Goal: Task Accomplishment & Management: Complete application form

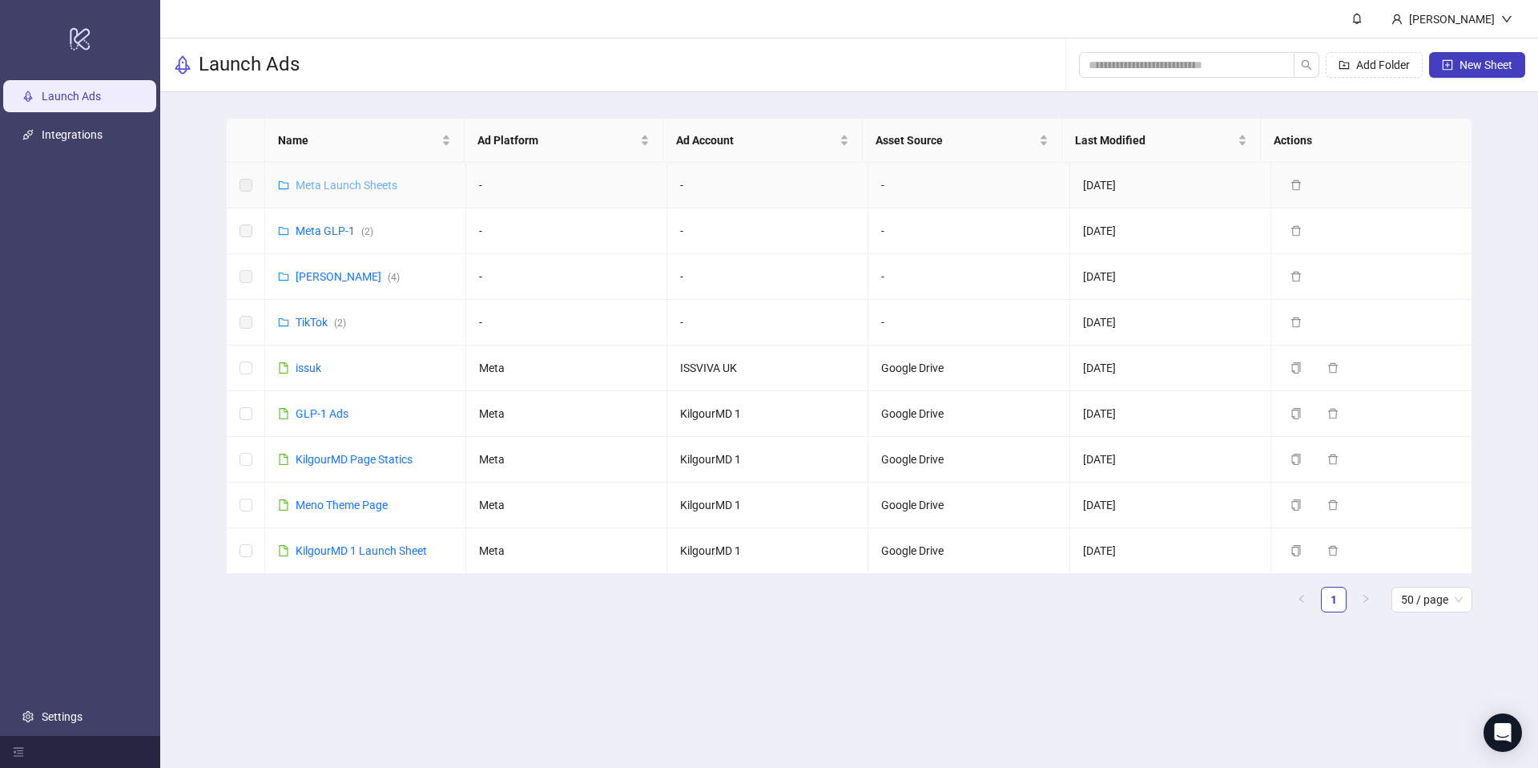
click at [339, 190] on link "Meta Launch Sheets" at bounding box center [347, 185] width 102 height 13
click at [322, 280] on link "[PERSON_NAME] ( 4 )" at bounding box center [348, 276] width 104 height 13
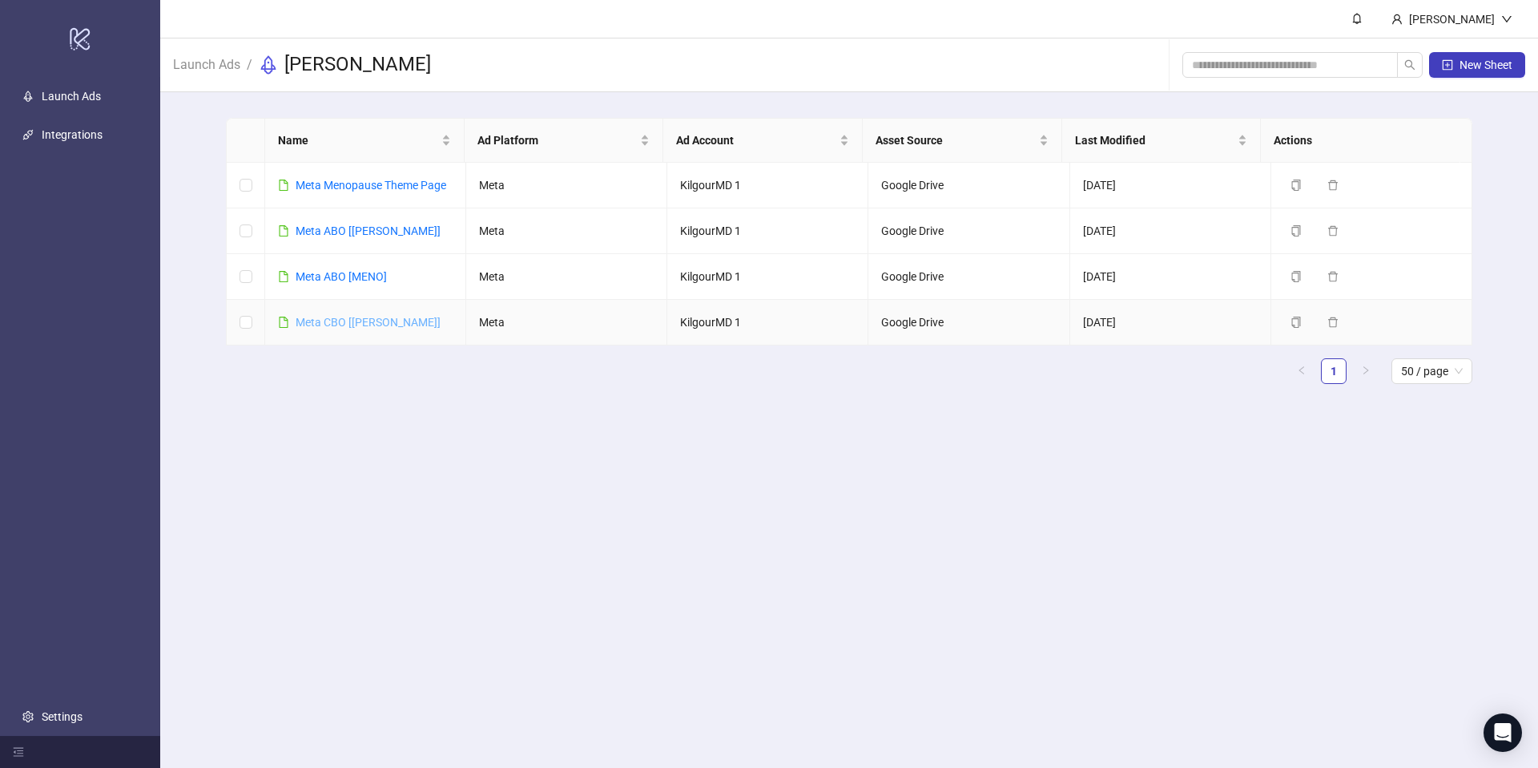
click at [324, 326] on link "Meta CBO [[PERSON_NAME]]" at bounding box center [368, 322] width 145 height 13
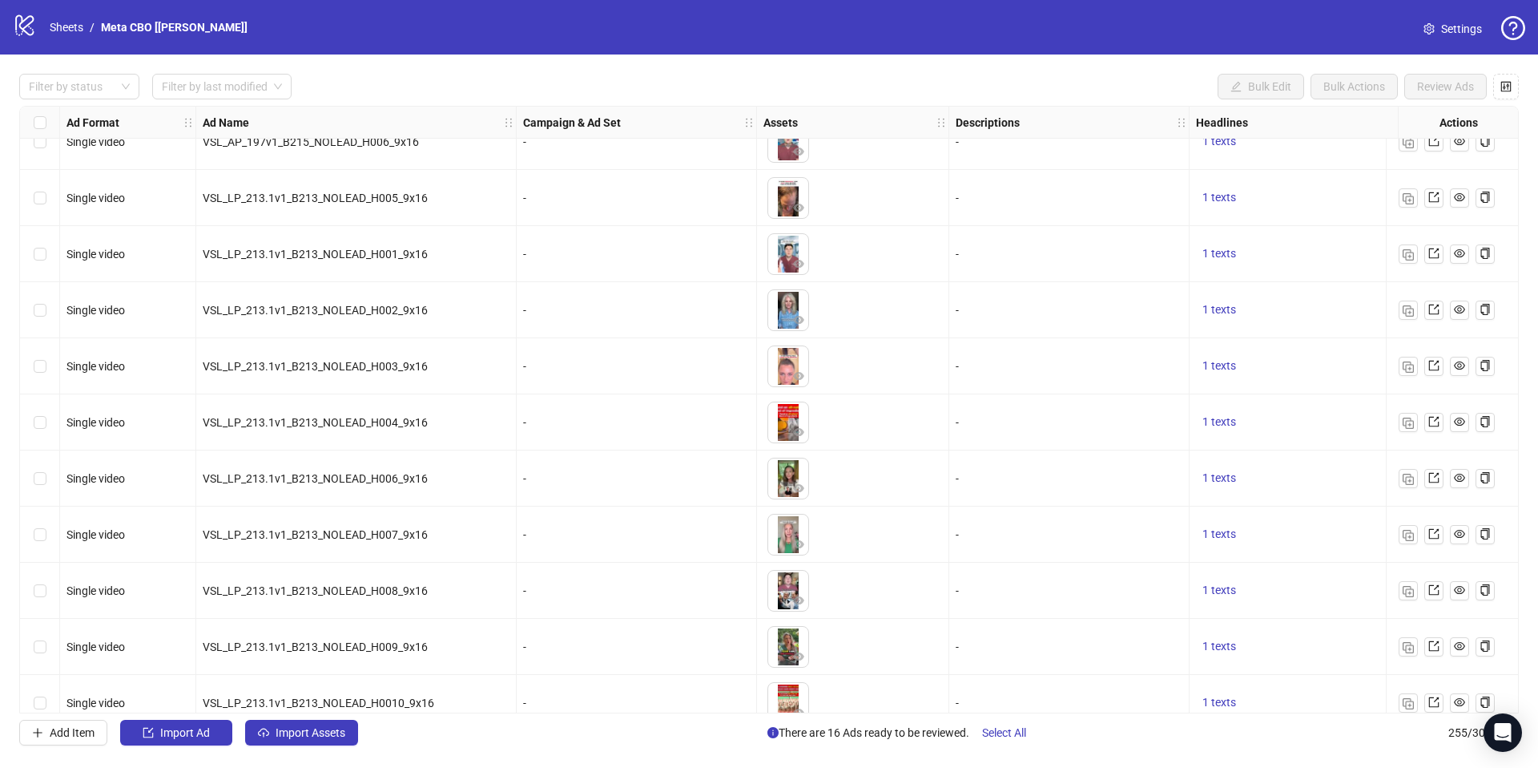
scroll to position [2924, 0]
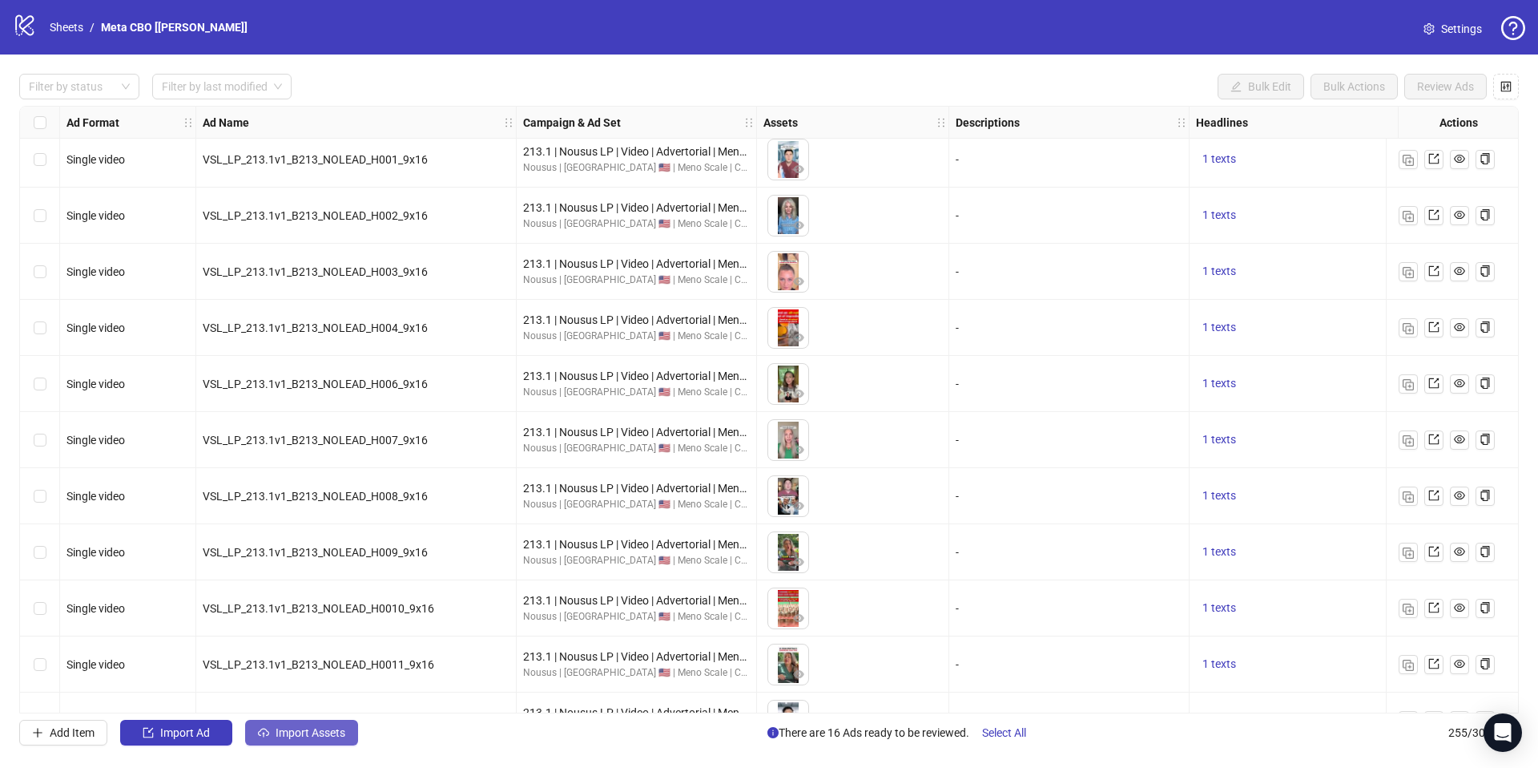
click at [280, 734] on span "Import Assets" at bounding box center [311, 732] width 70 height 13
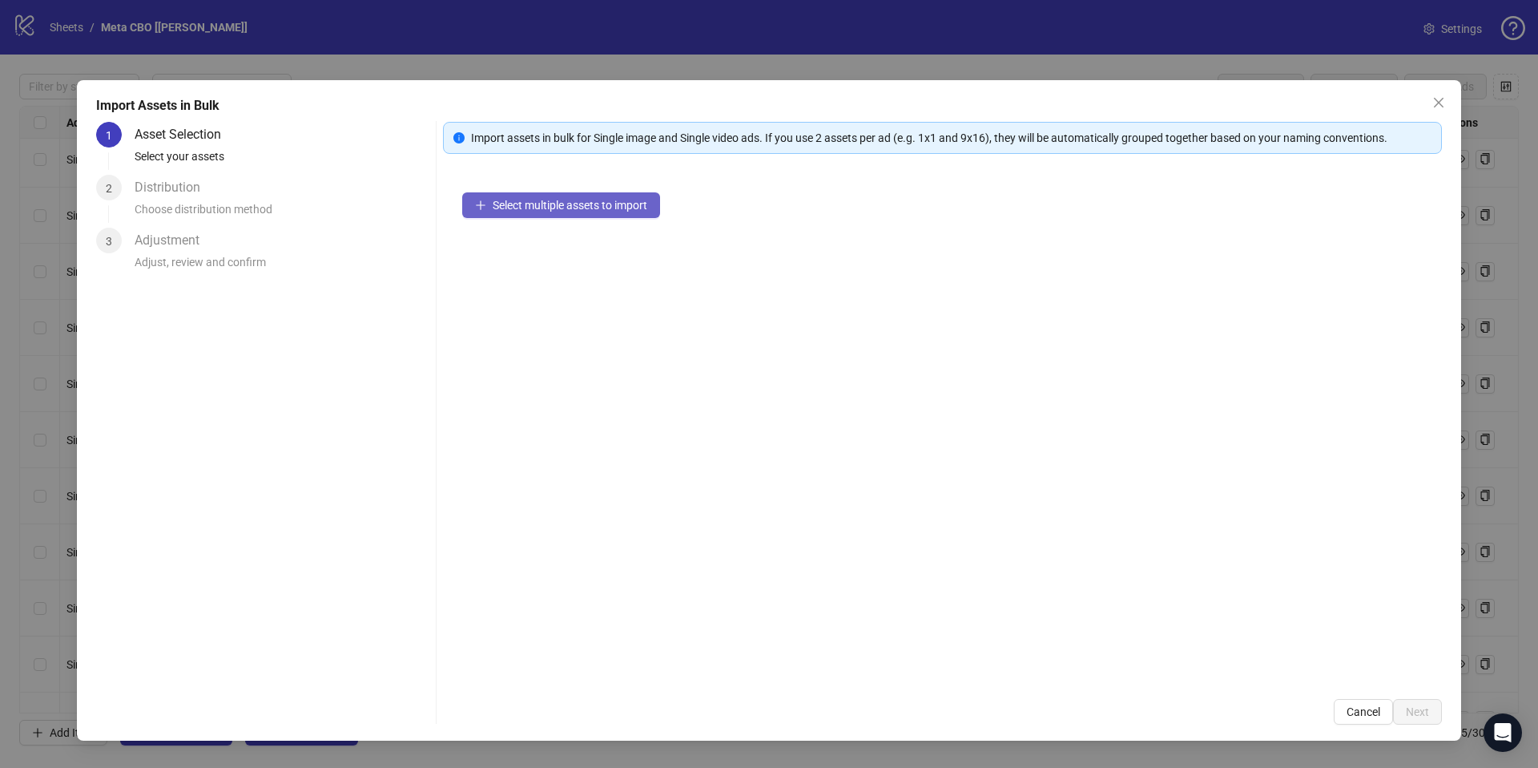
click at [579, 217] on button "Select multiple assets to import" at bounding box center [561, 205] width 198 height 26
click at [449, 71] on div "Import Assets in Bulk 1 Asset Selection Select your assets 2 Distribution Choos…" at bounding box center [769, 384] width 1538 height 768
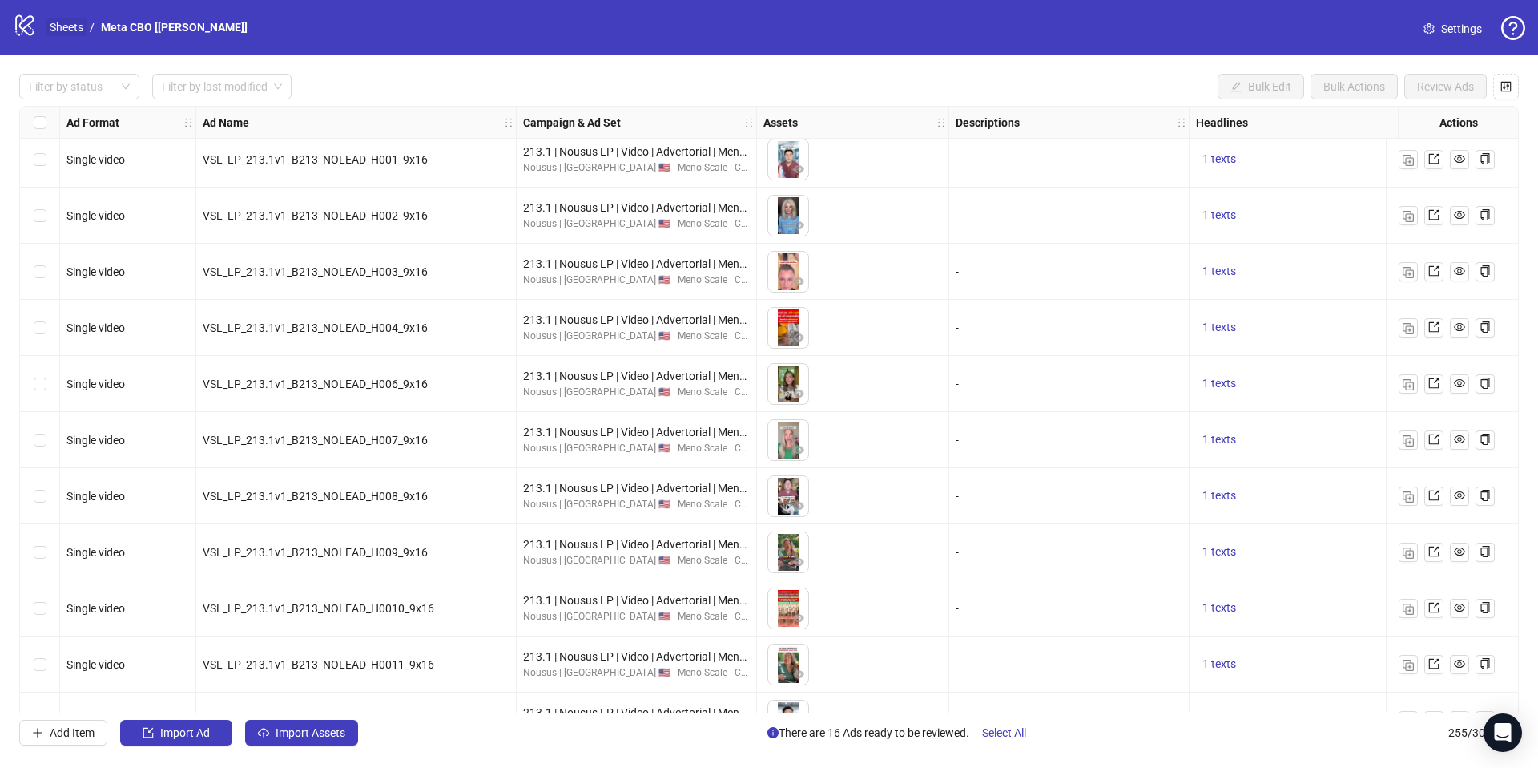
click at [64, 28] on link "Sheets" at bounding box center [66, 27] width 40 height 18
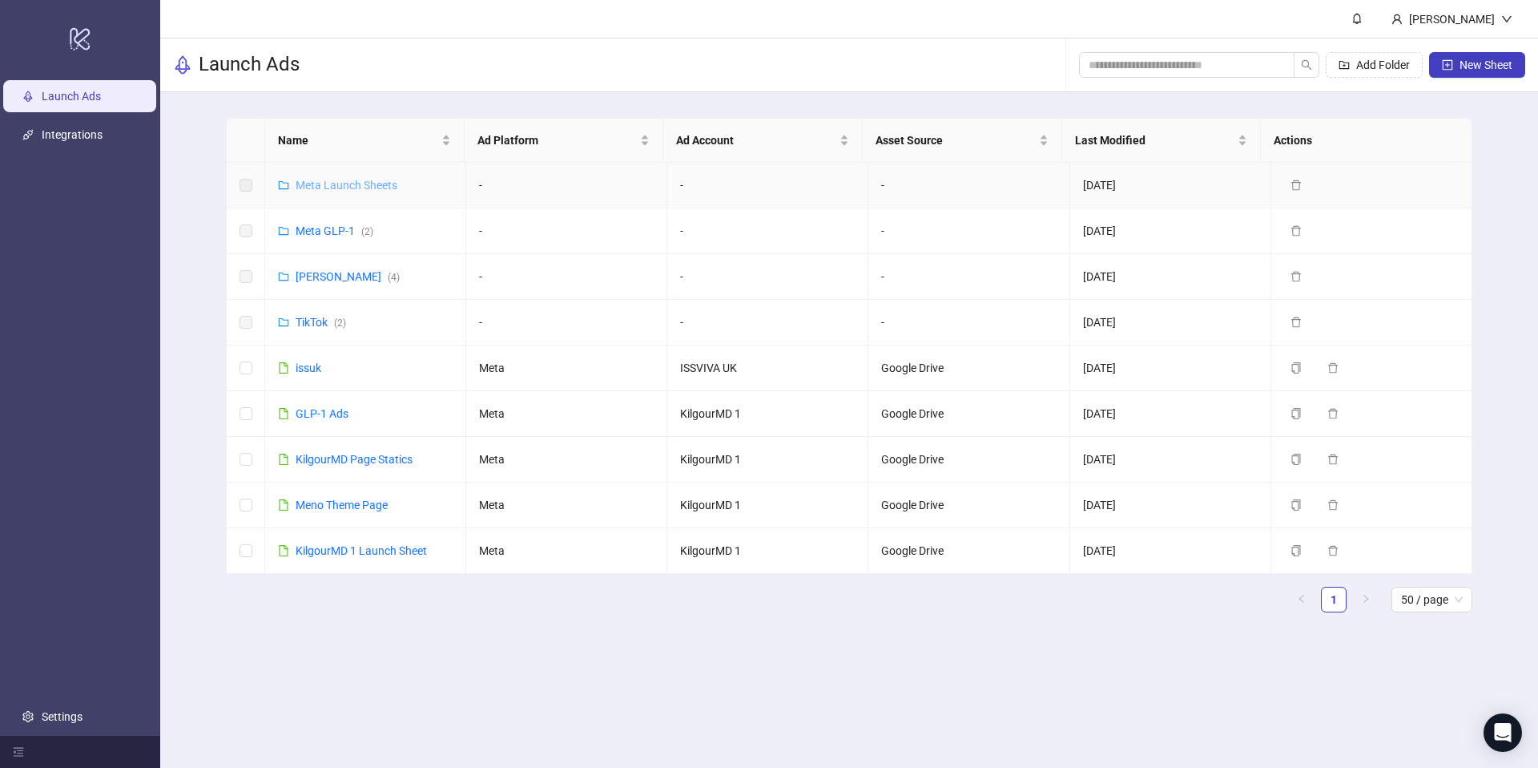
click at [362, 185] on link "Meta Launch Sheets" at bounding box center [347, 185] width 102 height 13
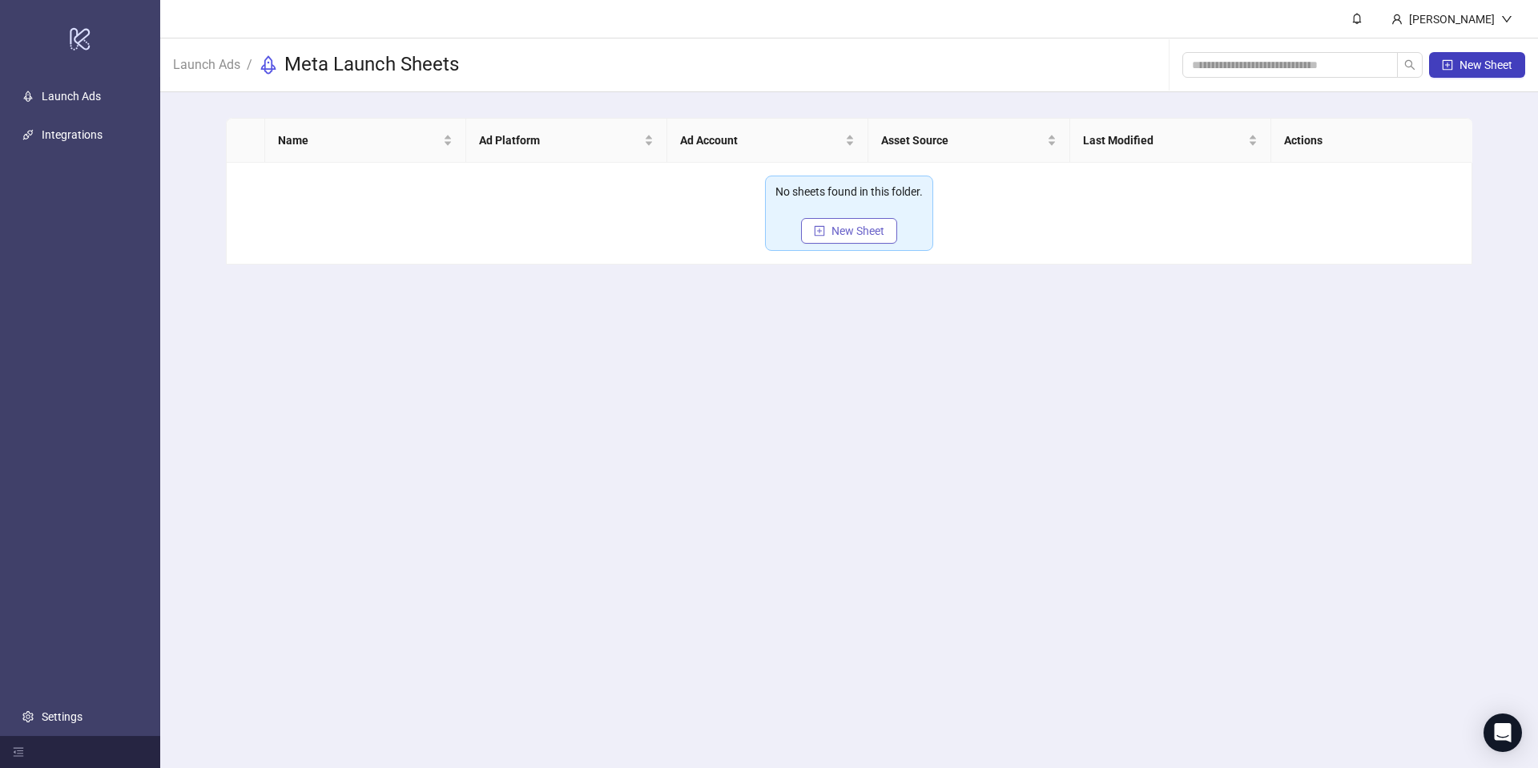
click at [853, 235] on span "New Sheet" at bounding box center [858, 230] width 53 height 13
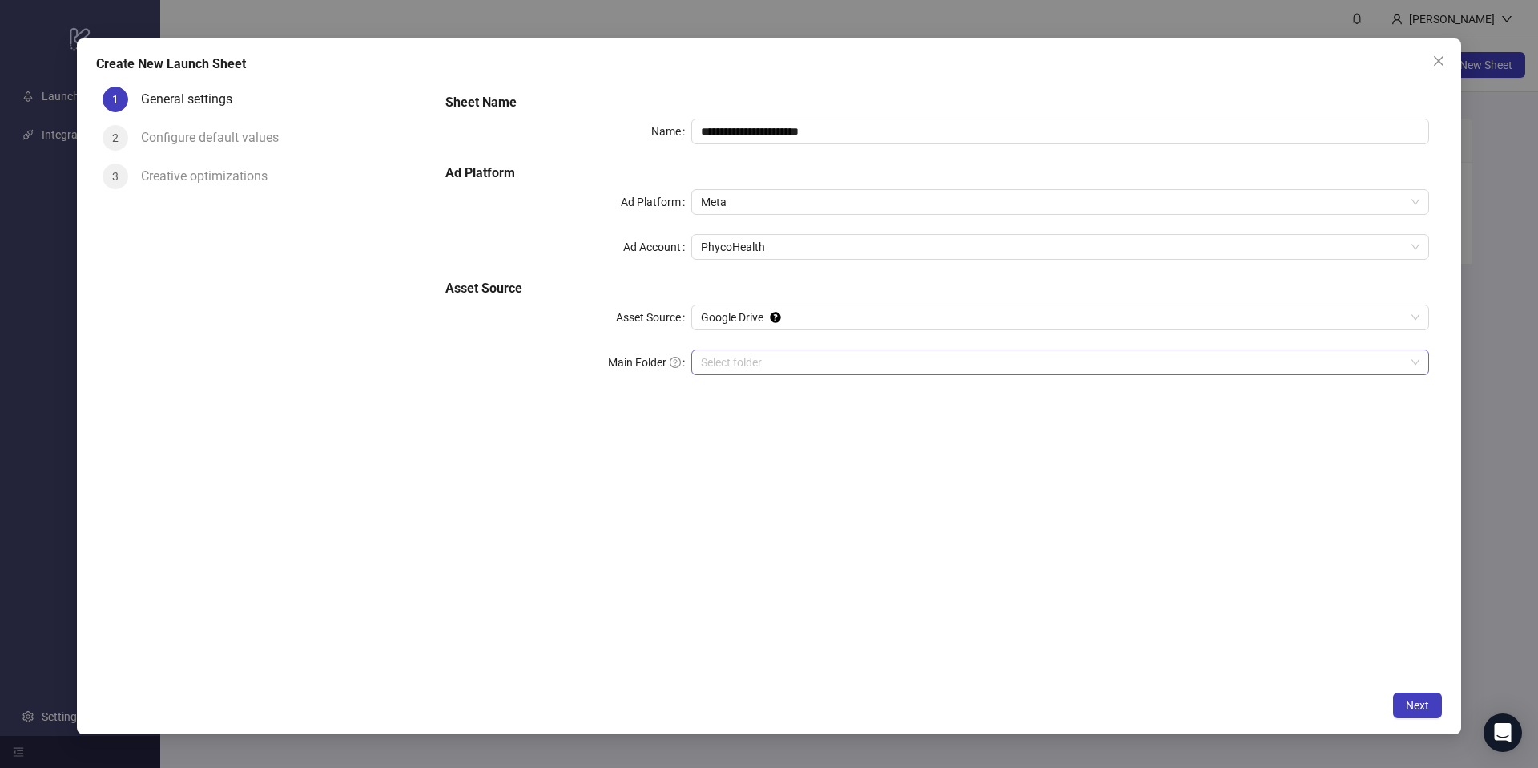
click at [775, 351] on input "Main Folder" at bounding box center [1053, 362] width 704 height 24
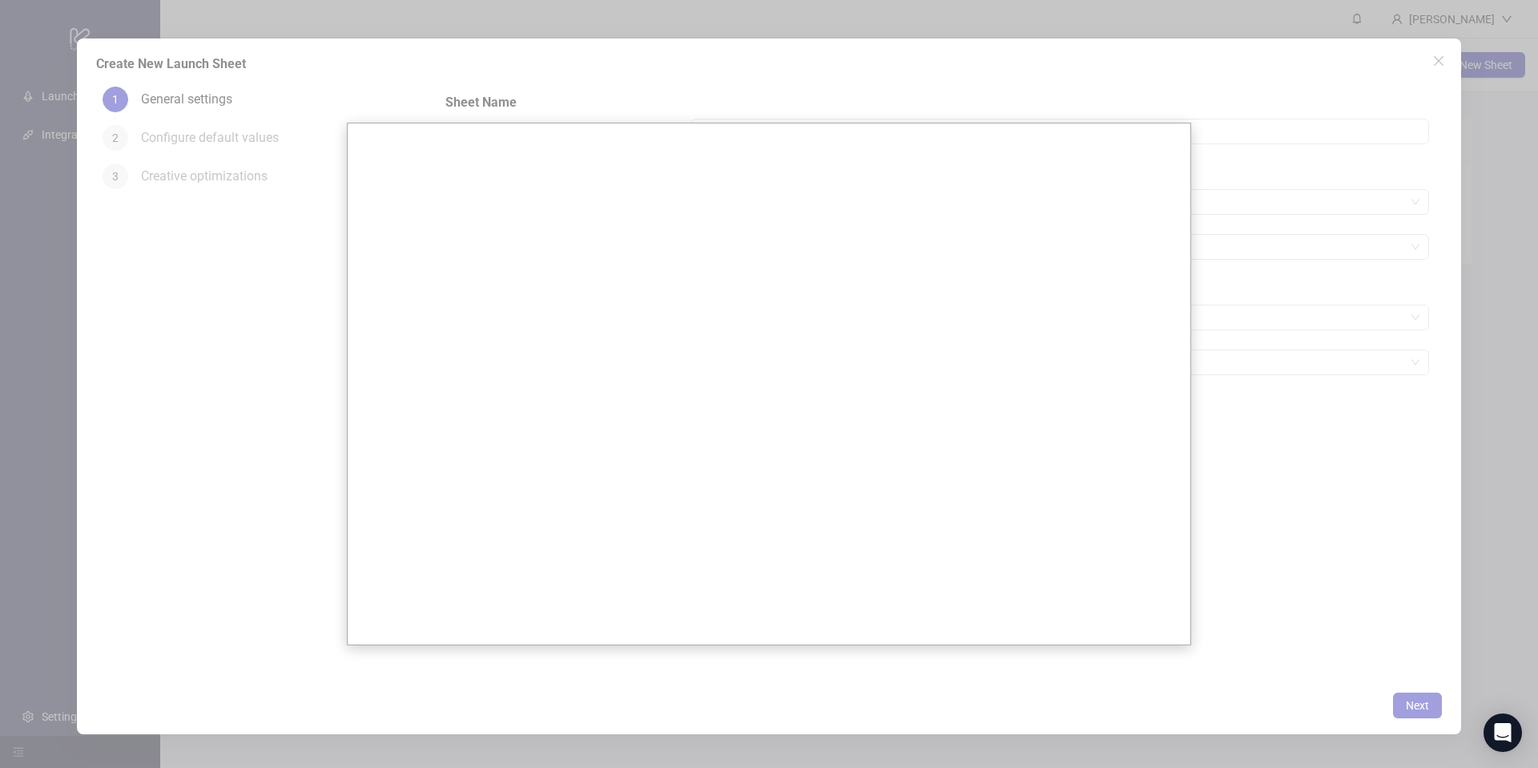
drag, startPoint x: 1406, startPoint y: 272, endPoint x: 1381, endPoint y: 288, distance: 30.0
click at [1406, 272] on div at bounding box center [769, 384] width 1538 height 768
click at [1345, 208] on div at bounding box center [769, 384] width 1538 height 768
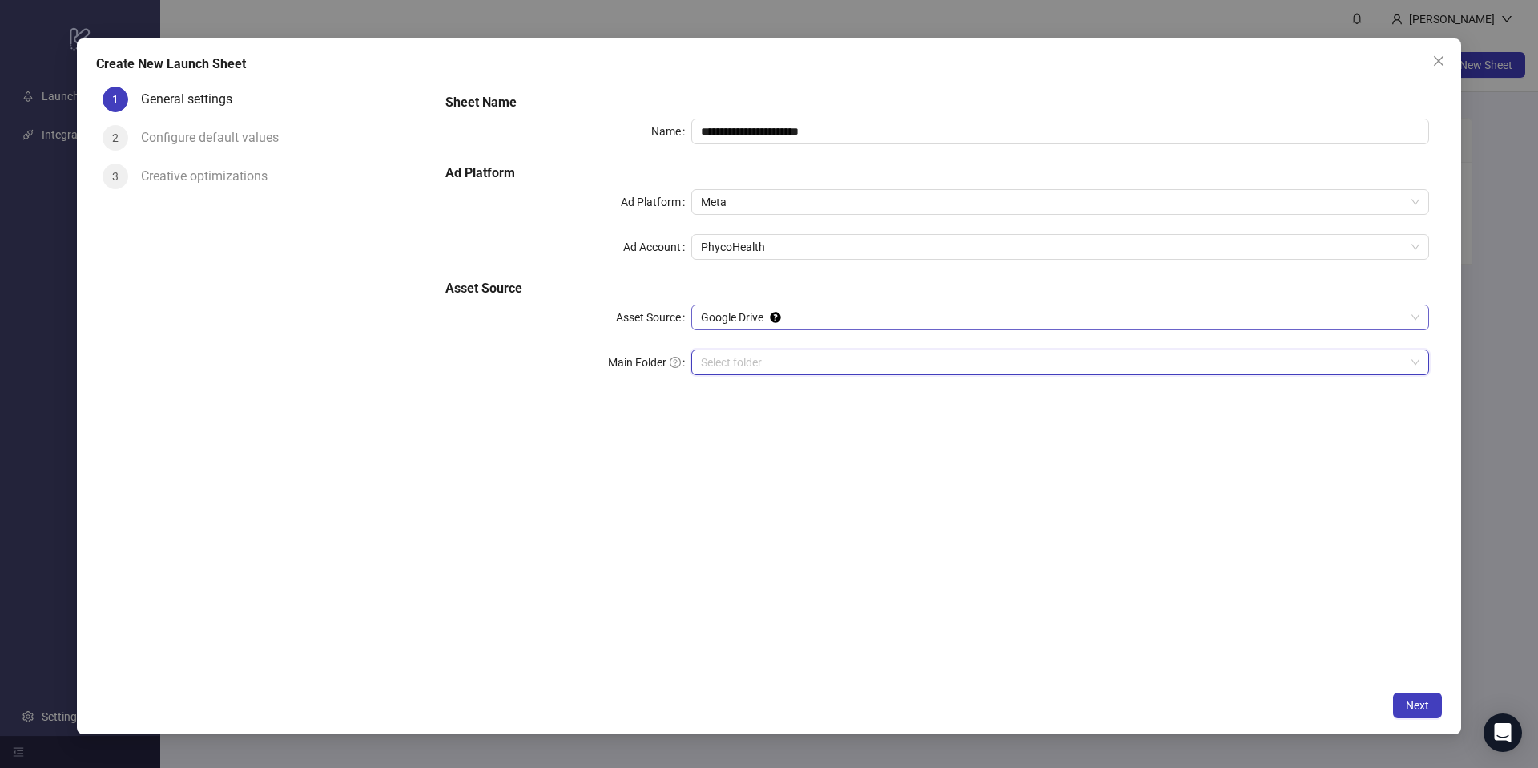
click at [1011, 312] on span "Google Drive" at bounding box center [1060, 317] width 719 height 24
drag, startPoint x: 558, startPoint y: 406, endPoint x: 586, endPoint y: 401, distance: 28.5
click at [563, 405] on form "**********" at bounding box center [938, 243] width 1010 height 327
click at [707, 373] on div "Select folder" at bounding box center [1060, 362] width 738 height 26
click at [546, 364] on div "Main Folder" at bounding box center [568, 362] width 246 height 26
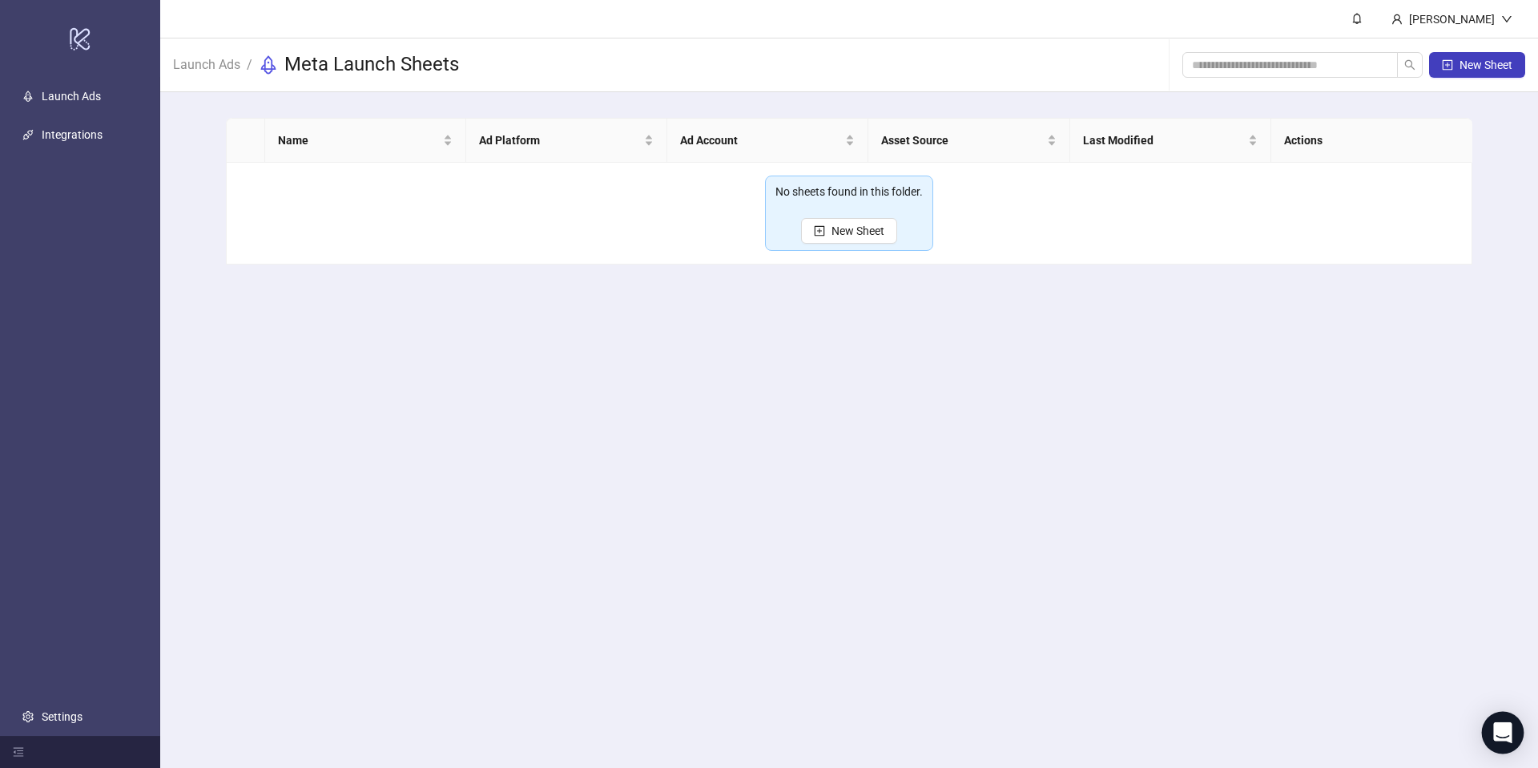
click at [1507, 720] on div "Open Intercom Messenger" at bounding box center [1503, 732] width 42 height 42
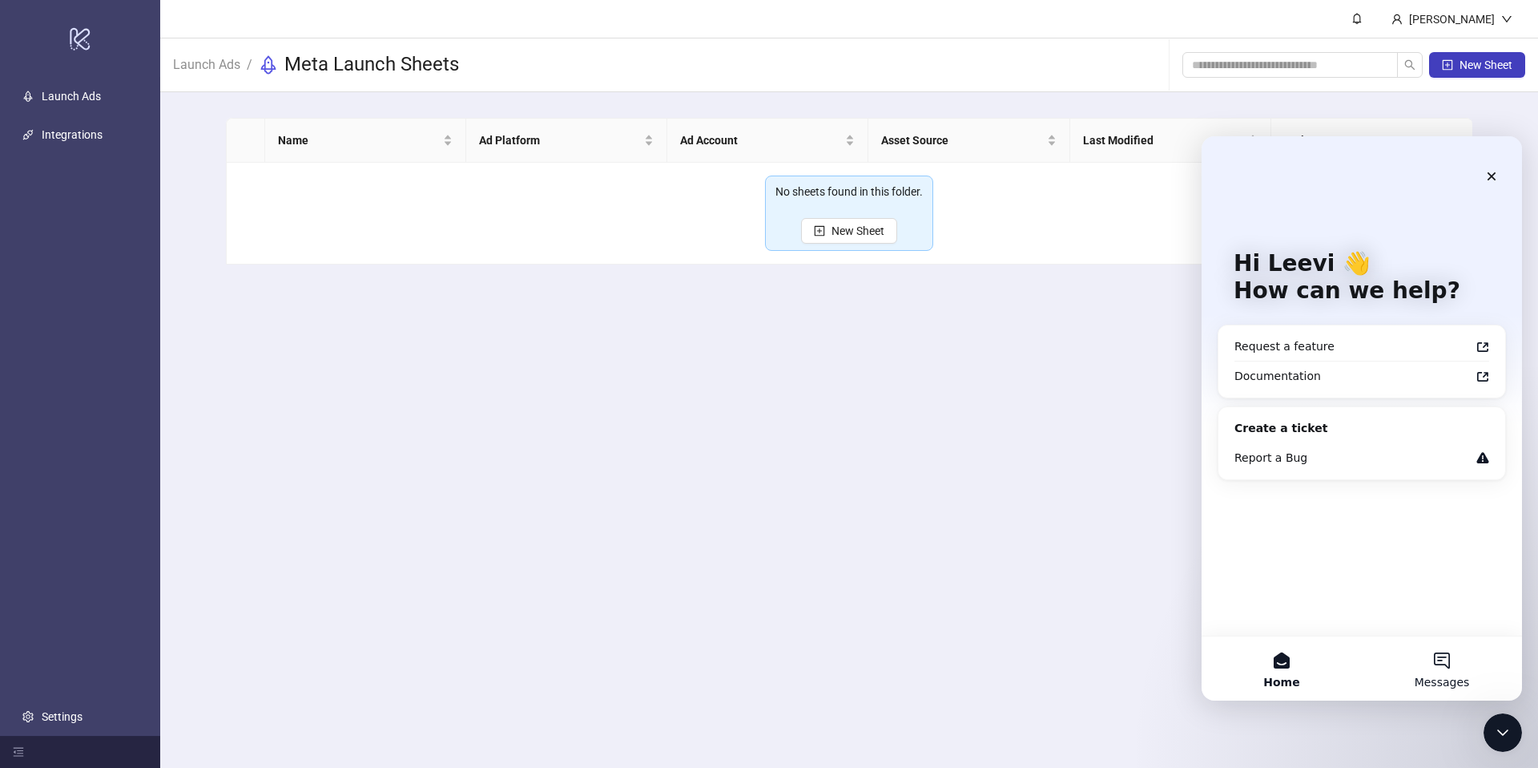
click at [1432, 668] on button "Messages" at bounding box center [1442, 668] width 160 height 64
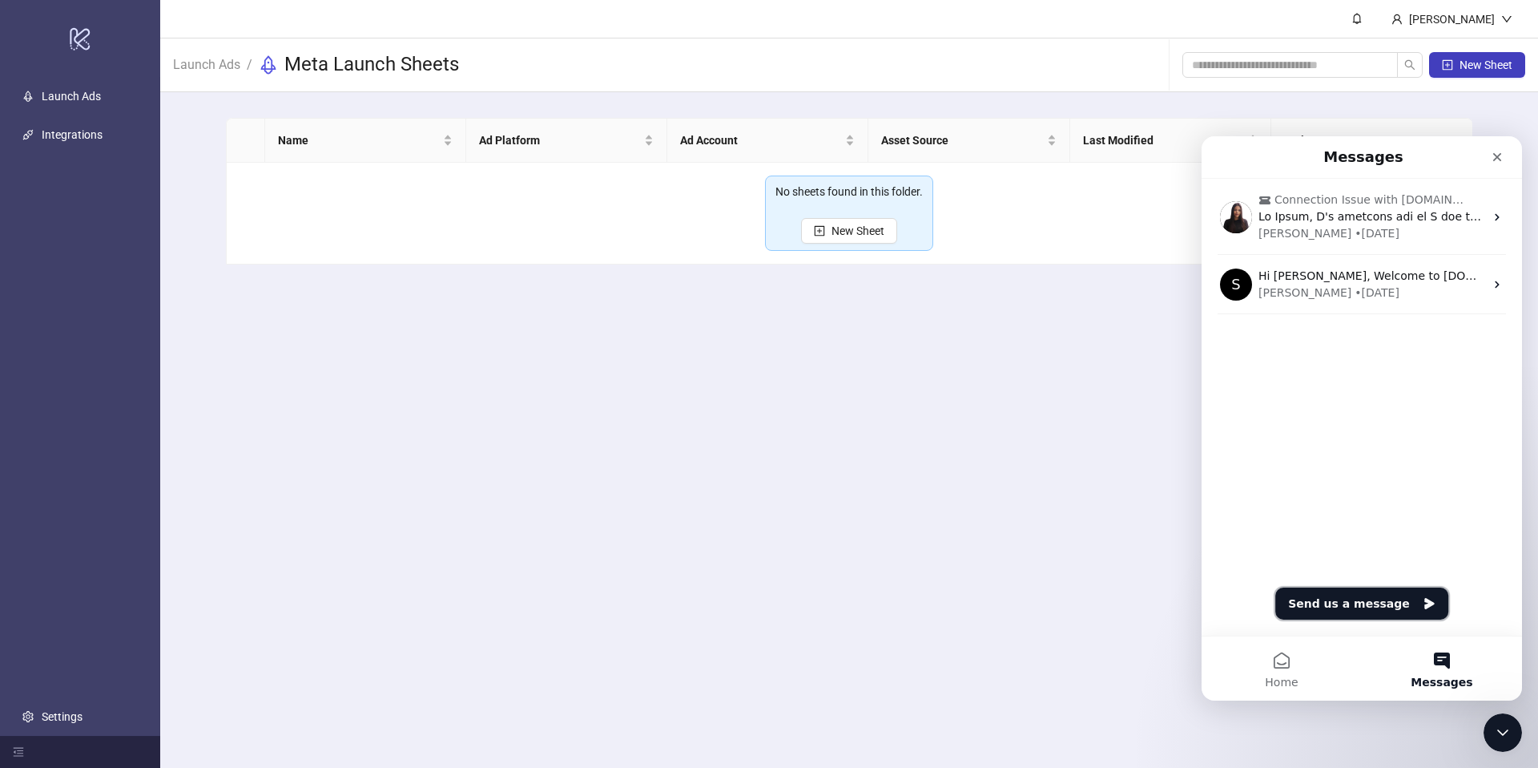
click at [1357, 605] on button "Send us a message" at bounding box center [1362, 603] width 173 height 32
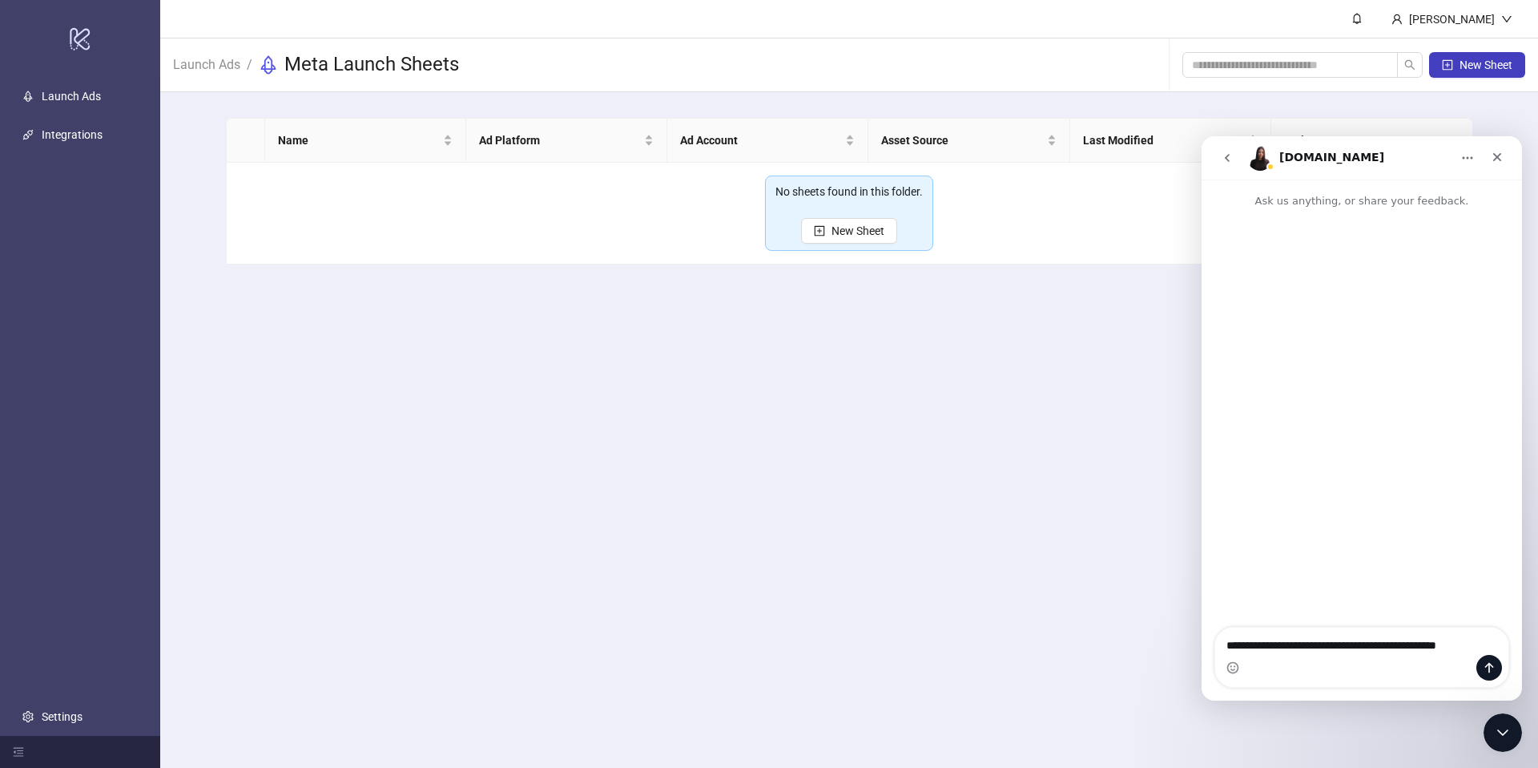
type textarea "**********"
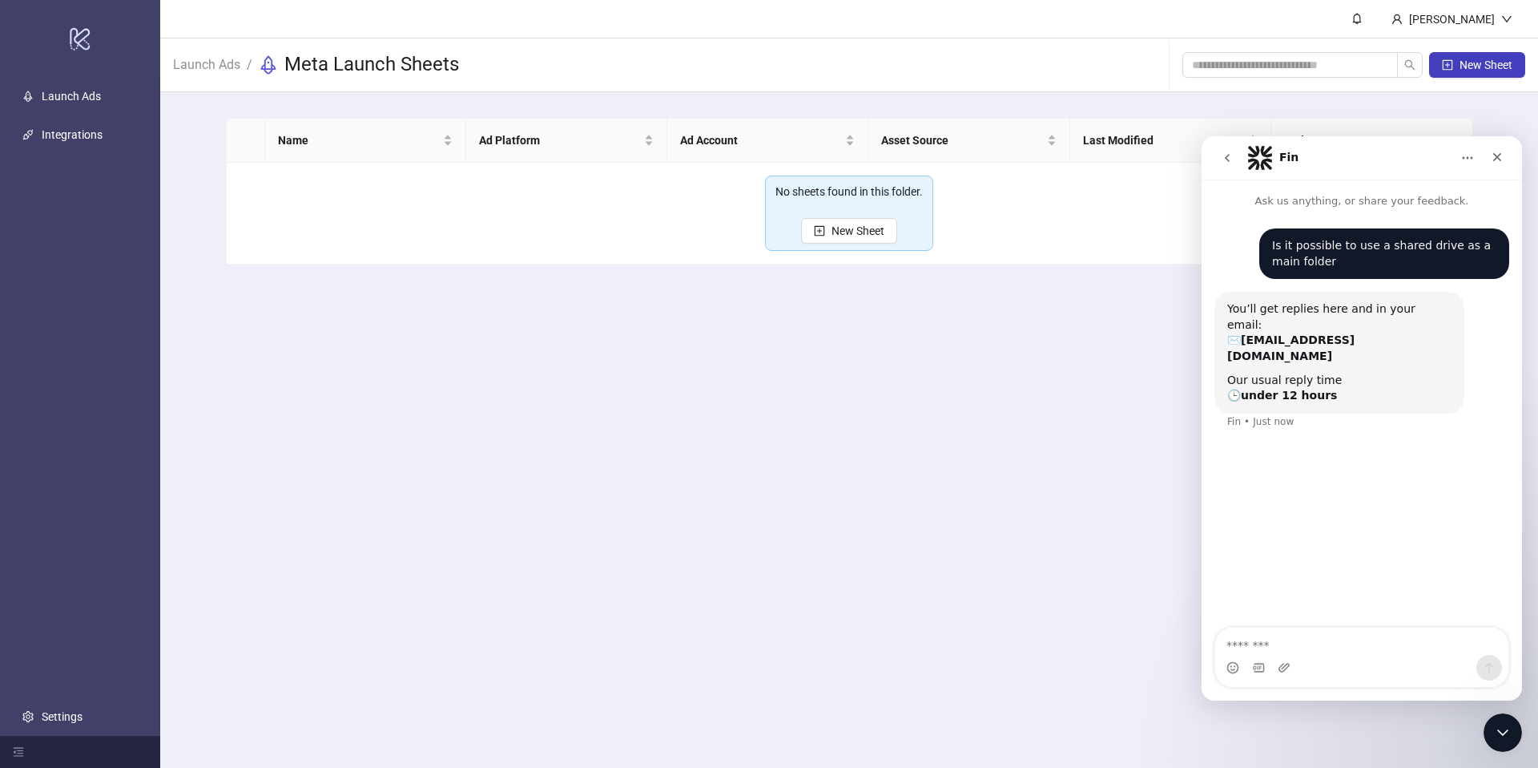
click at [844, 336] on main "[PERSON_NAME] Launch Ads / Meta Launch Sheets New Sheet Name Ad Platform Ad Acc…" at bounding box center [849, 384] width 1378 height 768
click at [844, 335] on main "[PERSON_NAME] Launch Ads / Meta Launch Sheets New Sheet Name Ad Platform Ad Acc…" at bounding box center [849, 384] width 1378 height 768
click at [860, 238] on button "New Sheet" at bounding box center [849, 231] width 96 height 26
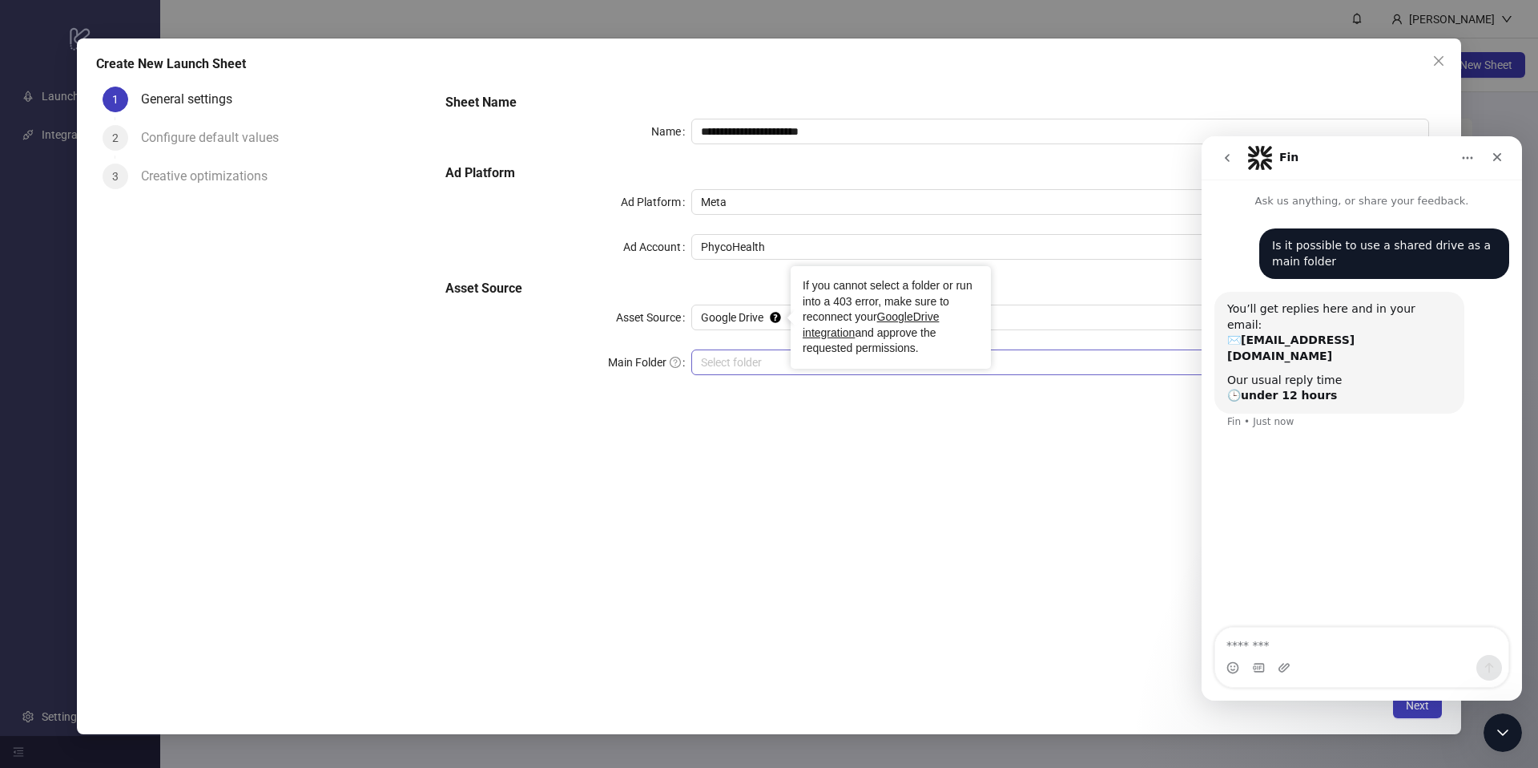
click at [768, 352] on input "Main Folder" at bounding box center [1053, 362] width 704 height 24
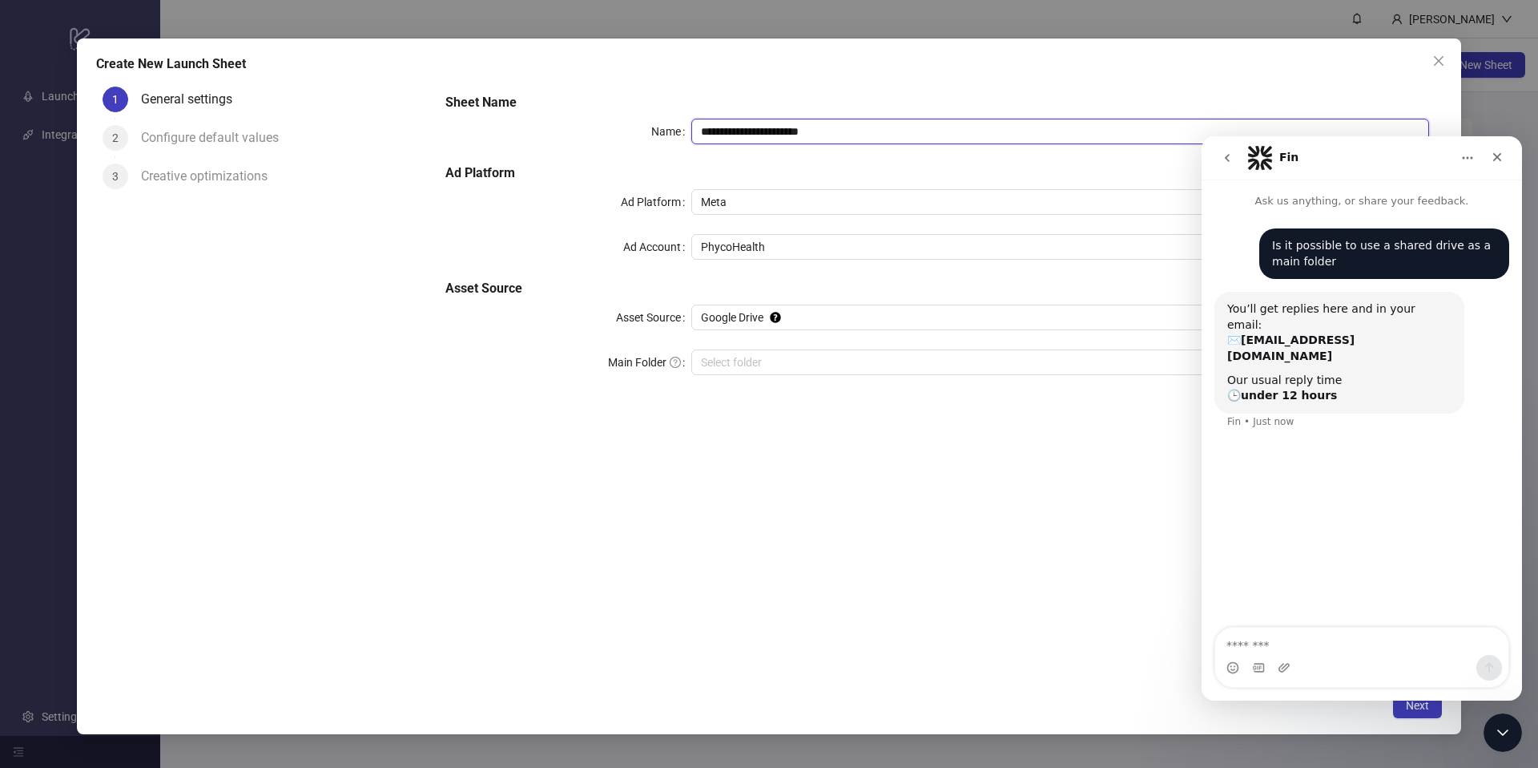
click at [792, 135] on input "**********" at bounding box center [1060, 132] width 738 height 26
type input "**********"
click at [1525, 740] on div "**********" at bounding box center [769, 384] width 1538 height 768
click at [1511, 736] on div "Close Intercom Messenger" at bounding box center [1500, 730] width 38 height 38
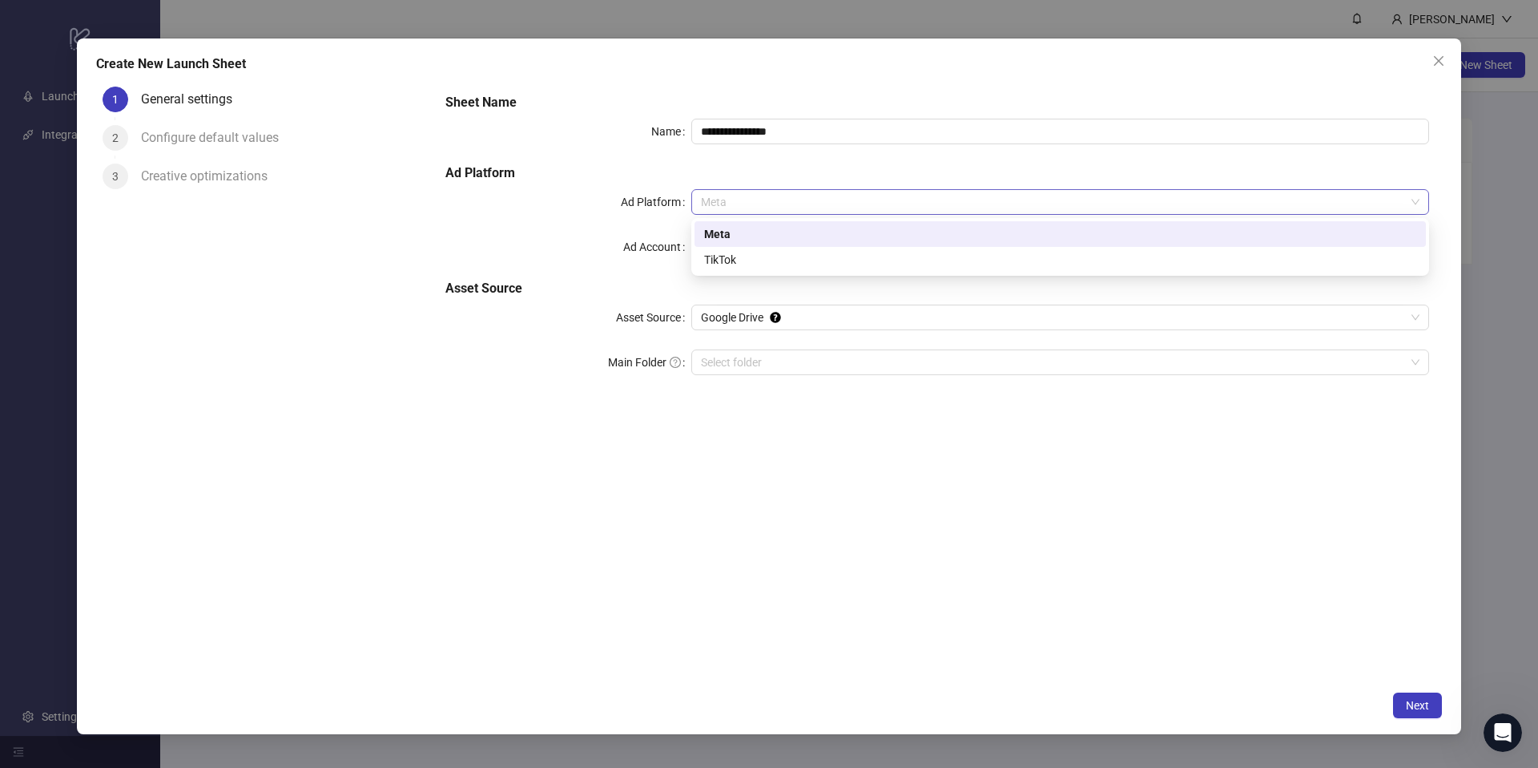
click at [912, 201] on span "Meta" at bounding box center [1060, 202] width 719 height 24
click at [794, 193] on span "Meta" at bounding box center [1060, 202] width 719 height 24
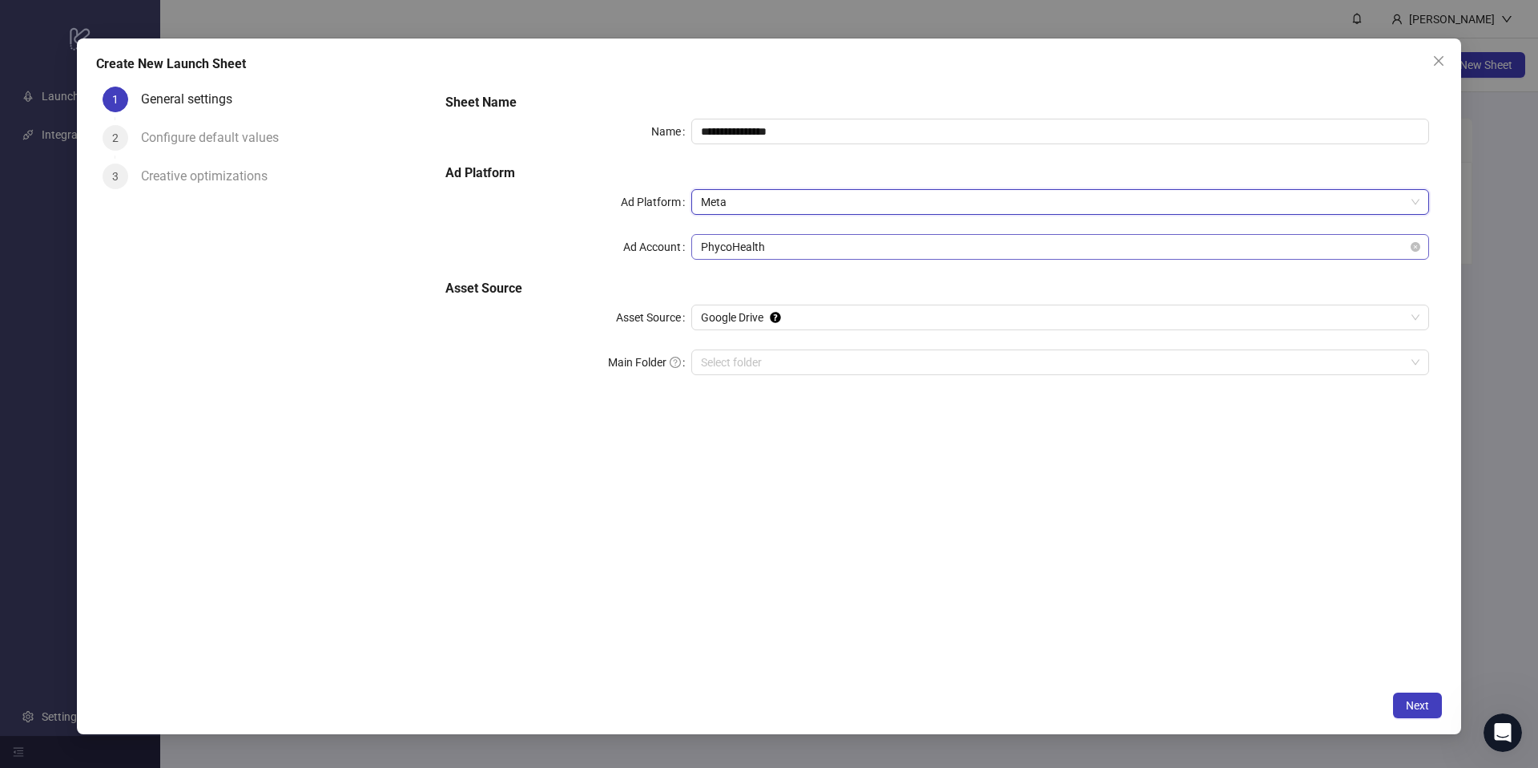
click at [759, 240] on span "PhycoHealth" at bounding box center [1060, 247] width 719 height 24
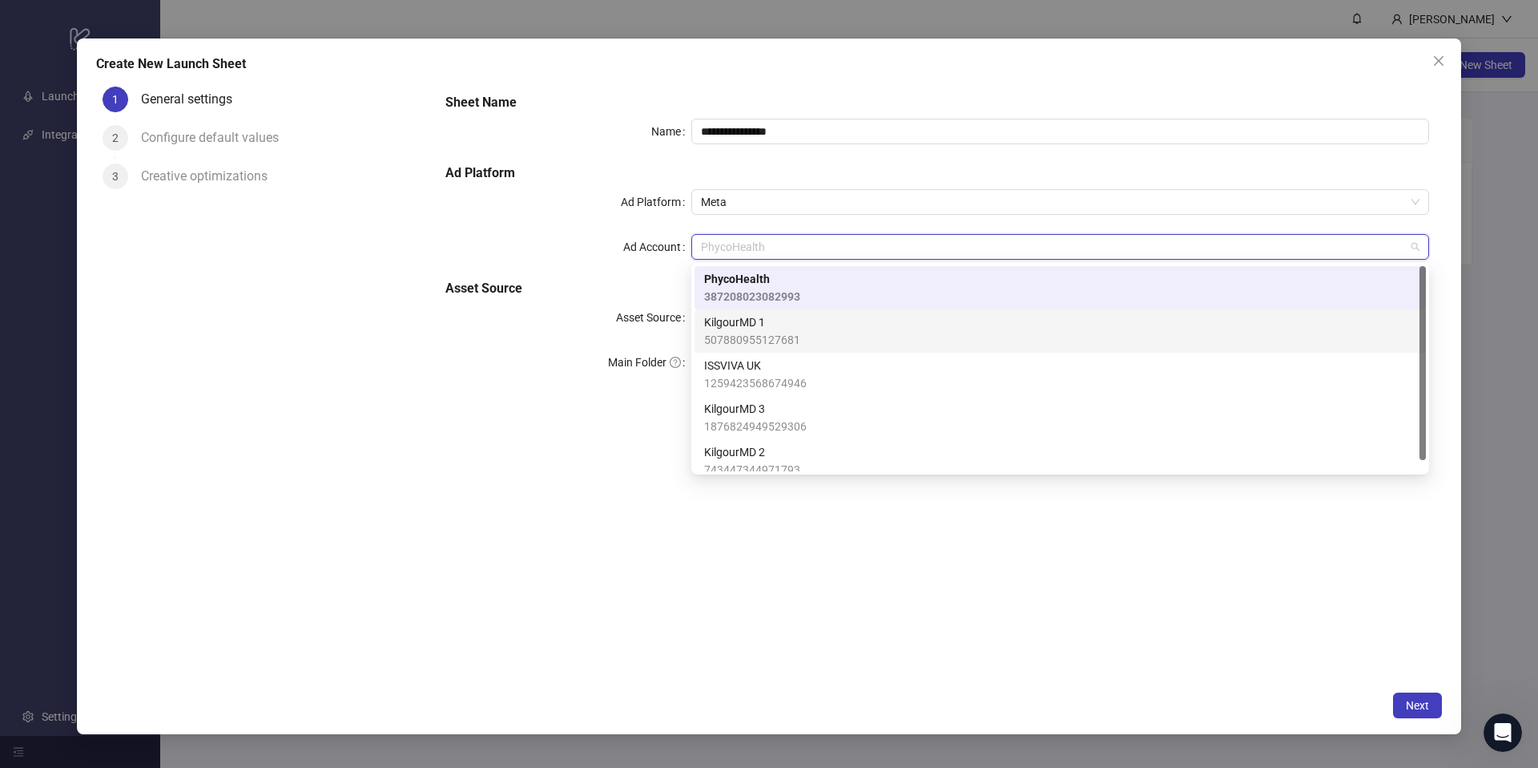
click at [753, 322] on span "KilgourMD 1" at bounding box center [752, 322] width 96 height 18
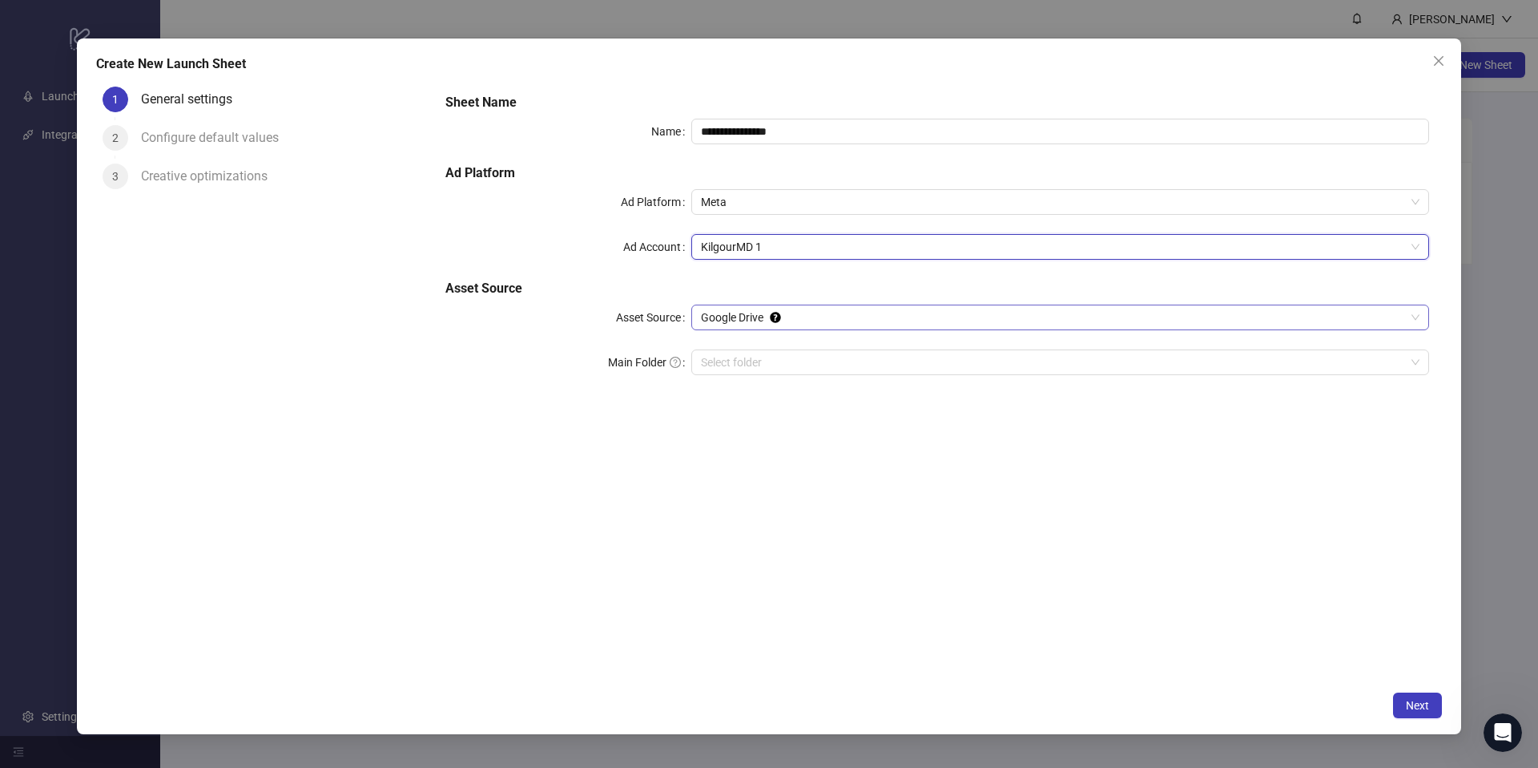
click at [741, 314] on span "Google Drive" at bounding box center [1060, 317] width 719 height 24
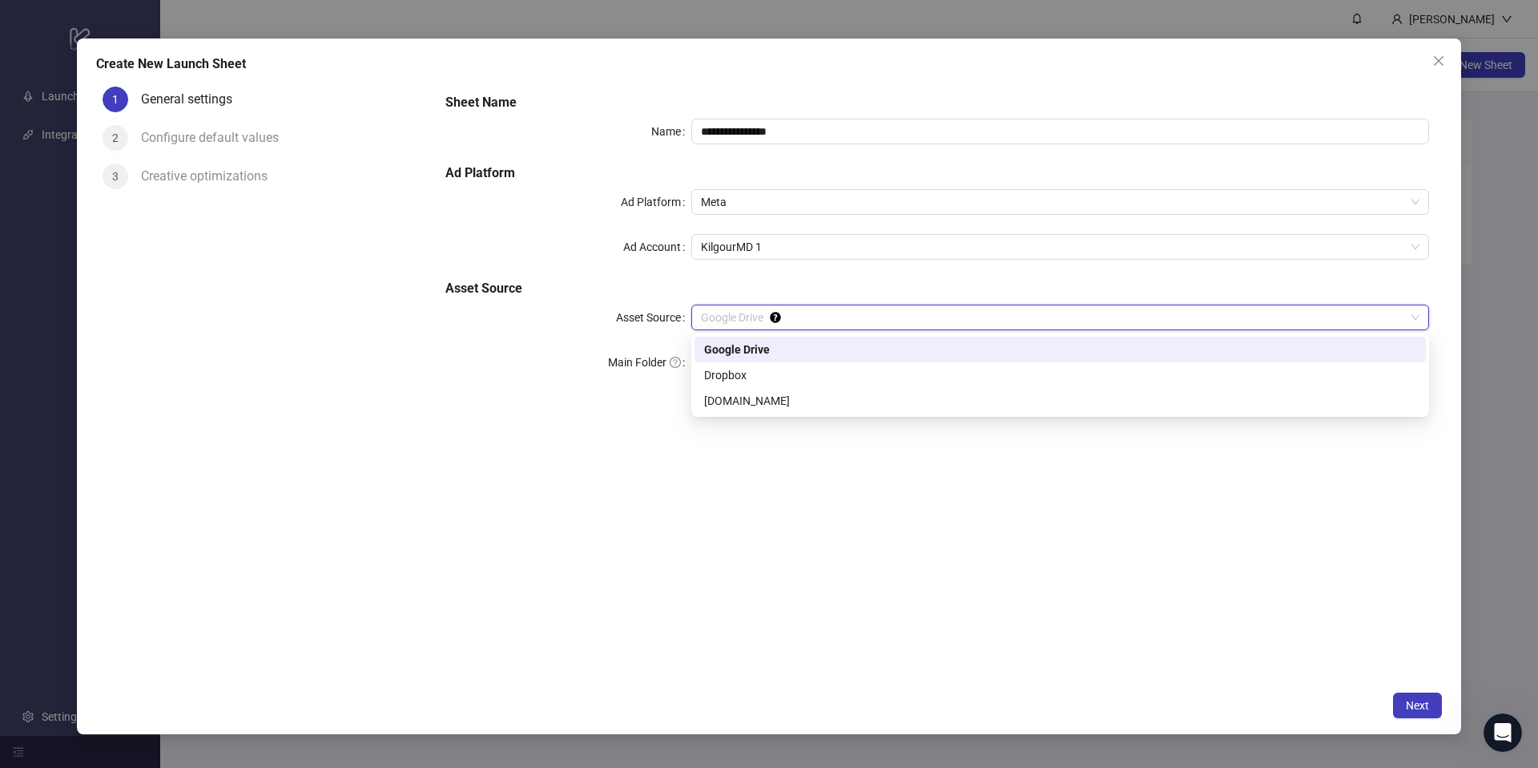
click at [743, 353] on div "Google Drive" at bounding box center [1060, 350] width 712 height 18
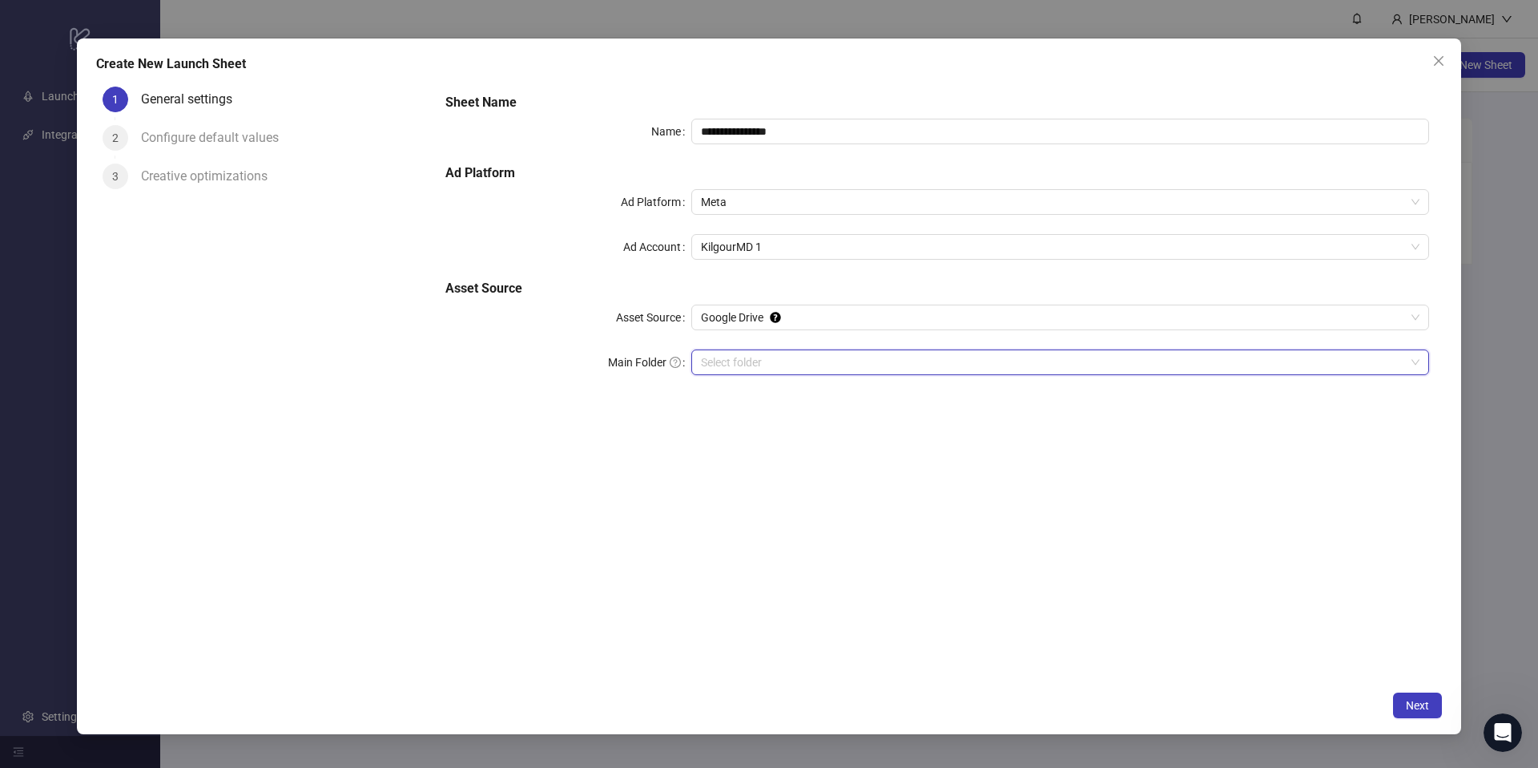
click at [734, 367] on input "Main Folder" at bounding box center [1053, 362] width 704 height 24
click at [1404, 699] on button "Next" at bounding box center [1417, 705] width 49 height 26
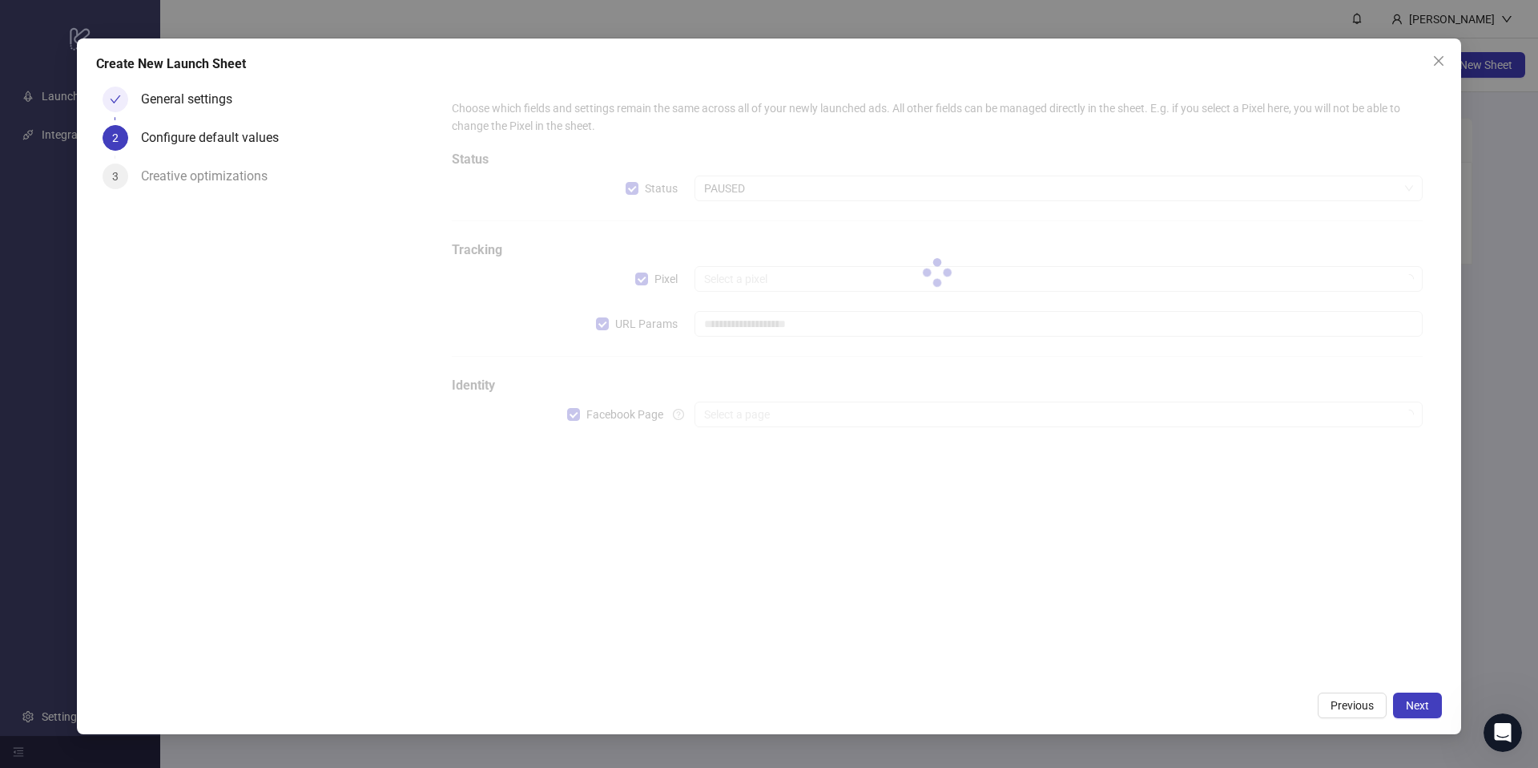
type input "**********"
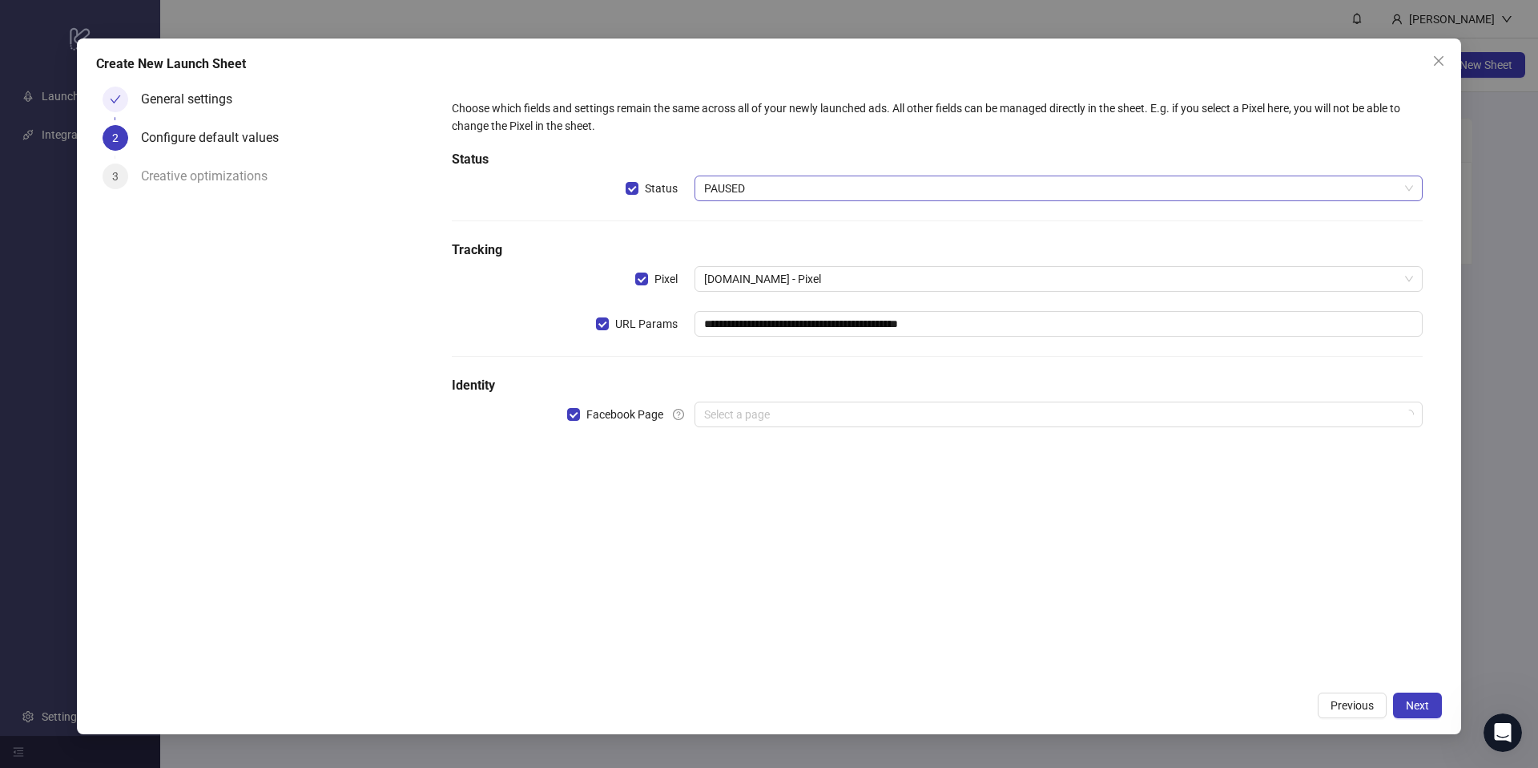
click at [743, 191] on span "PAUSED" at bounding box center [1058, 188] width 709 height 24
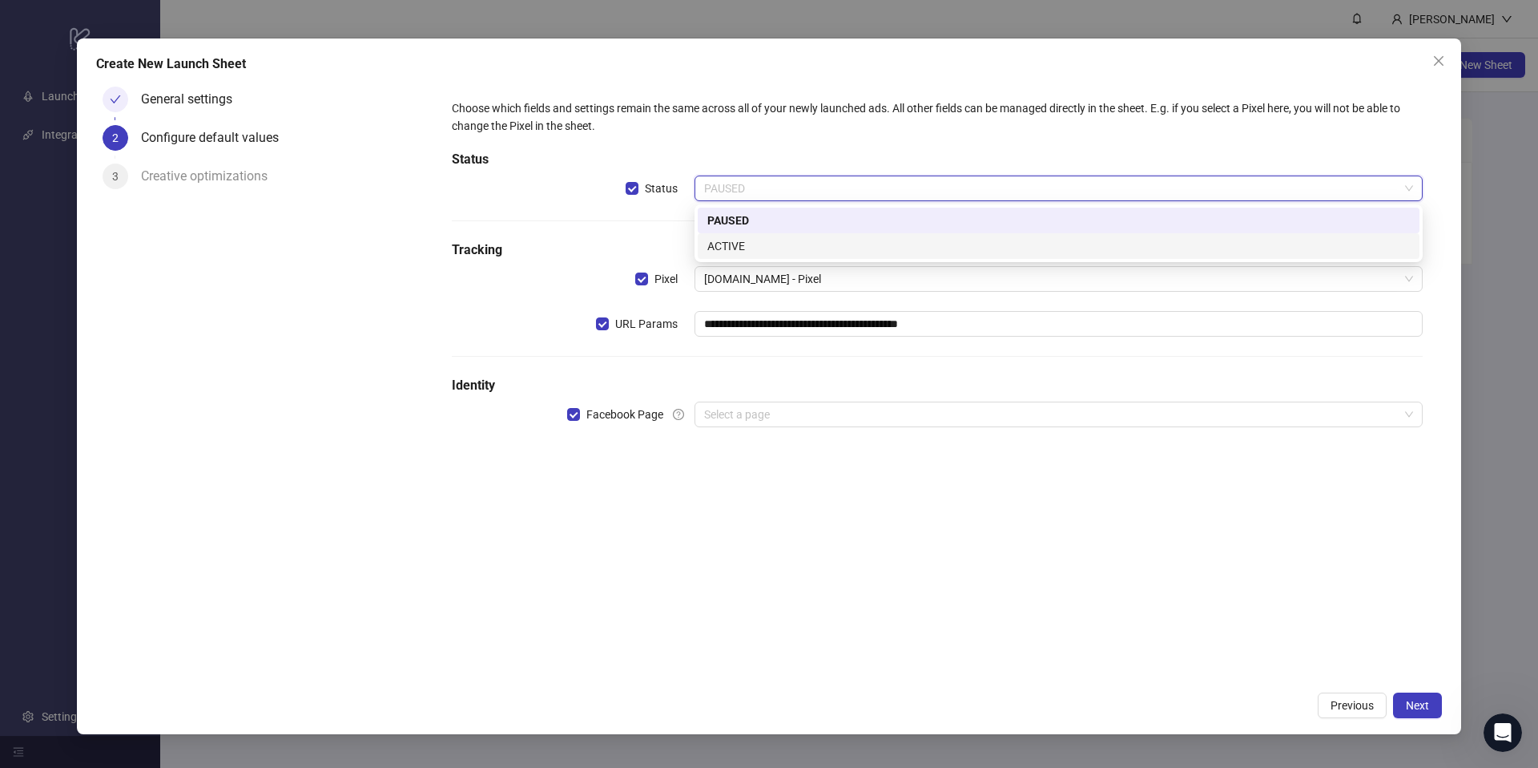
click at [731, 248] on div "ACTIVE" at bounding box center [1058, 246] width 703 height 18
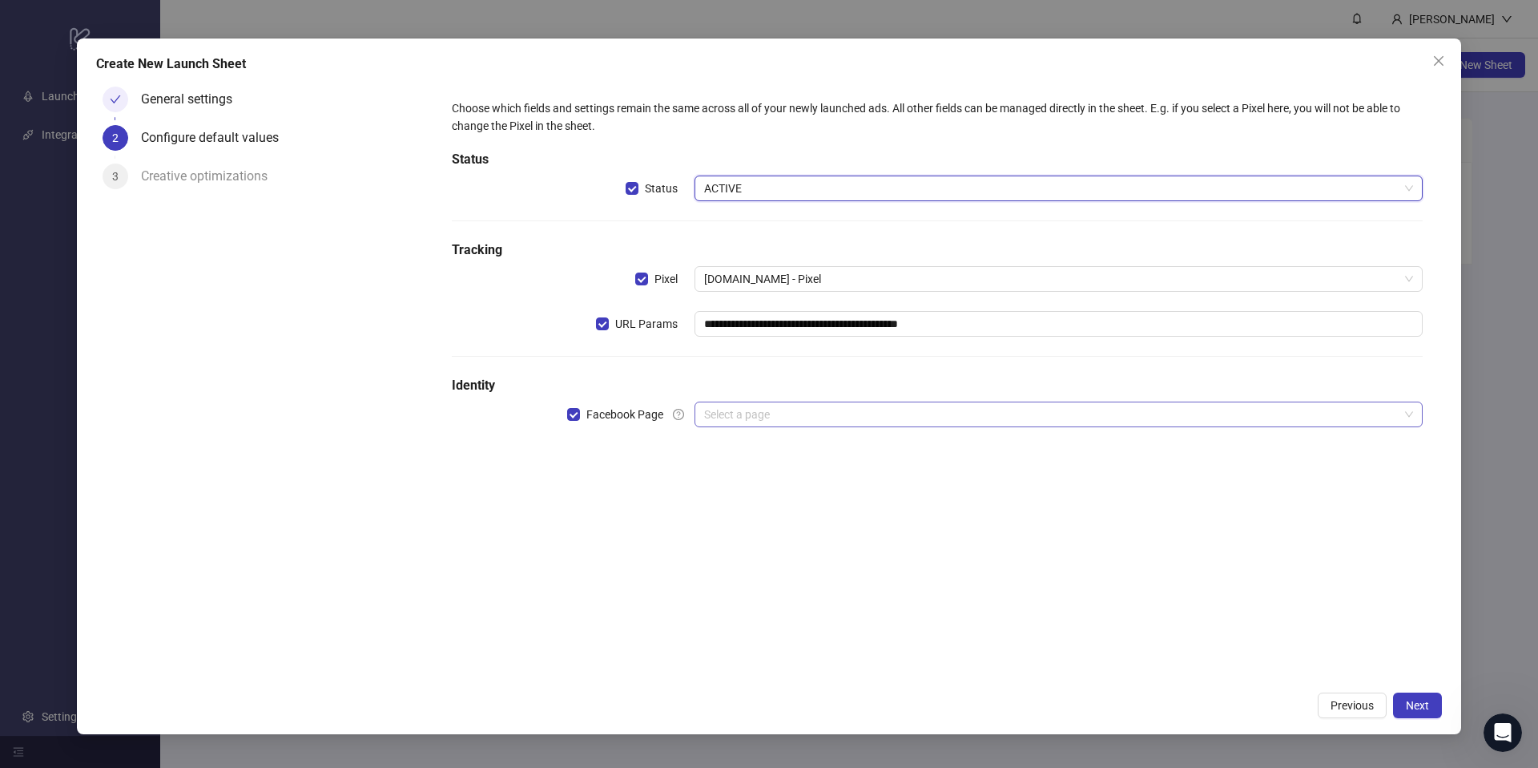
click at [740, 415] on input "search" at bounding box center [1051, 414] width 695 height 24
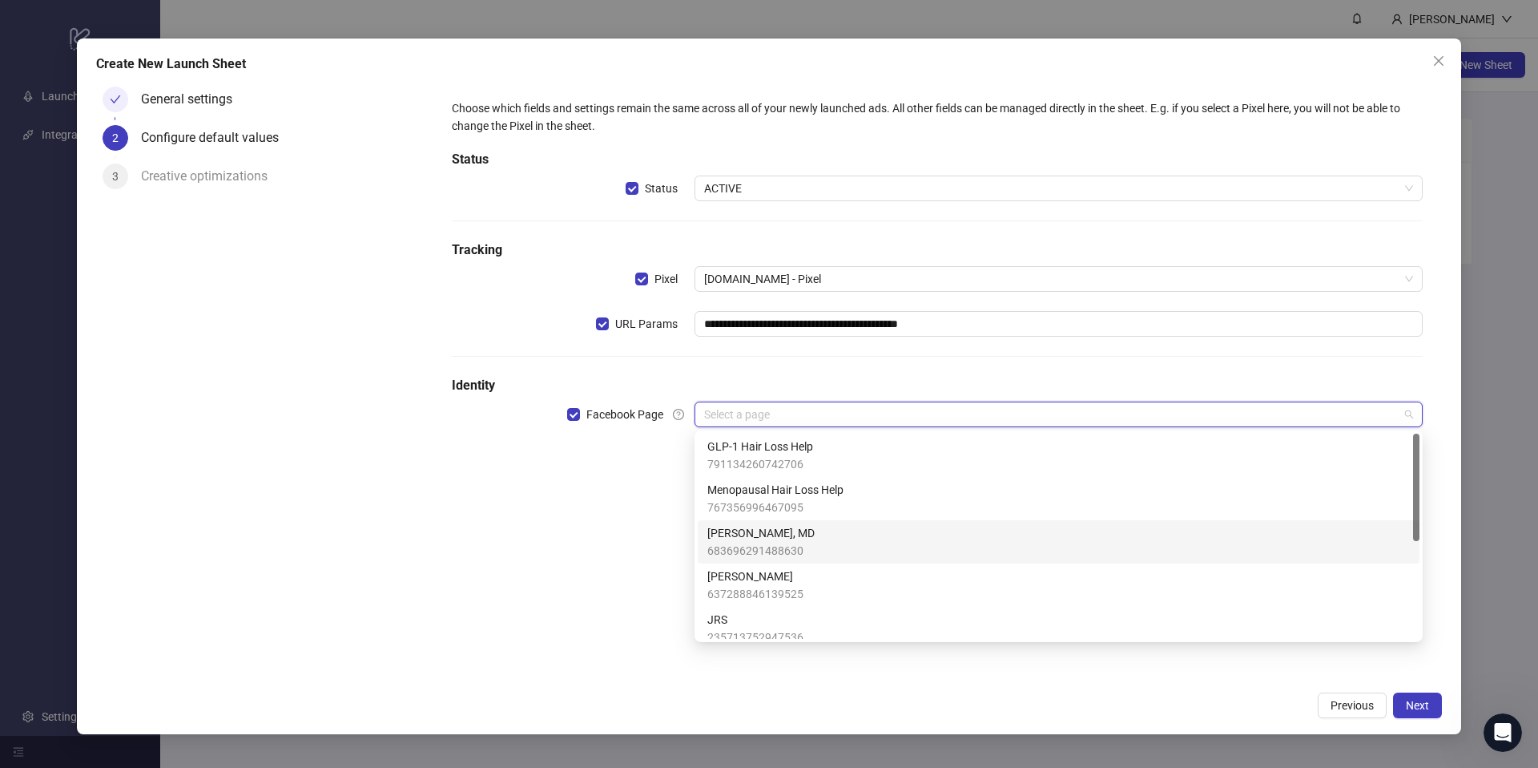
click at [772, 527] on span "[PERSON_NAME], MD" at bounding box center [760, 533] width 107 height 18
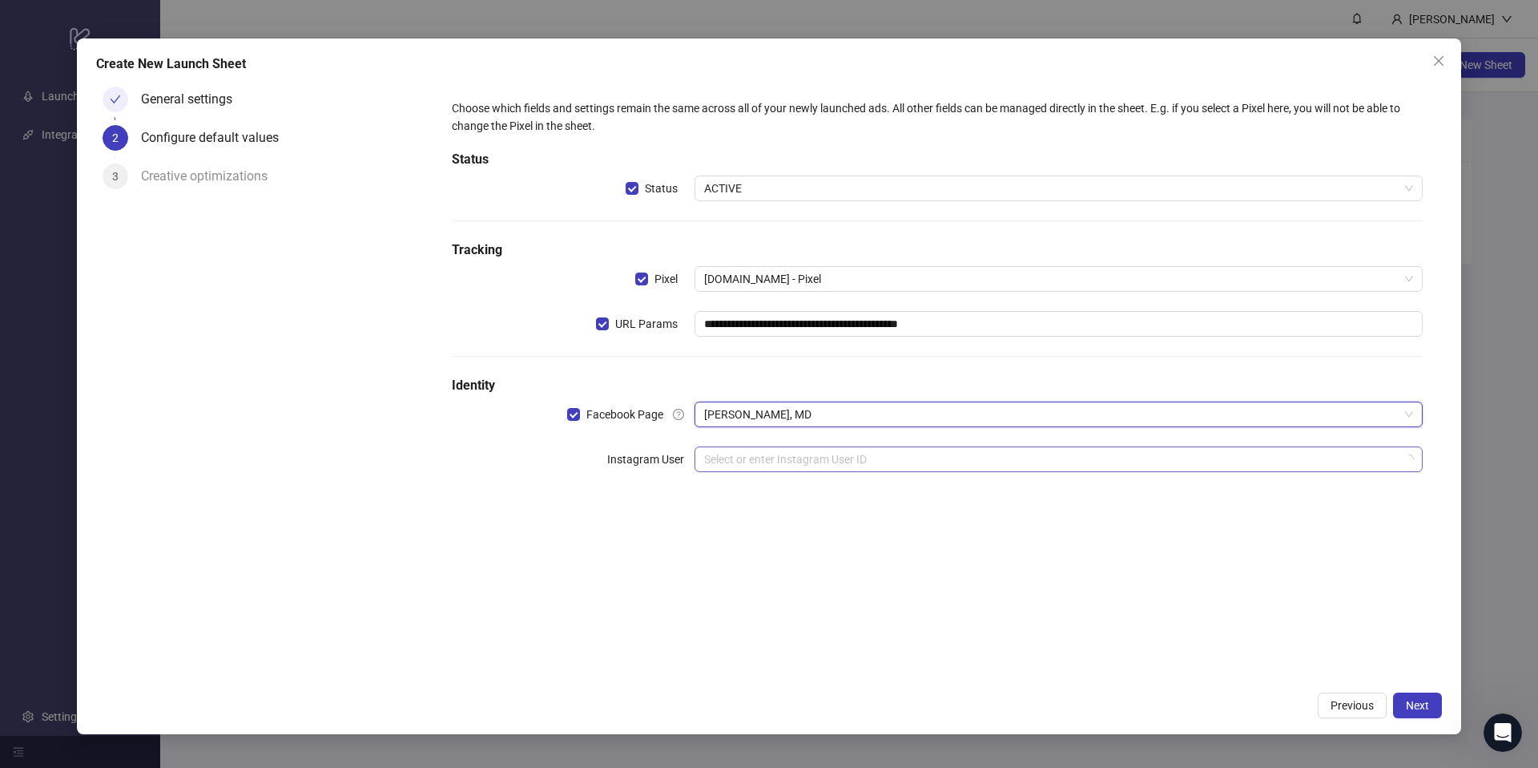
click at [850, 448] on input "search" at bounding box center [1051, 459] width 695 height 24
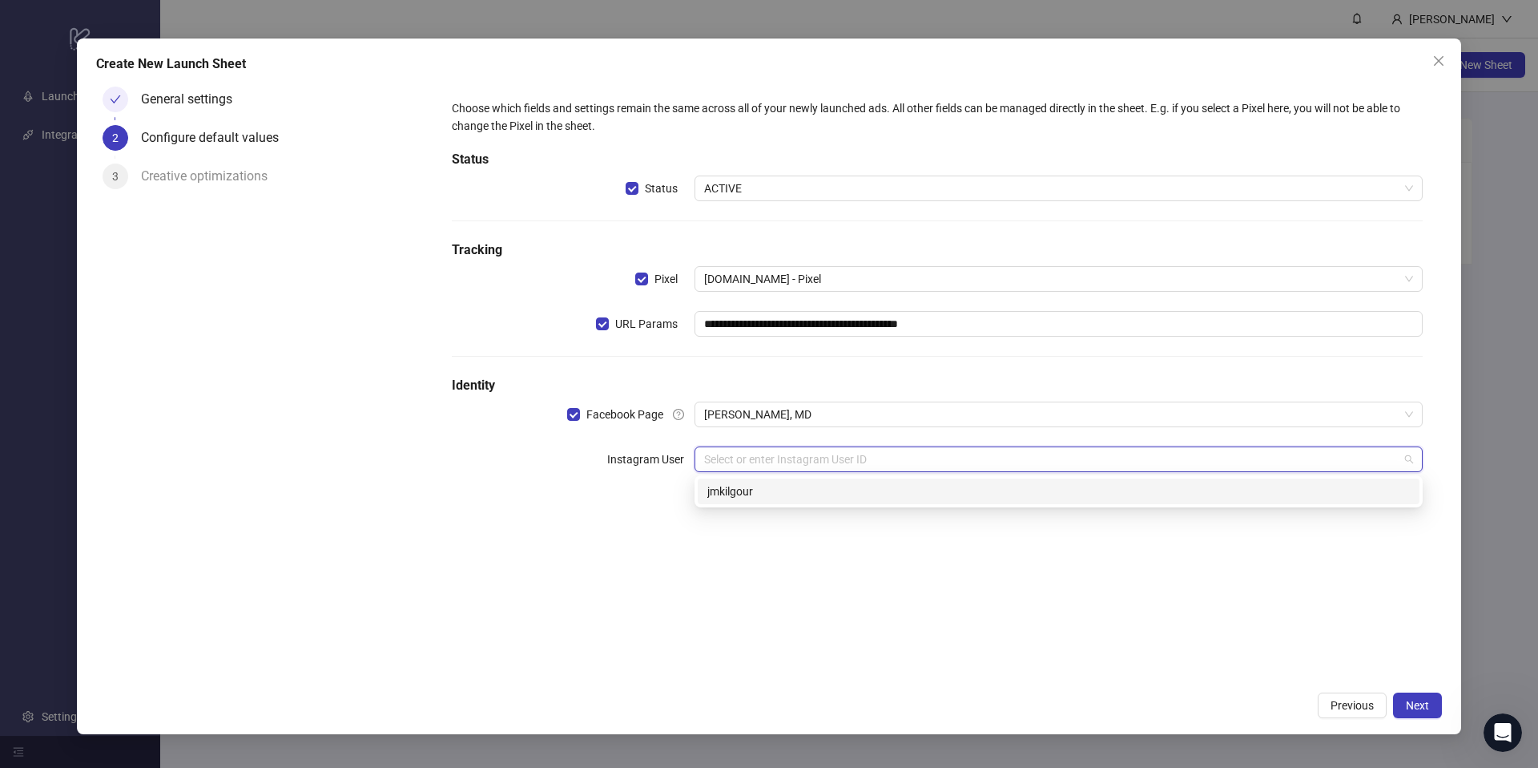
click at [1030, 498] on div "jmkilgour" at bounding box center [1058, 491] width 703 height 18
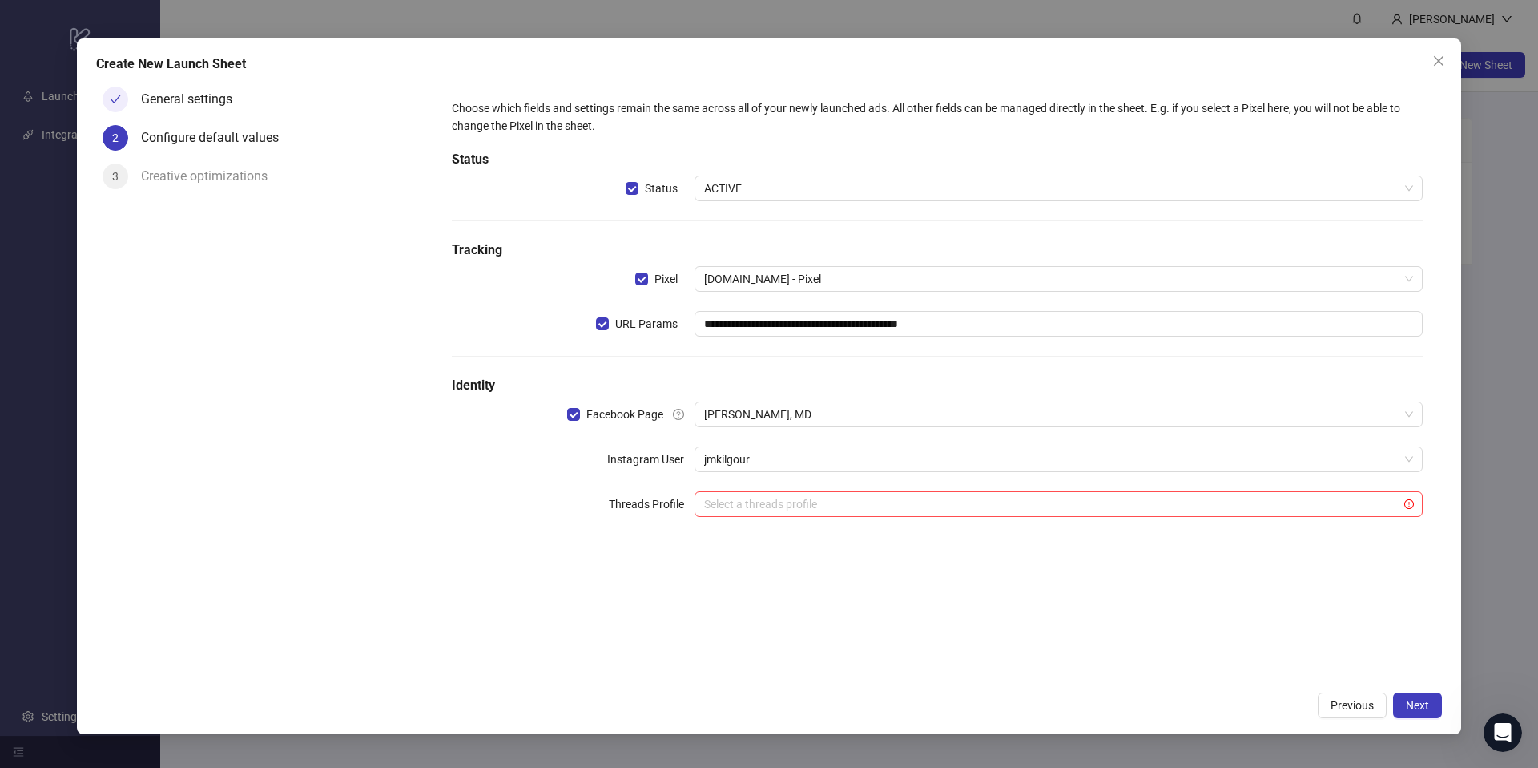
click at [1461, 721] on div "**********" at bounding box center [769, 384] width 1538 height 768
click at [1428, 709] on span "Next" at bounding box center [1417, 705] width 23 height 13
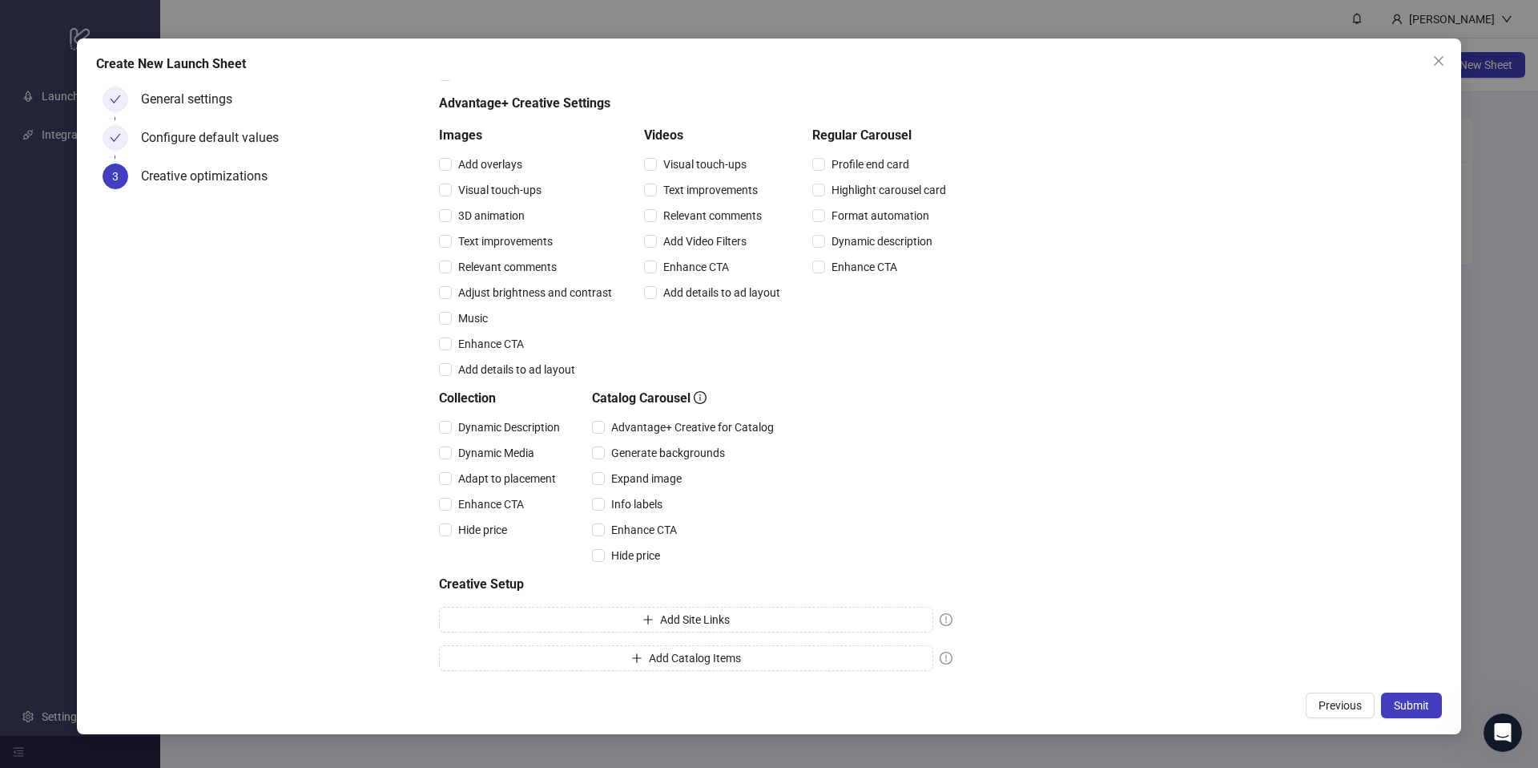
scroll to position [112, 0]
click at [1409, 697] on button "Submit" at bounding box center [1411, 705] width 61 height 26
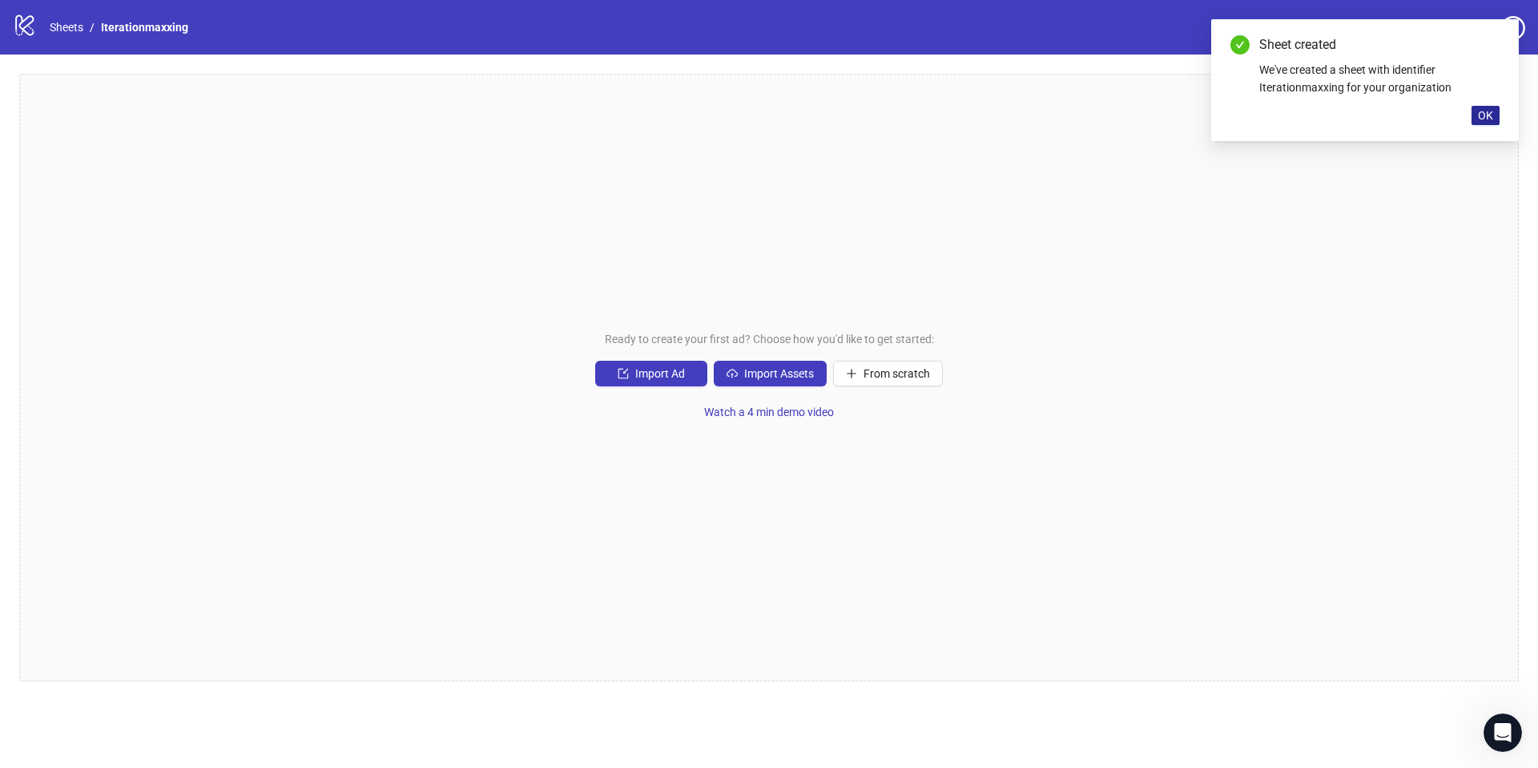
click at [1483, 119] on span "OK" at bounding box center [1485, 115] width 15 height 13
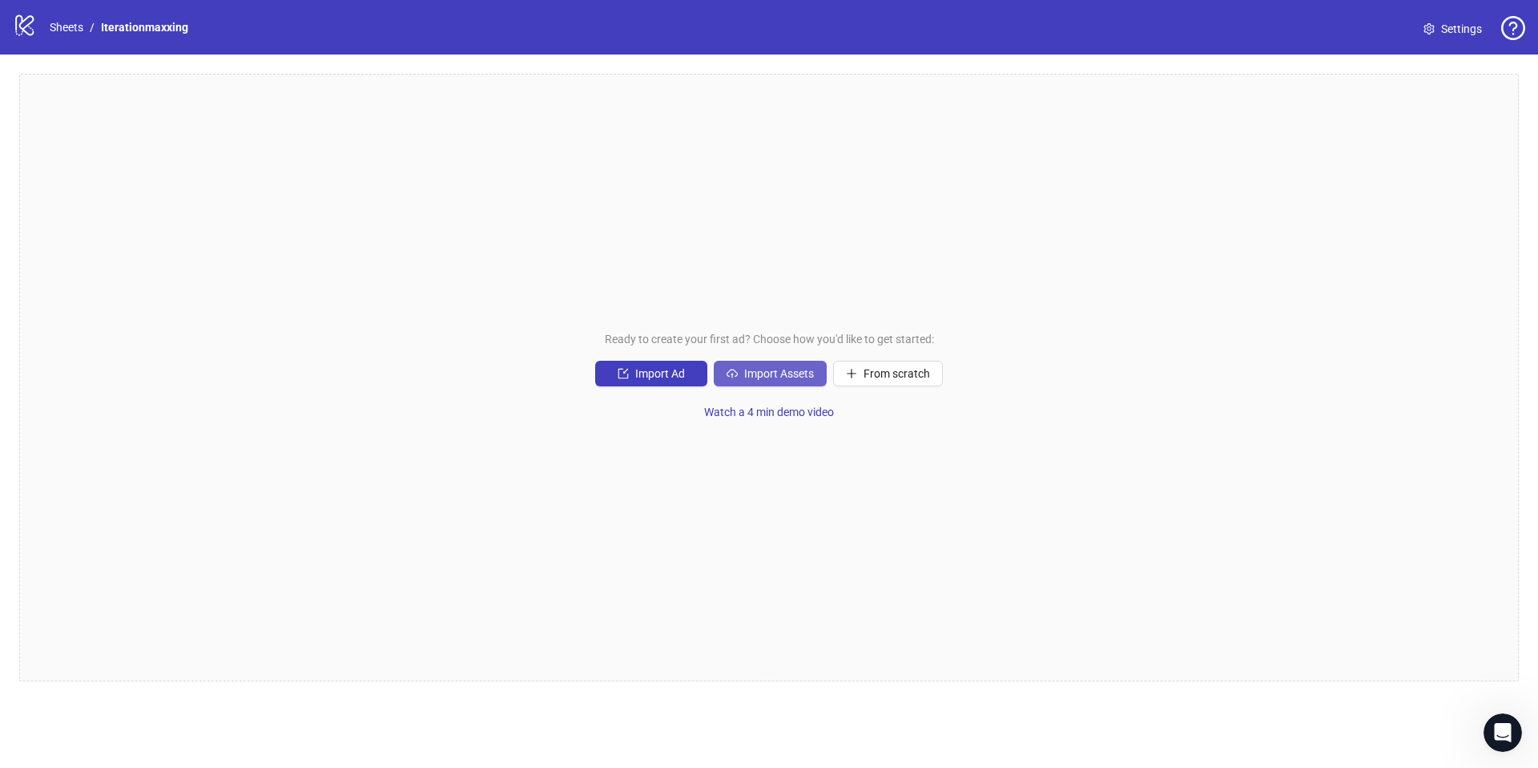
click at [769, 364] on button "Import Assets" at bounding box center [770, 374] width 113 height 26
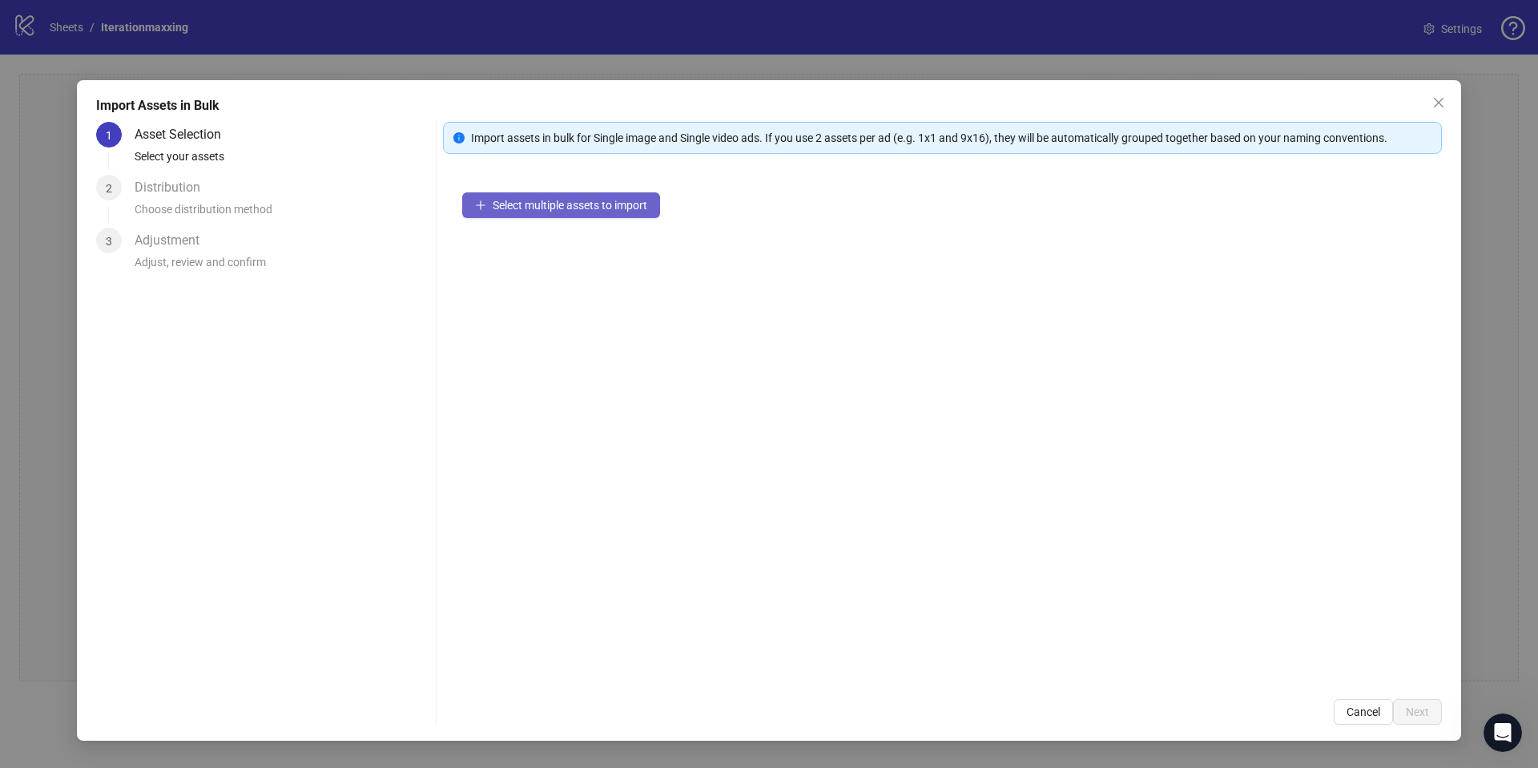
click at [603, 206] on span "Select multiple assets to import" at bounding box center [570, 205] width 155 height 13
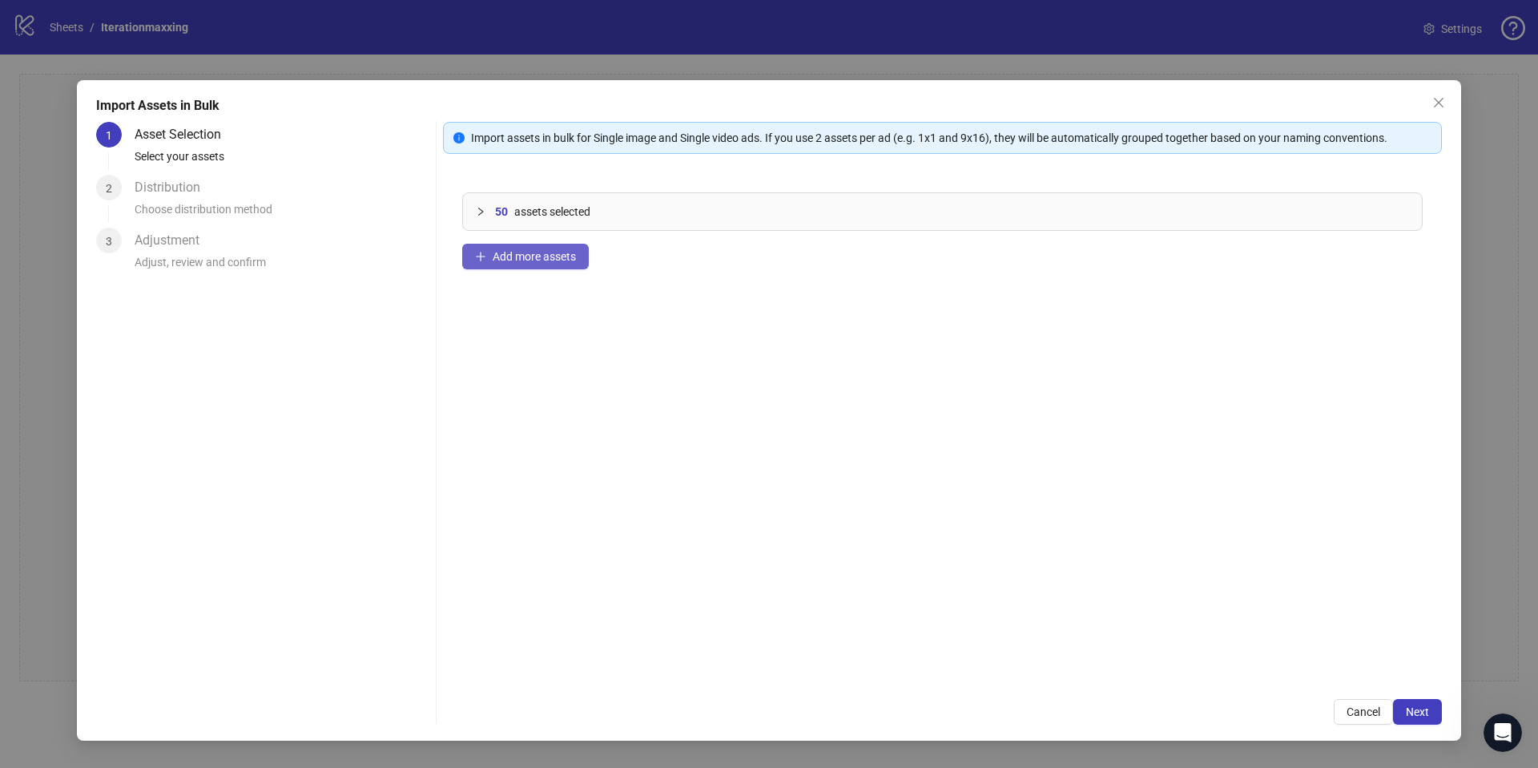
click at [538, 256] on span "Add more assets" at bounding box center [534, 256] width 83 height 13
click at [1412, 715] on span "Next" at bounding box center [1417, 711] width 23 height 13
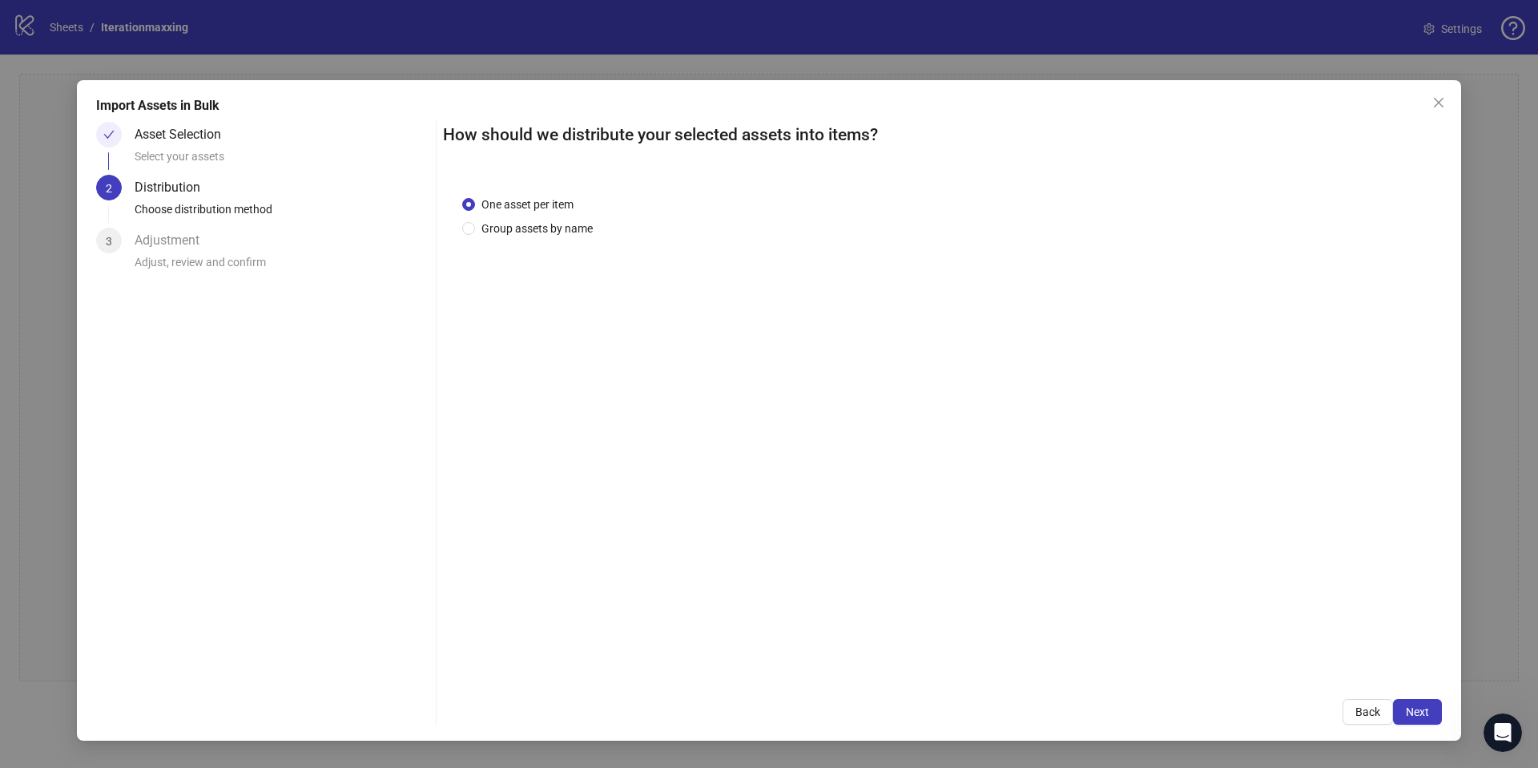
click at [1417, 727] on div "Import Assets in Bulk Asset Selection Select your assets 2 Distribution Choose …" at bounding box center [769, 410] width 1384 height 660
click at [1423, 711] on span "Next" at bounding box center [1417, 711] width 23 height 13
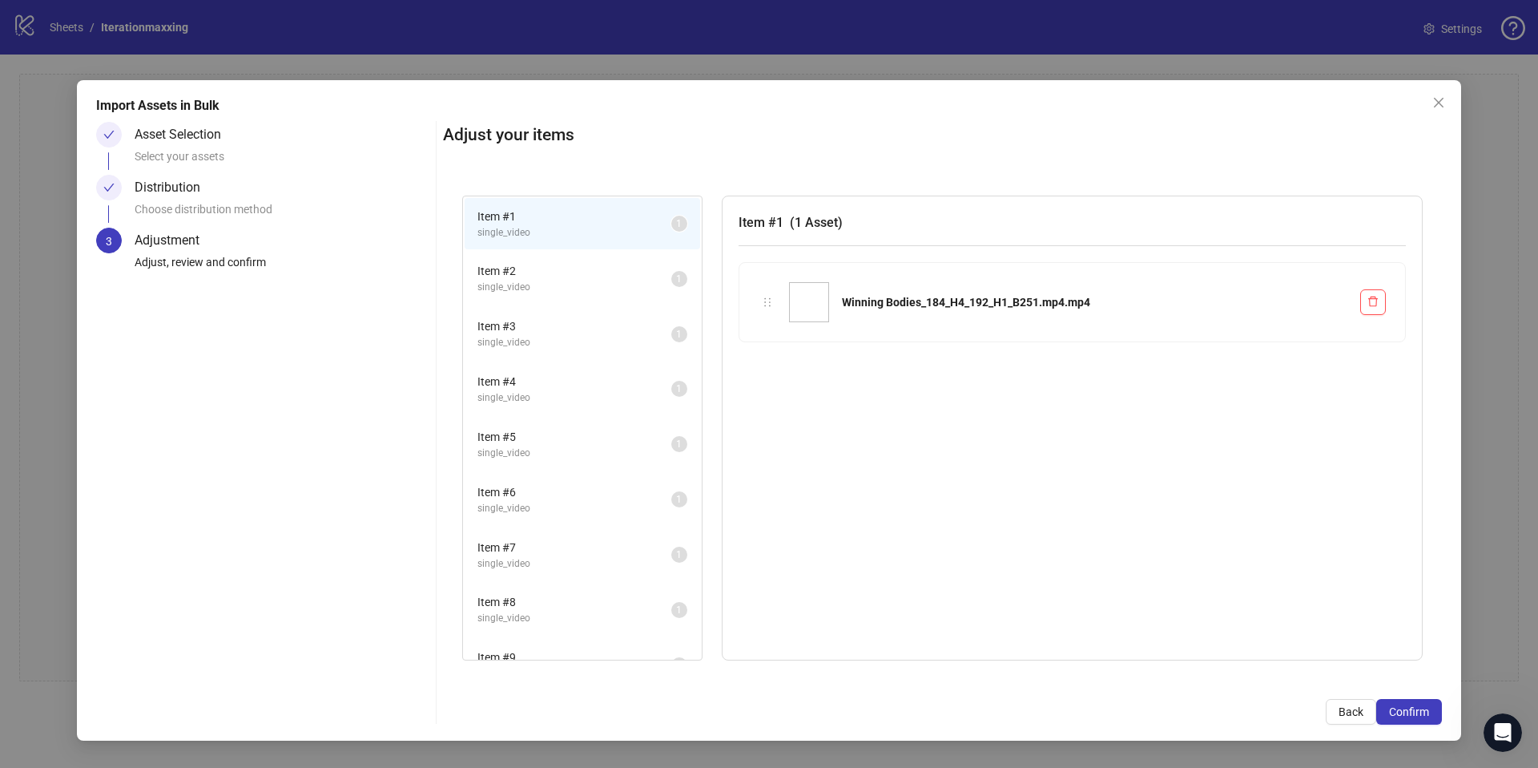
click at [1425, 715] on span "Confirm" at bounding box center [1409, 711] width 40 height 13
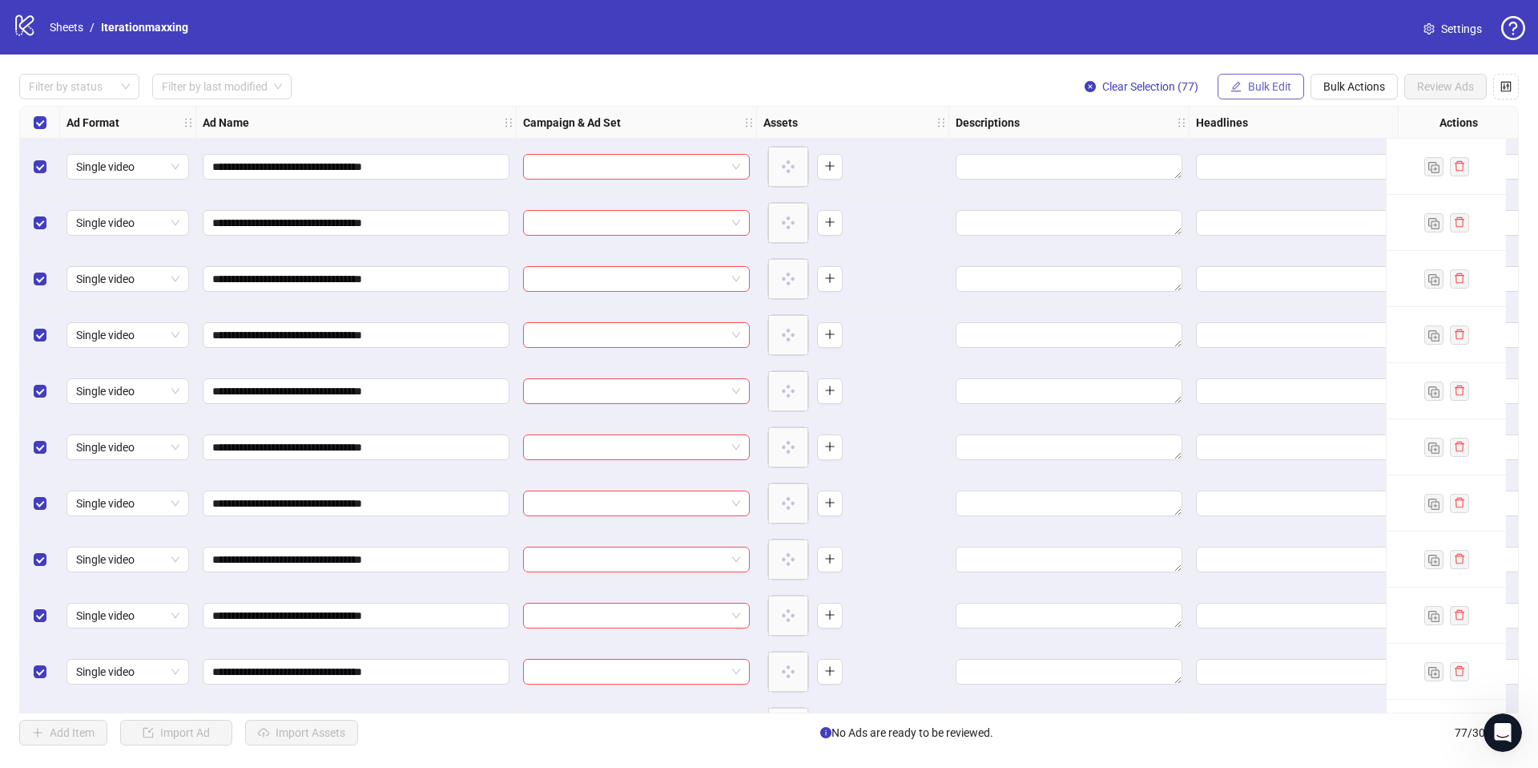
click at [1250, 87] on span "Bulk Edit" at bounding box center [1269, 86] width 43 height 13
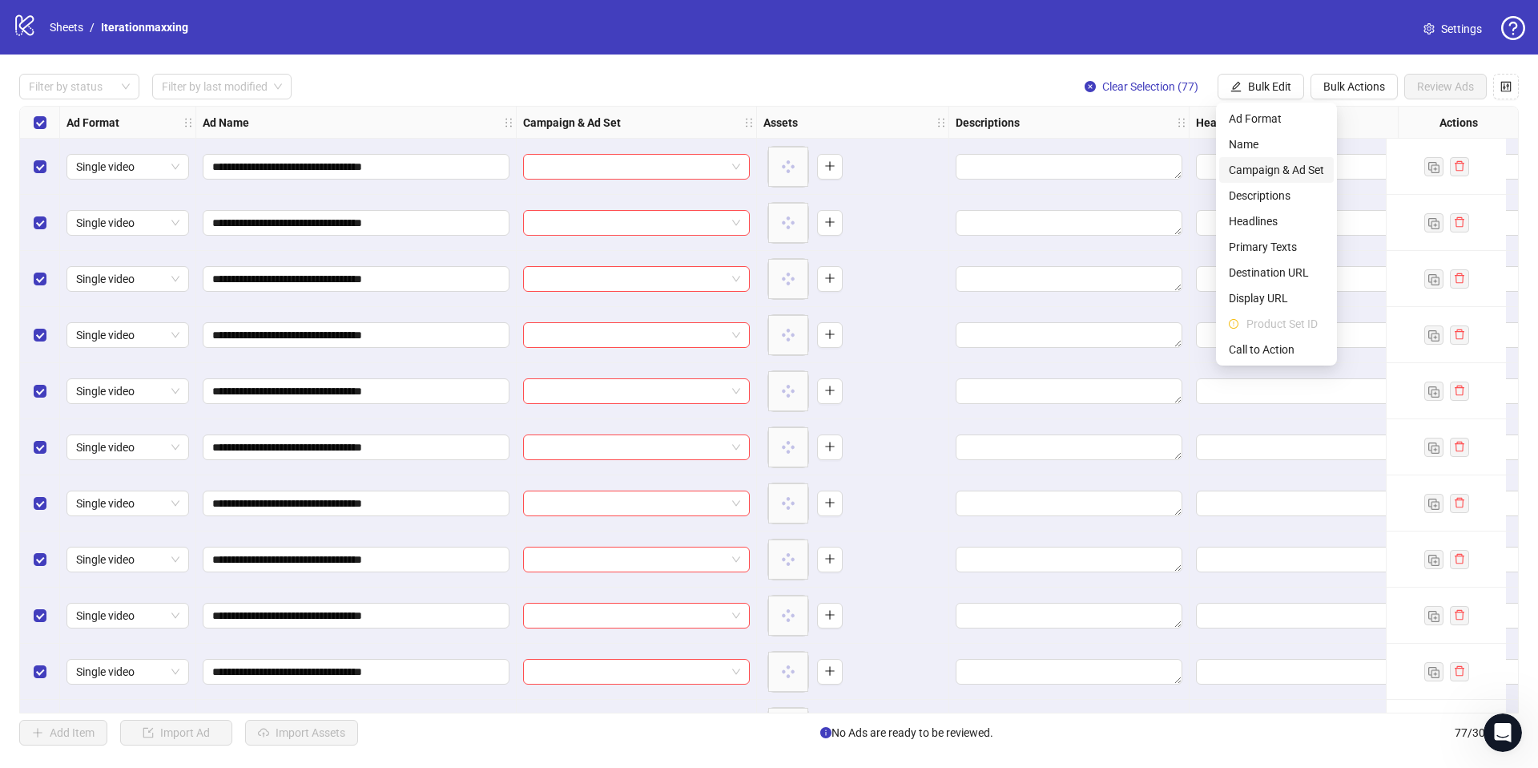
click at [1276, 177] on span "Campaign & Ad Set" at bounding box center [1276, 170] width 95 height 18
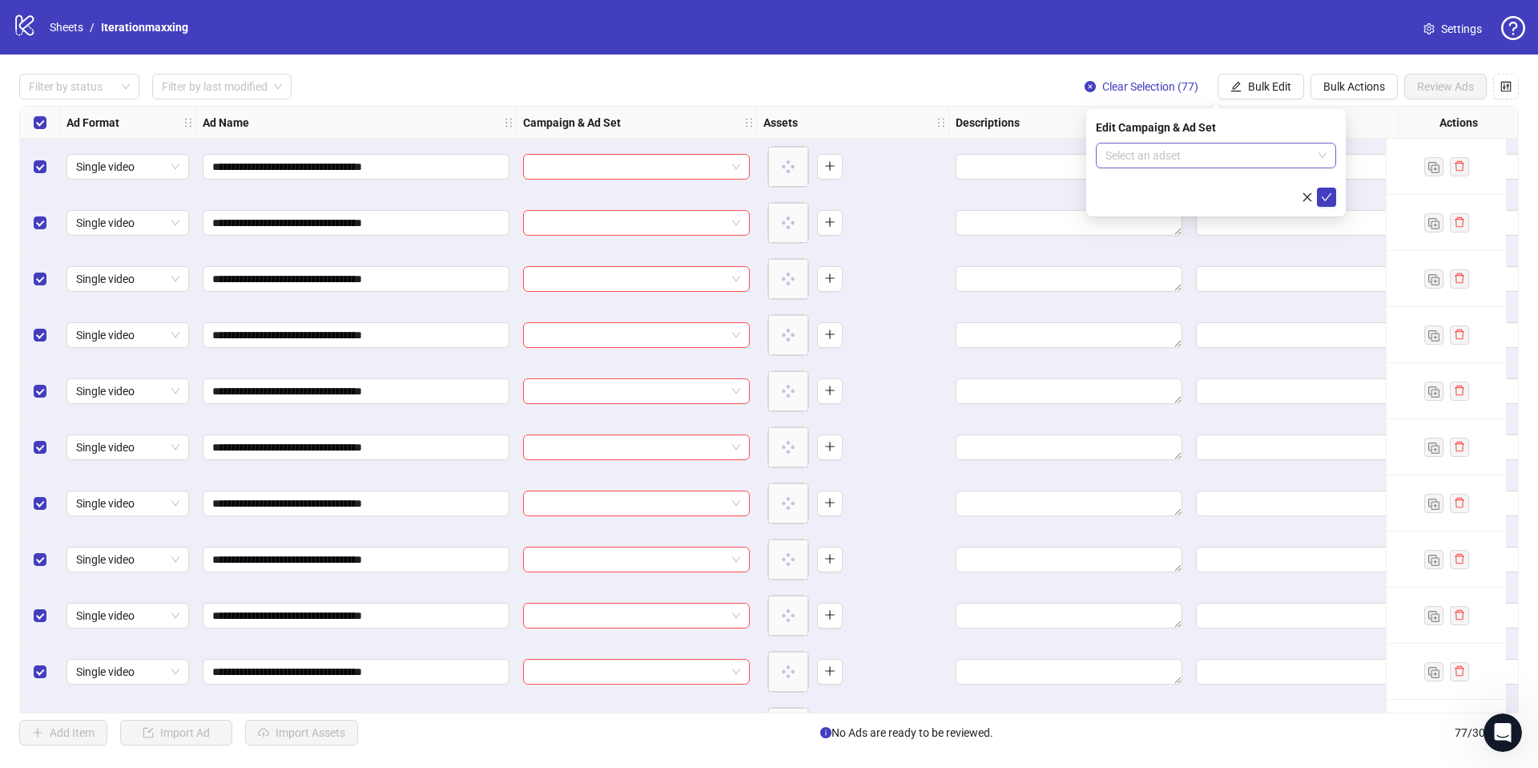
click at [1239, 159] on input "search" at bounding box center [1209, 155] width 207 height 24
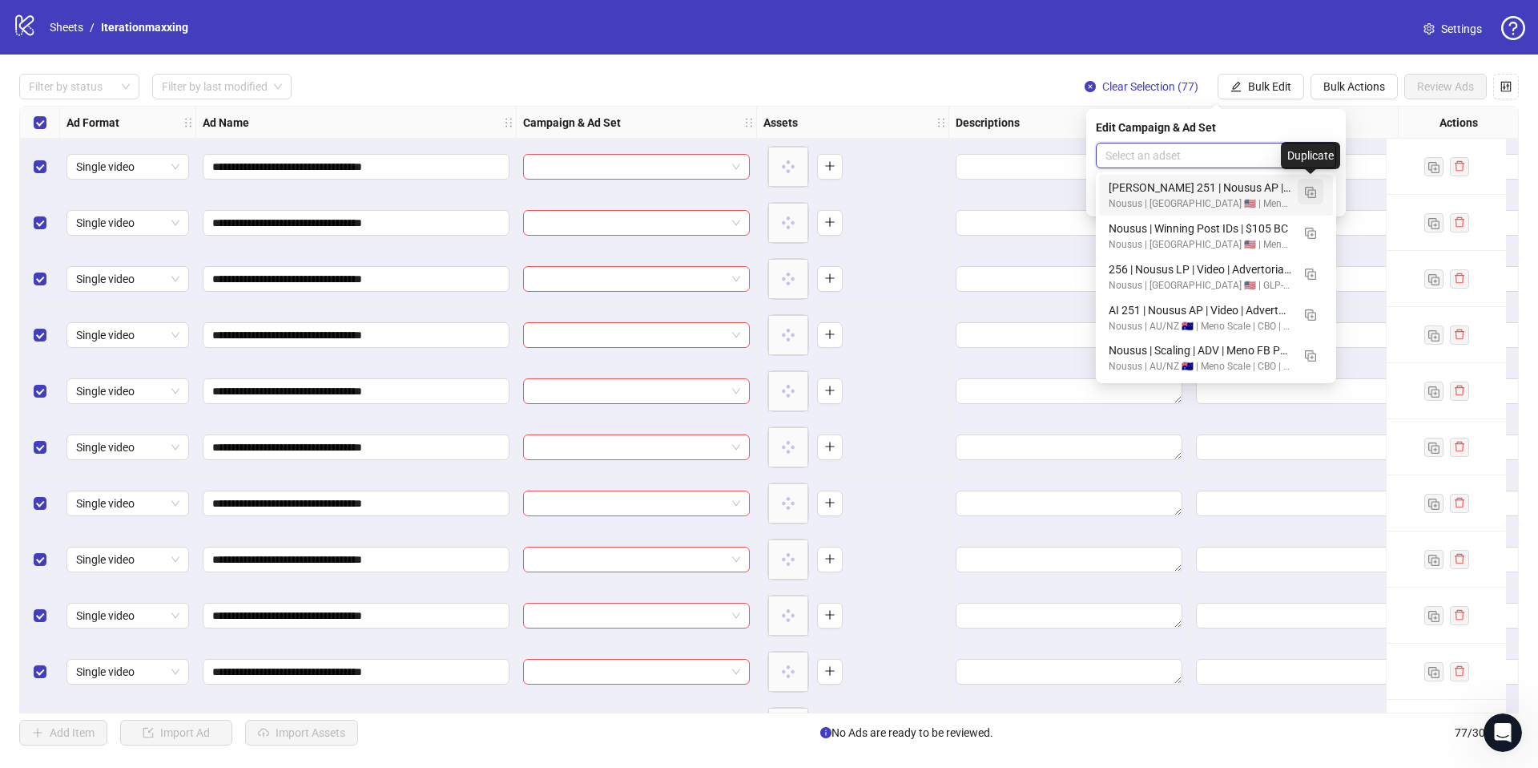
click at [1306, 191] on img "button" at bounding box center [1310, 192] width 11 height 11
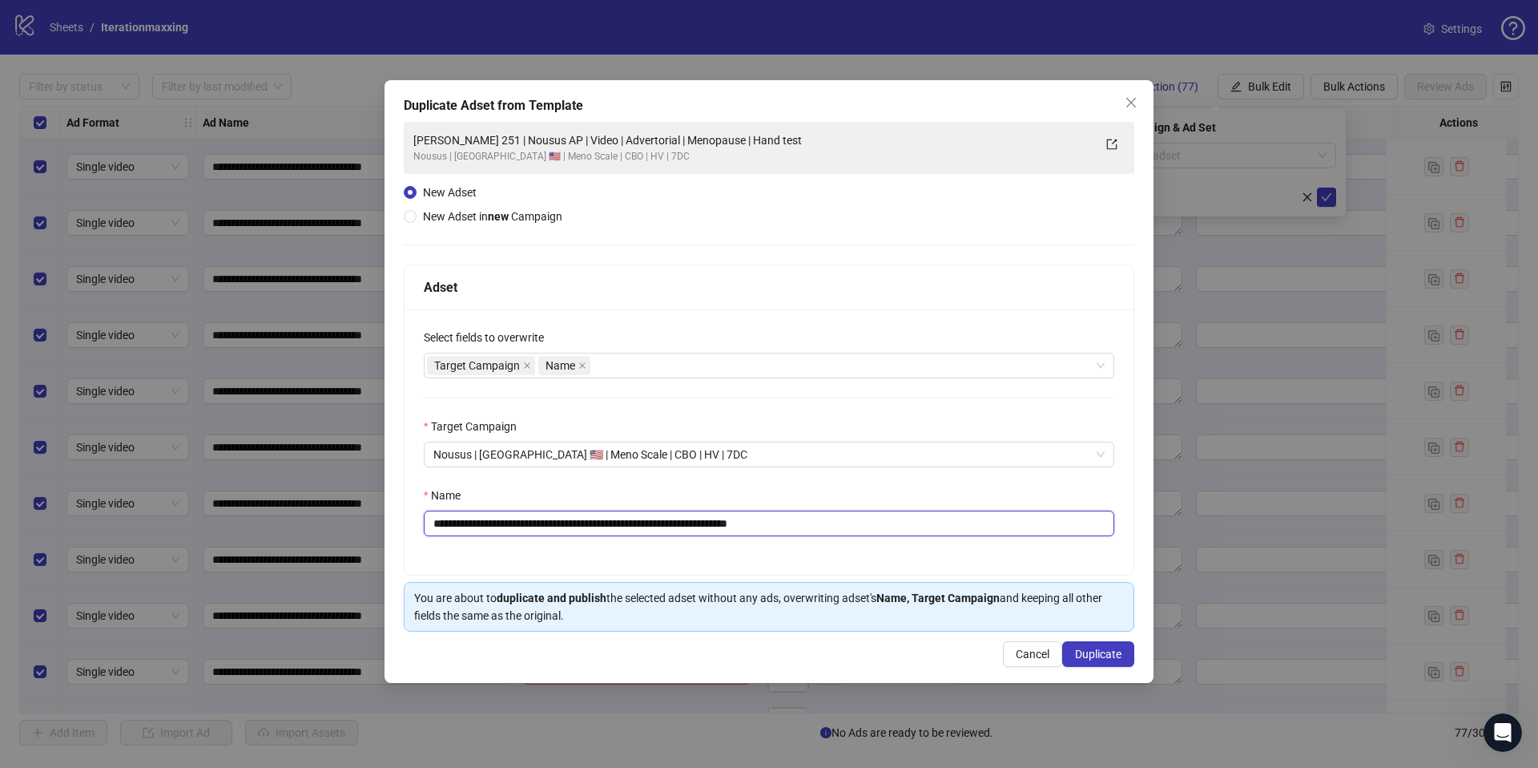
click at [599, 522] on input "**********" at bounding box center [769, 523] width 691 height 26
paste input "text"
drag, startPoint x: 507, startPoint y: 526, endPoint x: 362, endPoint y: 511, distance: 145.7
click at [345, 524] on div "**********" at bounding box center [769, 384] width 1538 height 768
type input "**********"
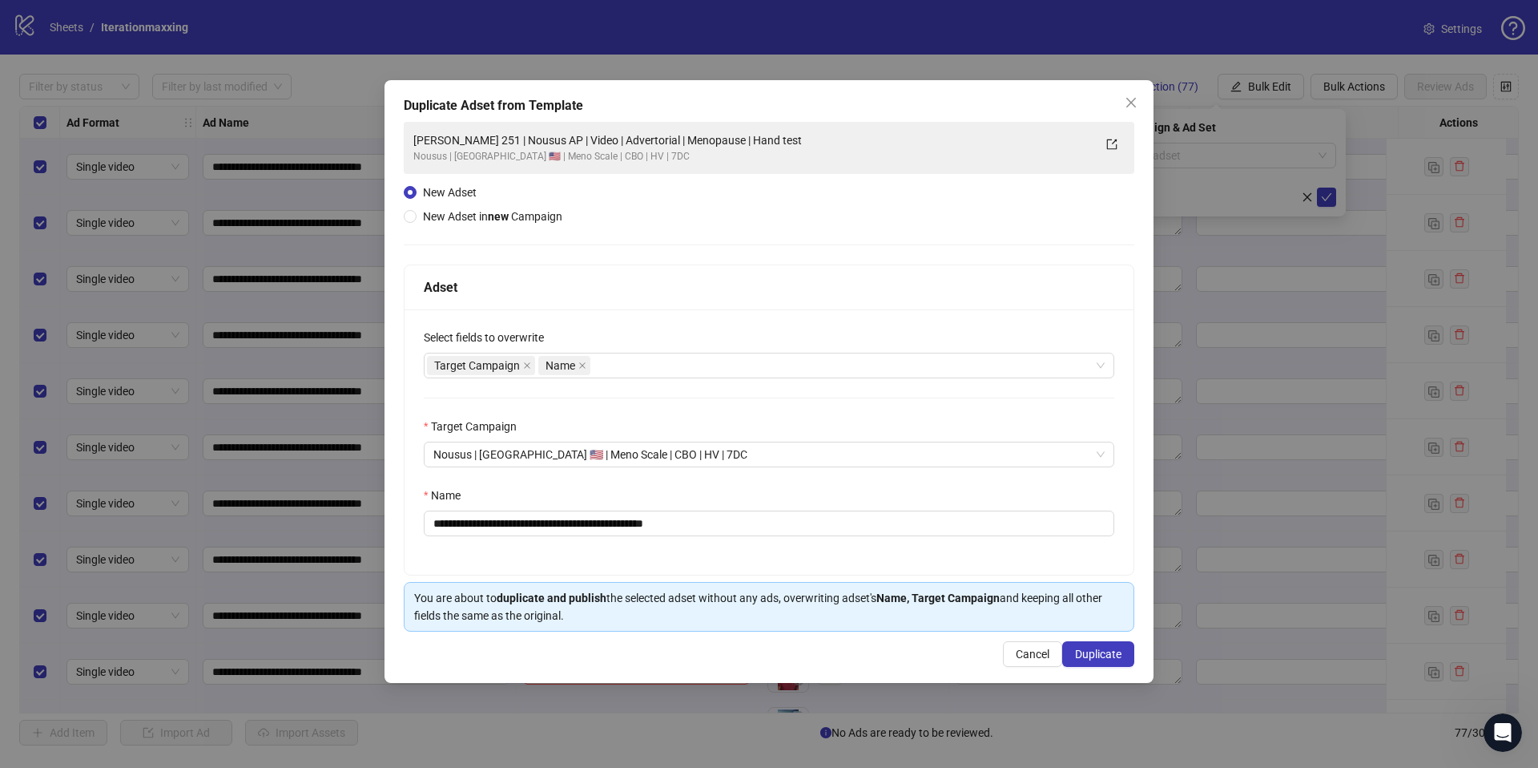
click at [495, 557] on div "**********" at bounding box center [769, 441] width 729 height 265
click at [1096, 655] on span "Duplicate" at bounding box center [1098, 653] width 46 height 13
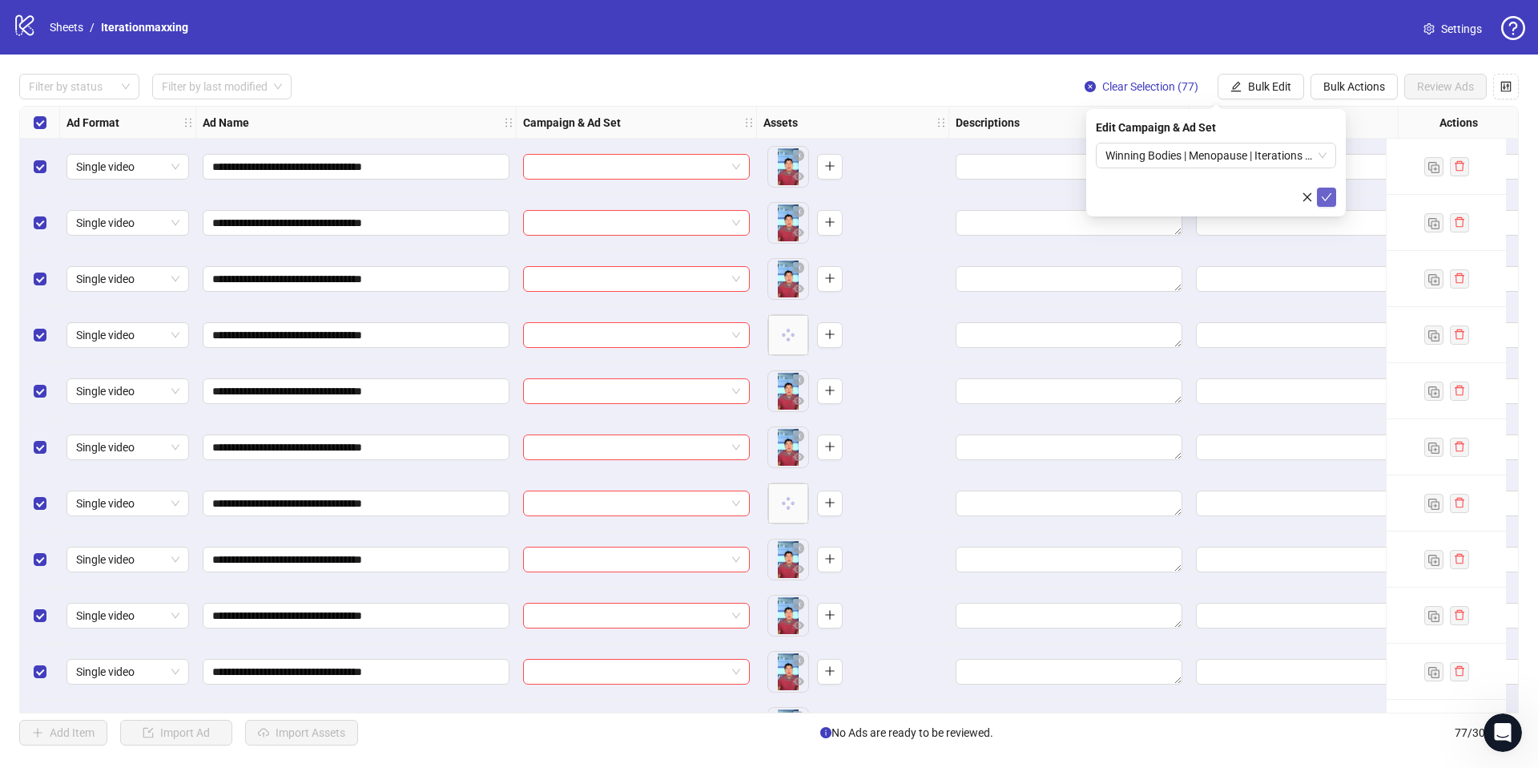
click at [1326, 200] on icon "check" at bounding box center [1327, 197] width 10 height 8
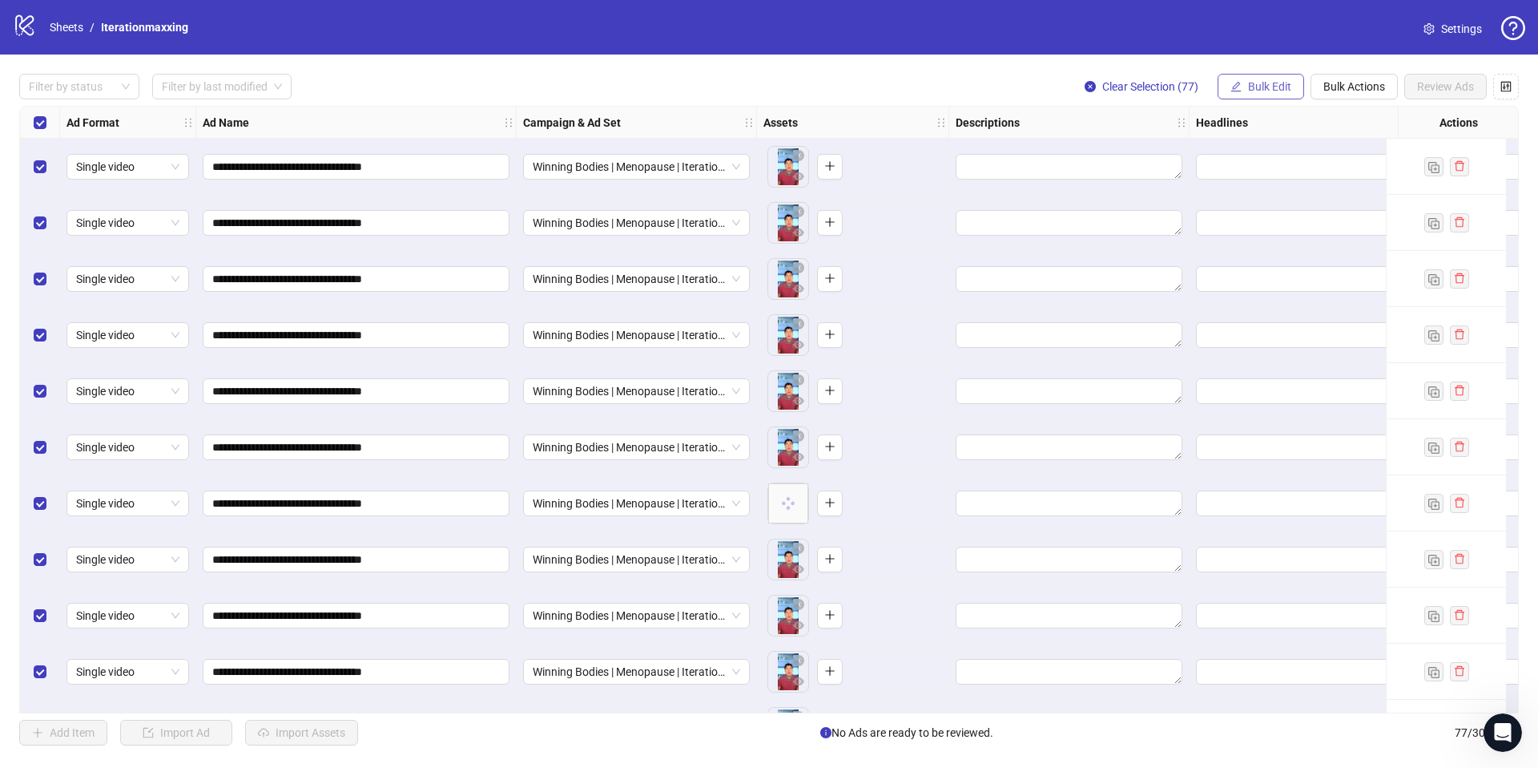
click at [1269, 89] on span "Bulk Edit" at bounding box center [1269, 86] width 43 height 13
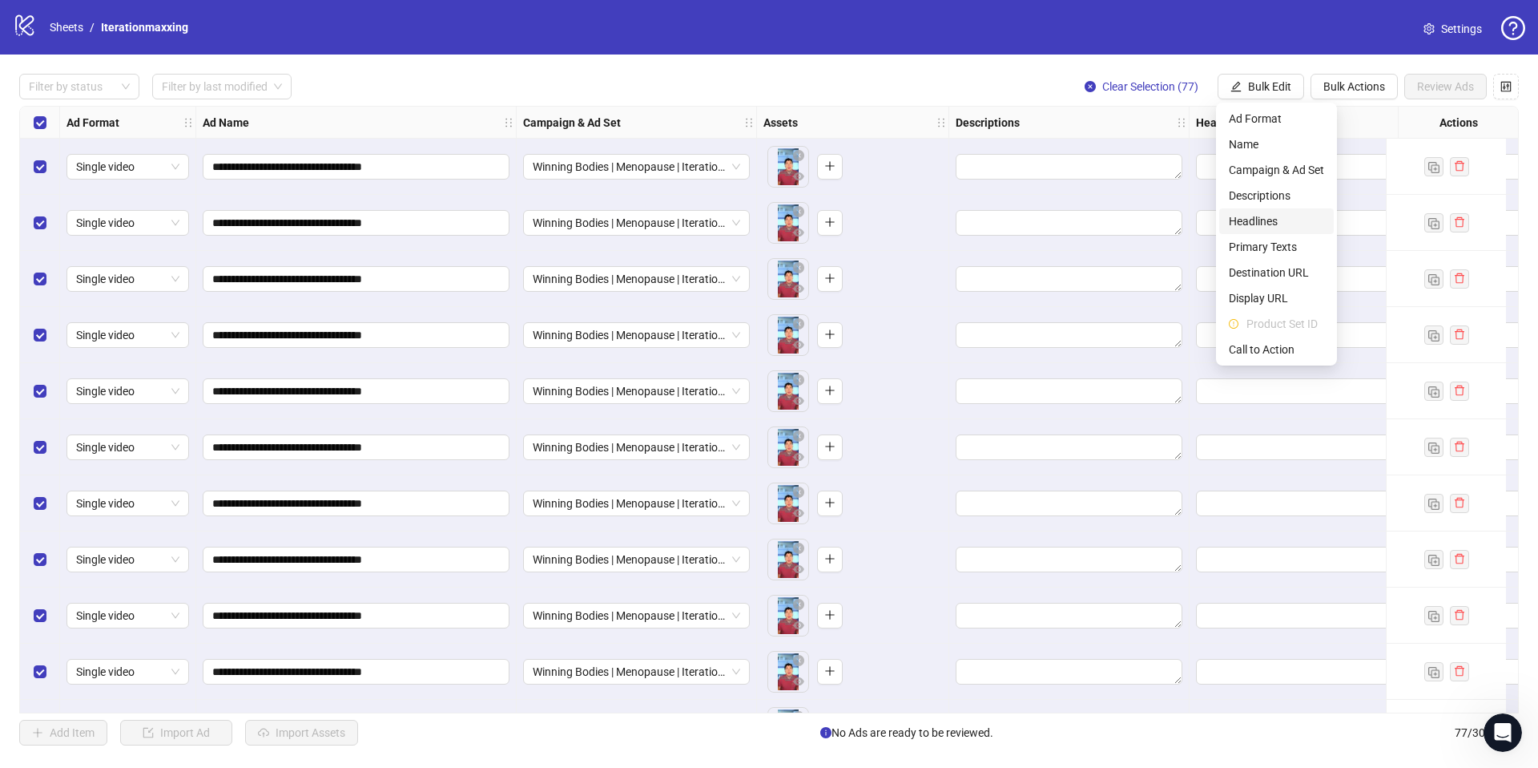
click at [1272, 226] on span "Headlines" at bounding box center [1276, 221] width 95 height 18
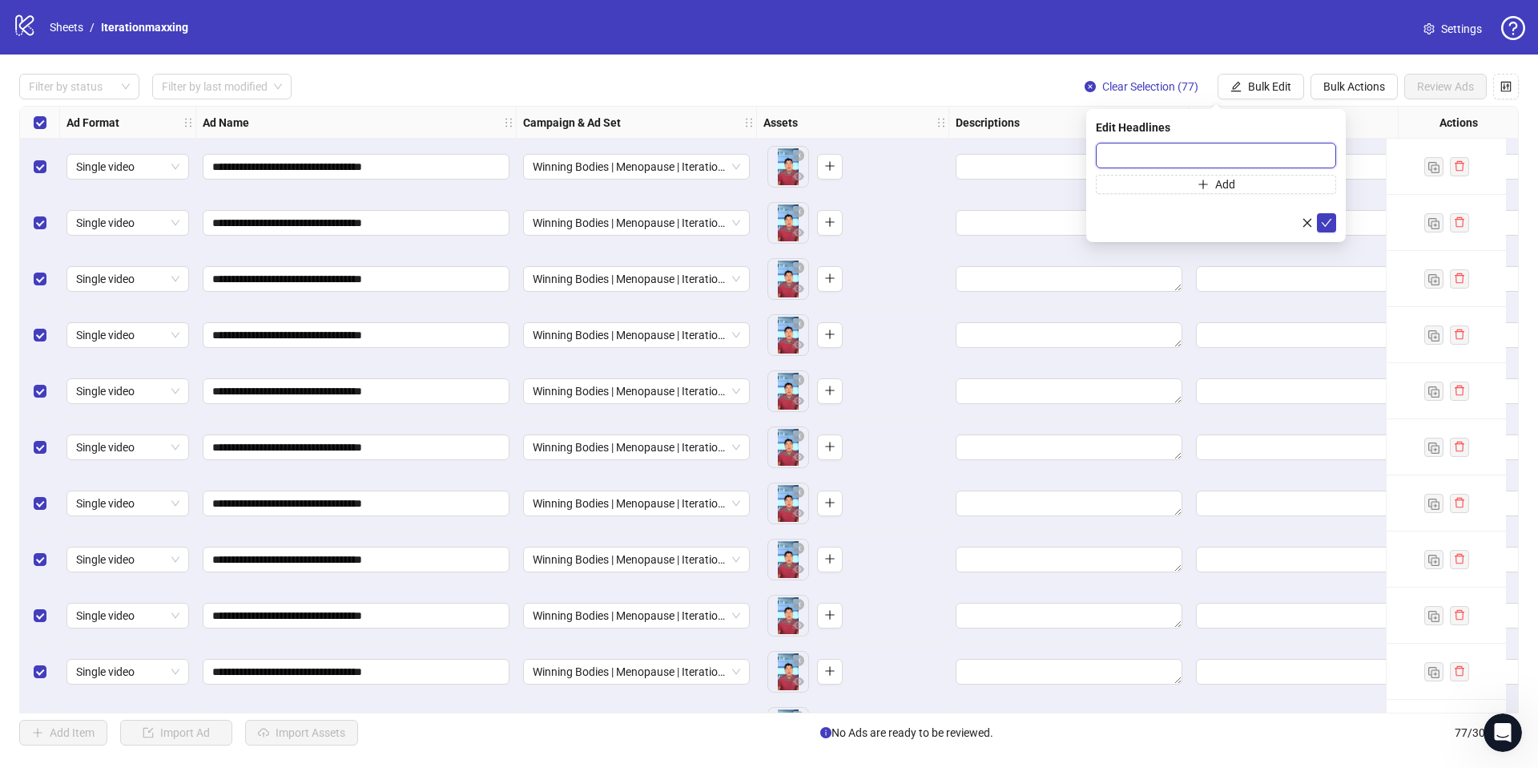
drag, startPoint x: 1130, startPoint y: 156, endPoint x: 1138, endPoint y: 171, distance: 16.5
click at [1130, 156] on input "text" at bounding box center [1216, 156] width 240 height 26
paste input "**********"
type input "**********"
click at [1141, 191] on button "Add" at bounding box center [1216, 184] width 240 height 19
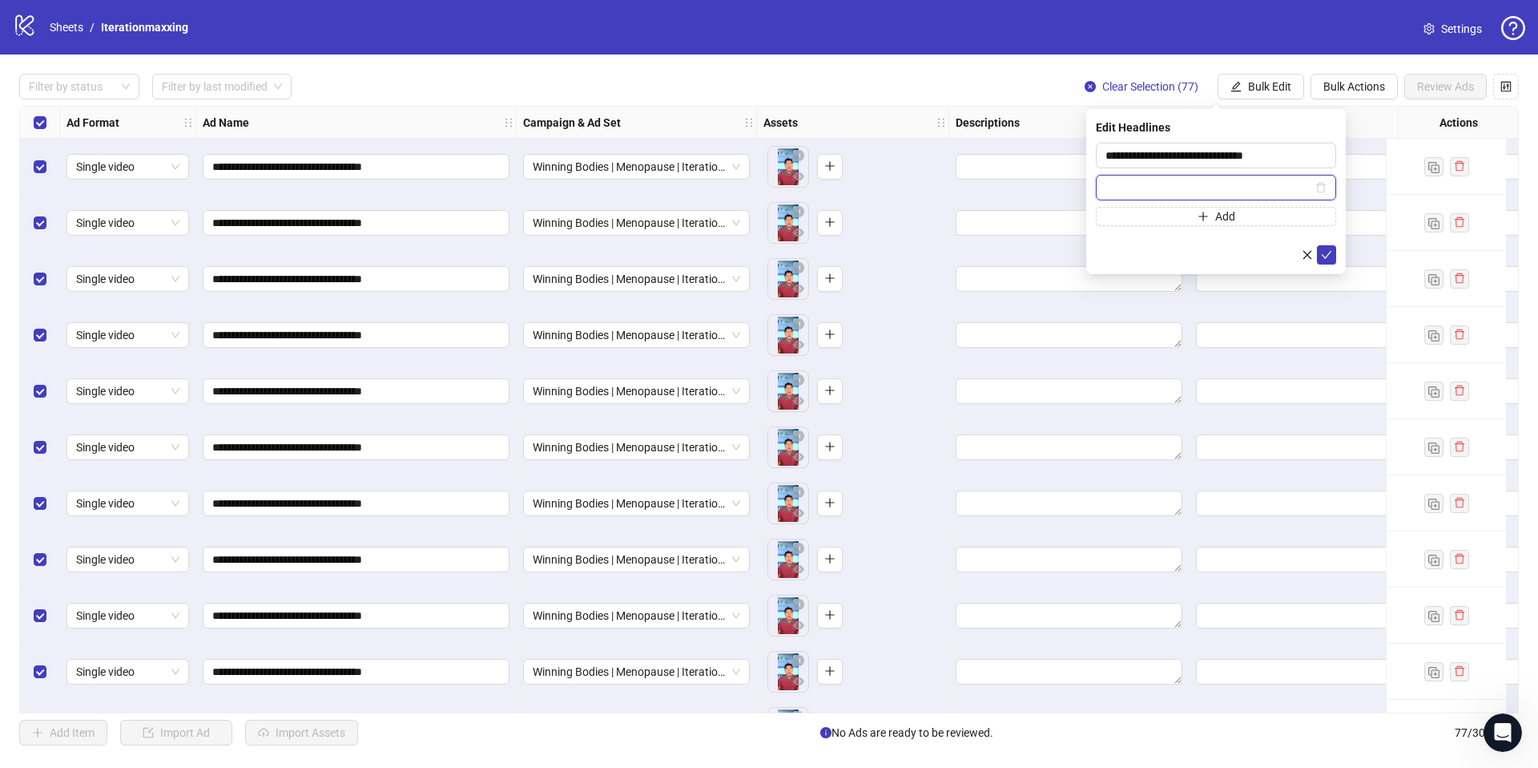
paste input "**********"
type input "**********"
drag, startPoint x: 1335, startPoint y: 255, endPoint x: 1313, endPoint y: 198, distance: 60.9
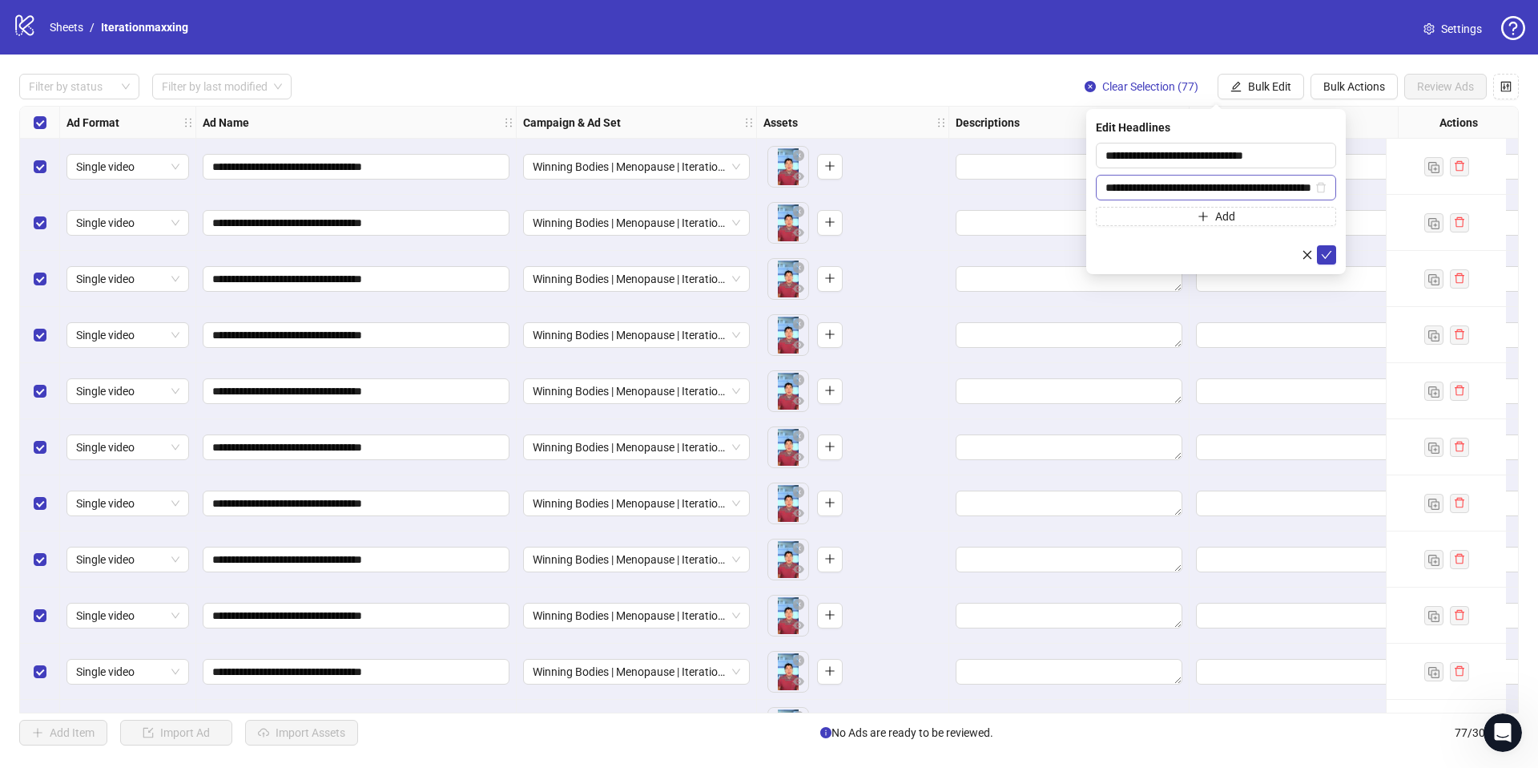
click at [1332, 255] on button "submit" at bounding box center [1326, 254] width 19 height 19
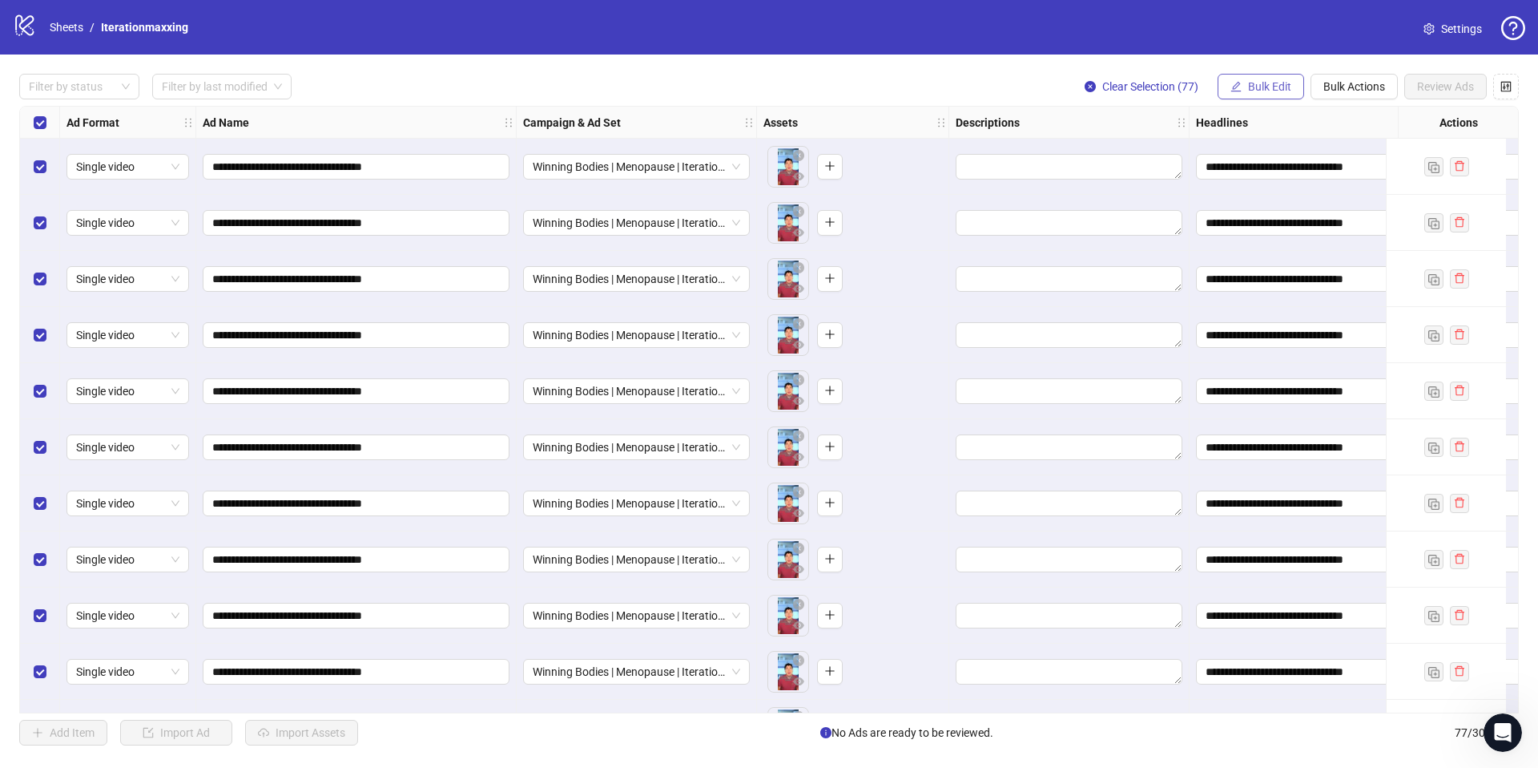
click at [1248, 90] on span "Bulk Edit" at bounding box center [1269, 86] width 43 height 13
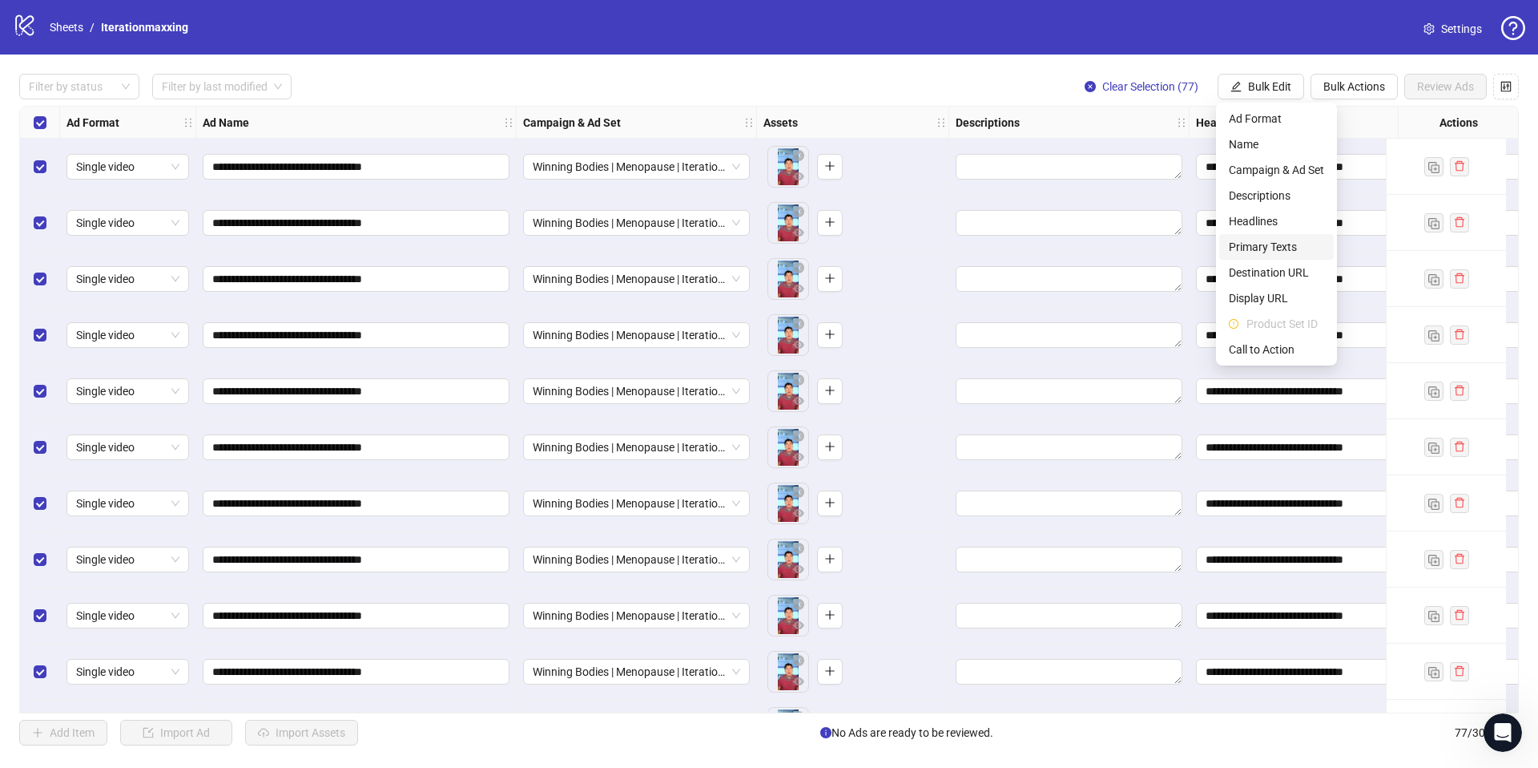
click at [1260, 251] on span "Primary Texts" at bounding box center [1276, 247] width 95 height 18
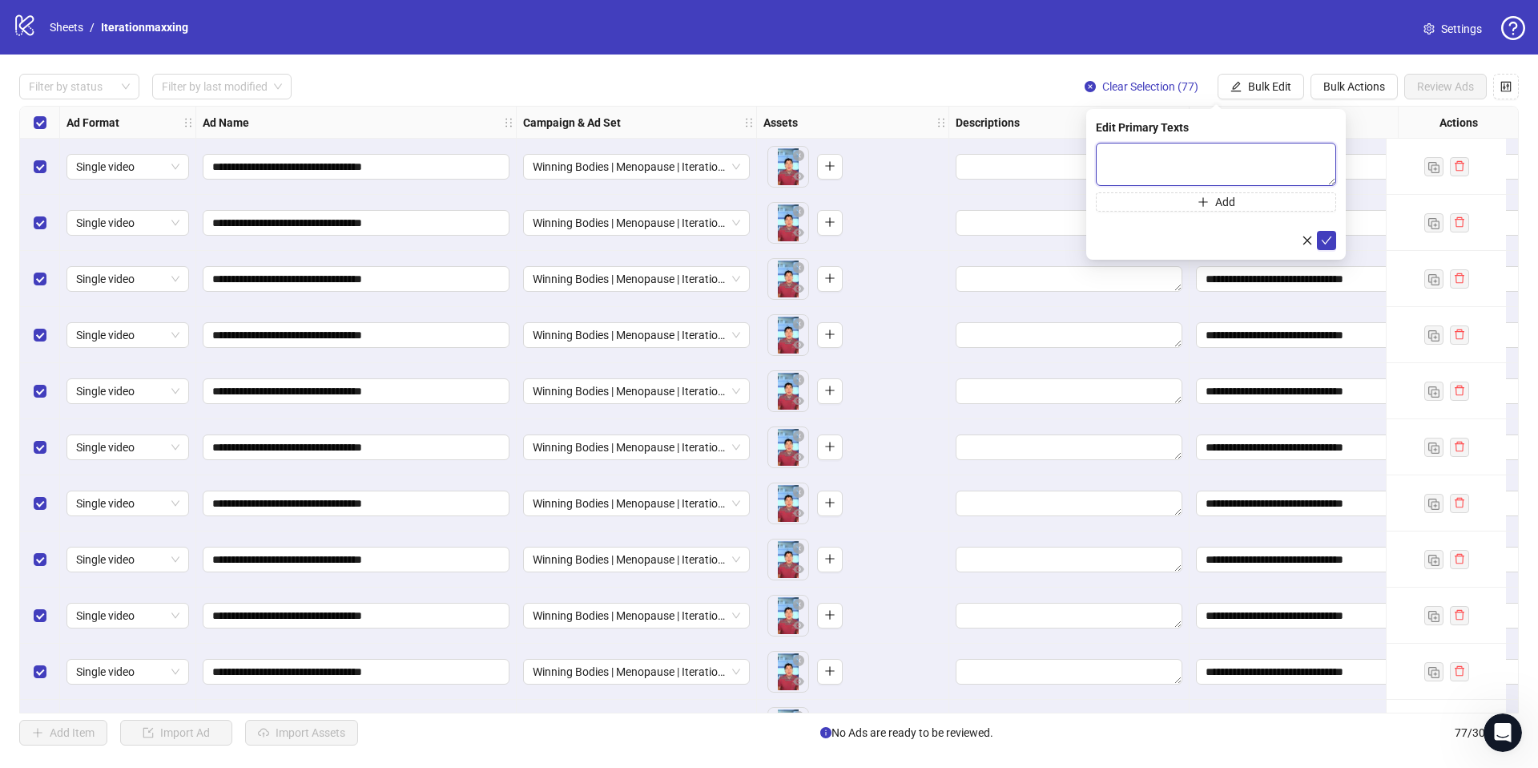
click at [1213, 148] on textarea at bounding box center [1216, 164] width 240 height 43
paste textarea "**********"
type textarea "**********"
drag, startPoint x: 1323, startPoint y: 240, endPoint x: 1287, endPoint y: 142, distance: 104.2
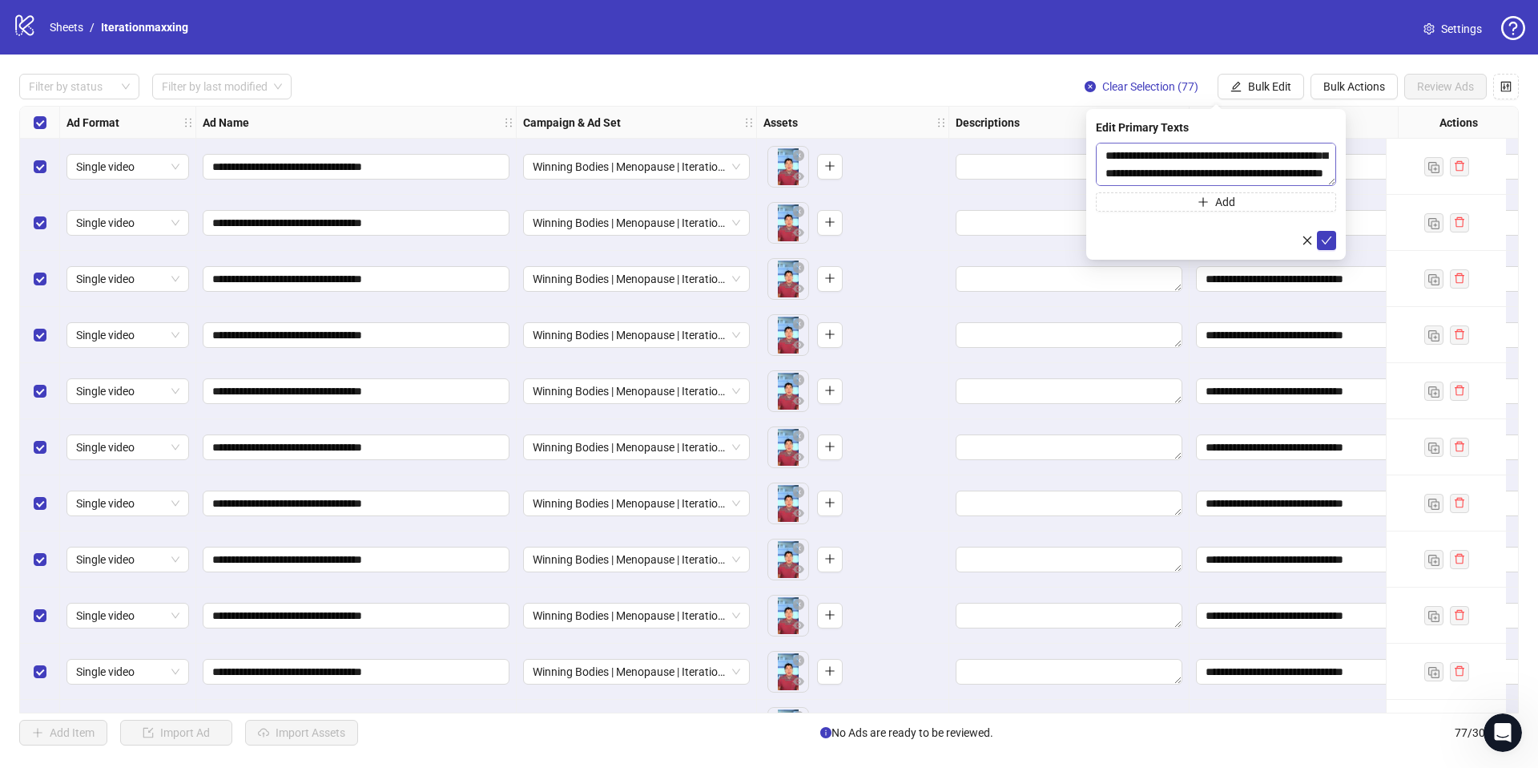
click at [1323, 239] on icon "check" at bounding box center [1326, 240] width 11 height 11
click at [1255, 77] on button "Bulk Edit" at bounding box center [1261, 87] width 87 height 26
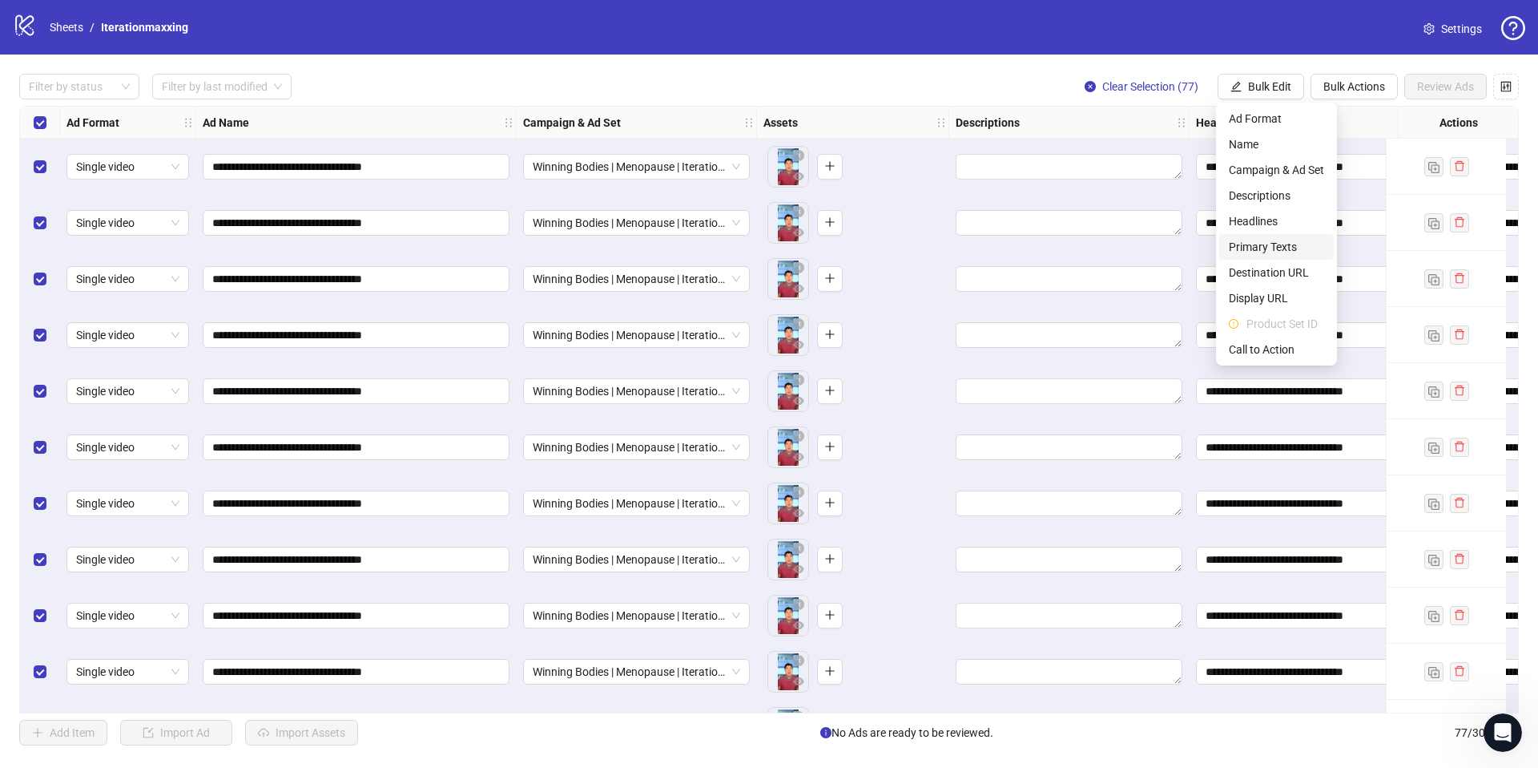
click at [1251, 242] on span "Primary Texts" at bounding box center [1276, 247] width 95 height 18
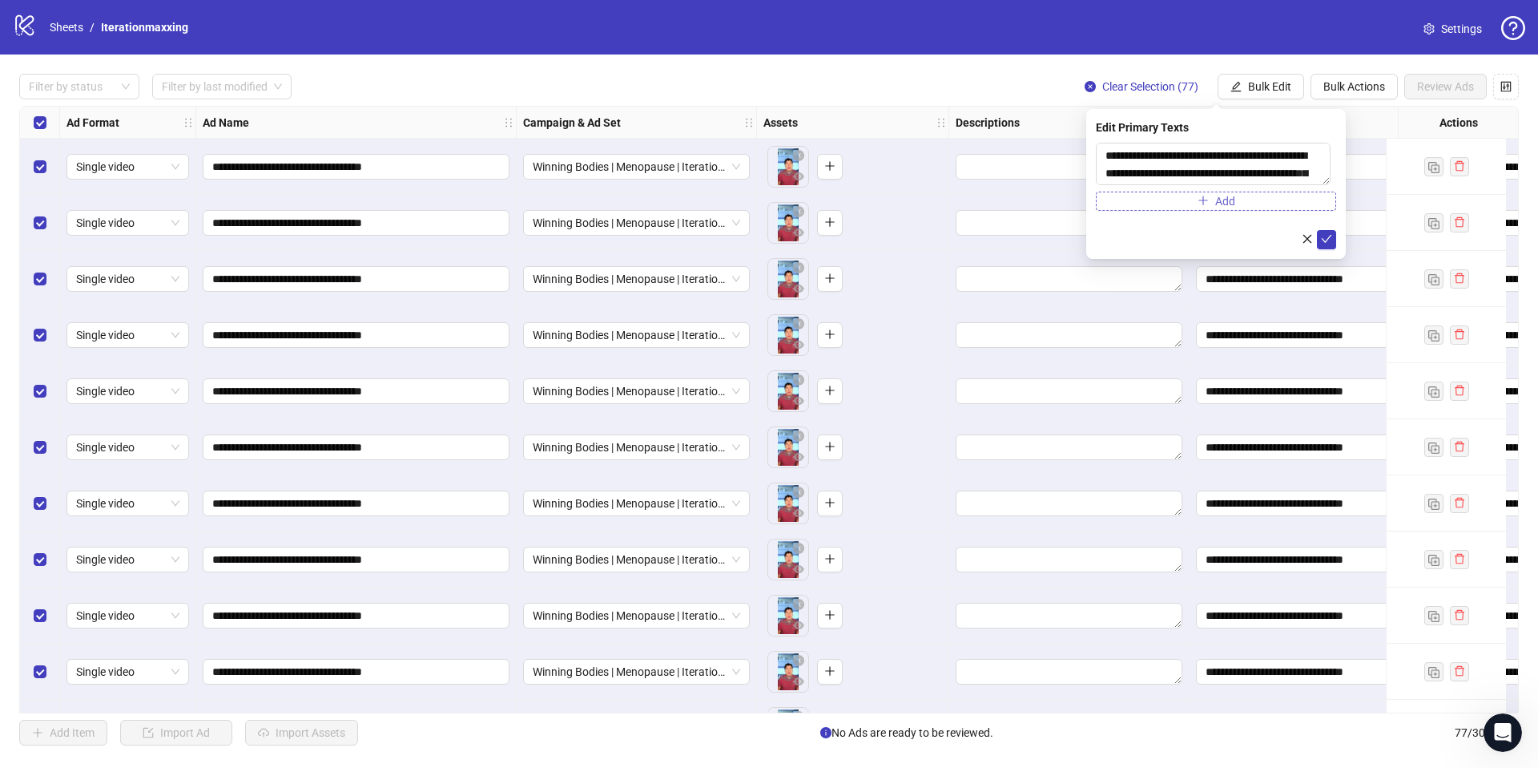
click at [1186, 204] on button "Add" at bounding box center [1216, 200] width 240 height 19
paste textarea "**********"
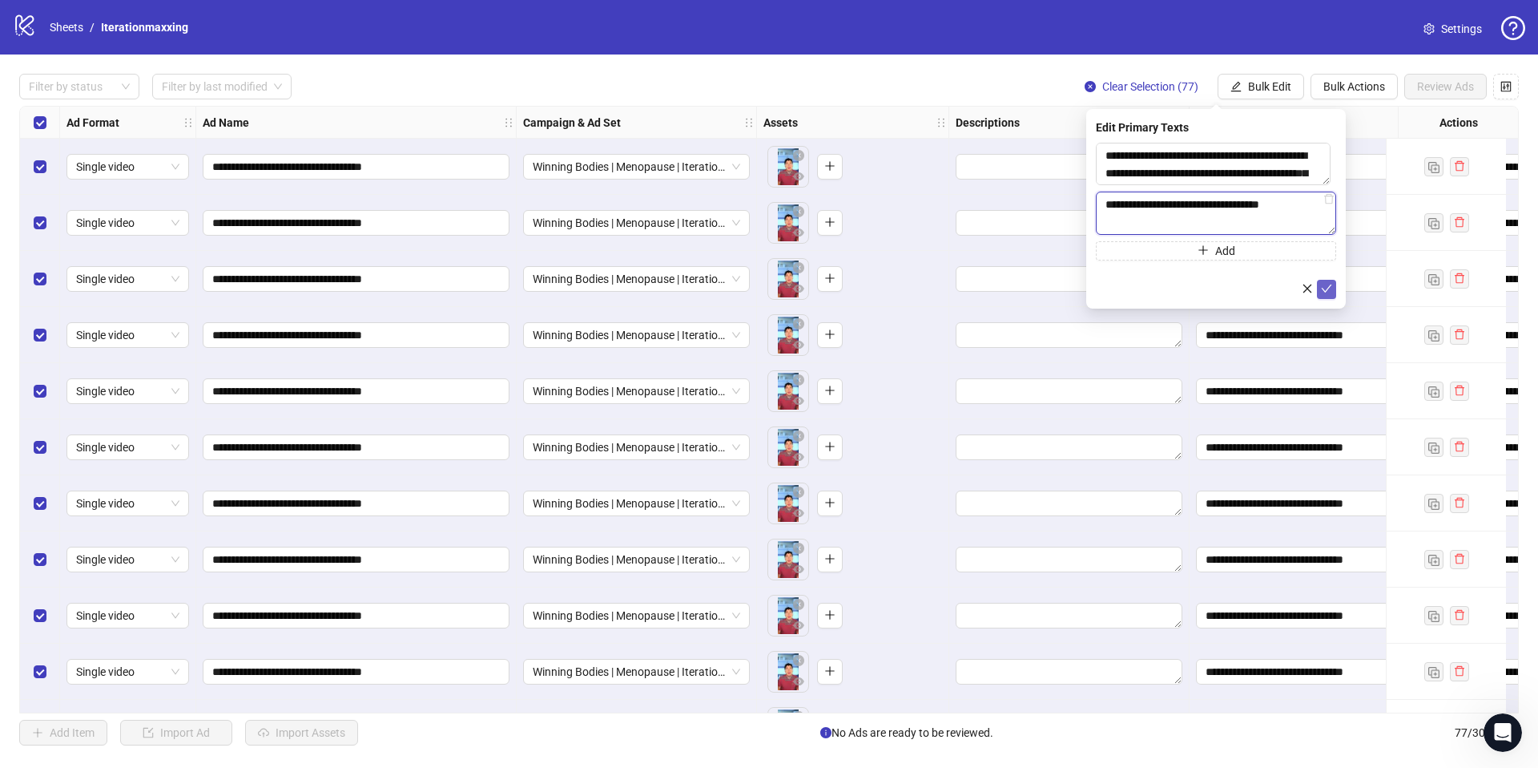
type textarea "**********"
drag, startPoint x: 1336, startPoint y: 288, endPoint x: 1270, endPoint y: 139, distance: 162.9
click at [1332, 288] on button "submit" at bounding box center [1326, 289] width 19 height 19
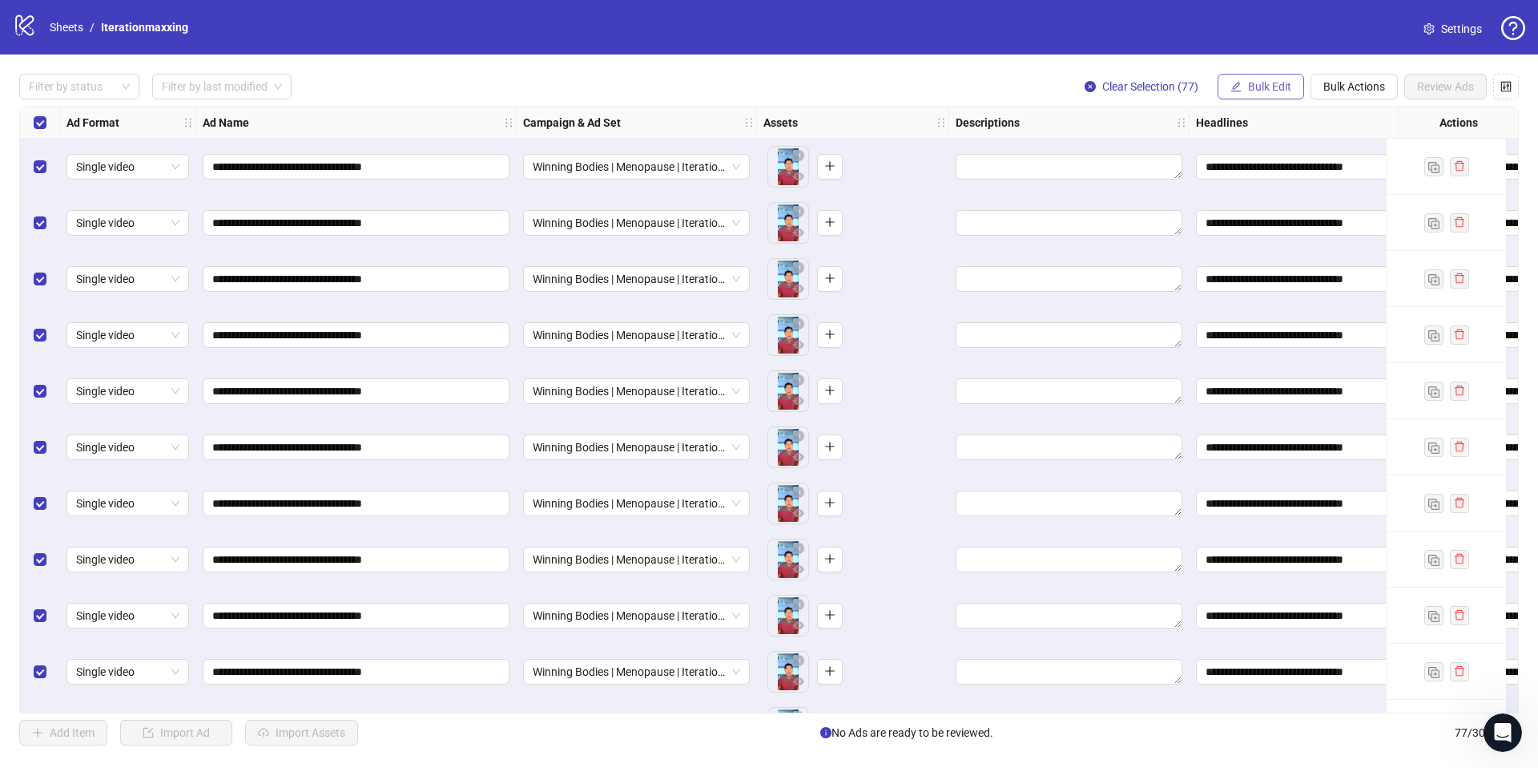
click at [1248, 87] on span "Bulk Edit" at bounding box center [1269, 86] width 43 height 13
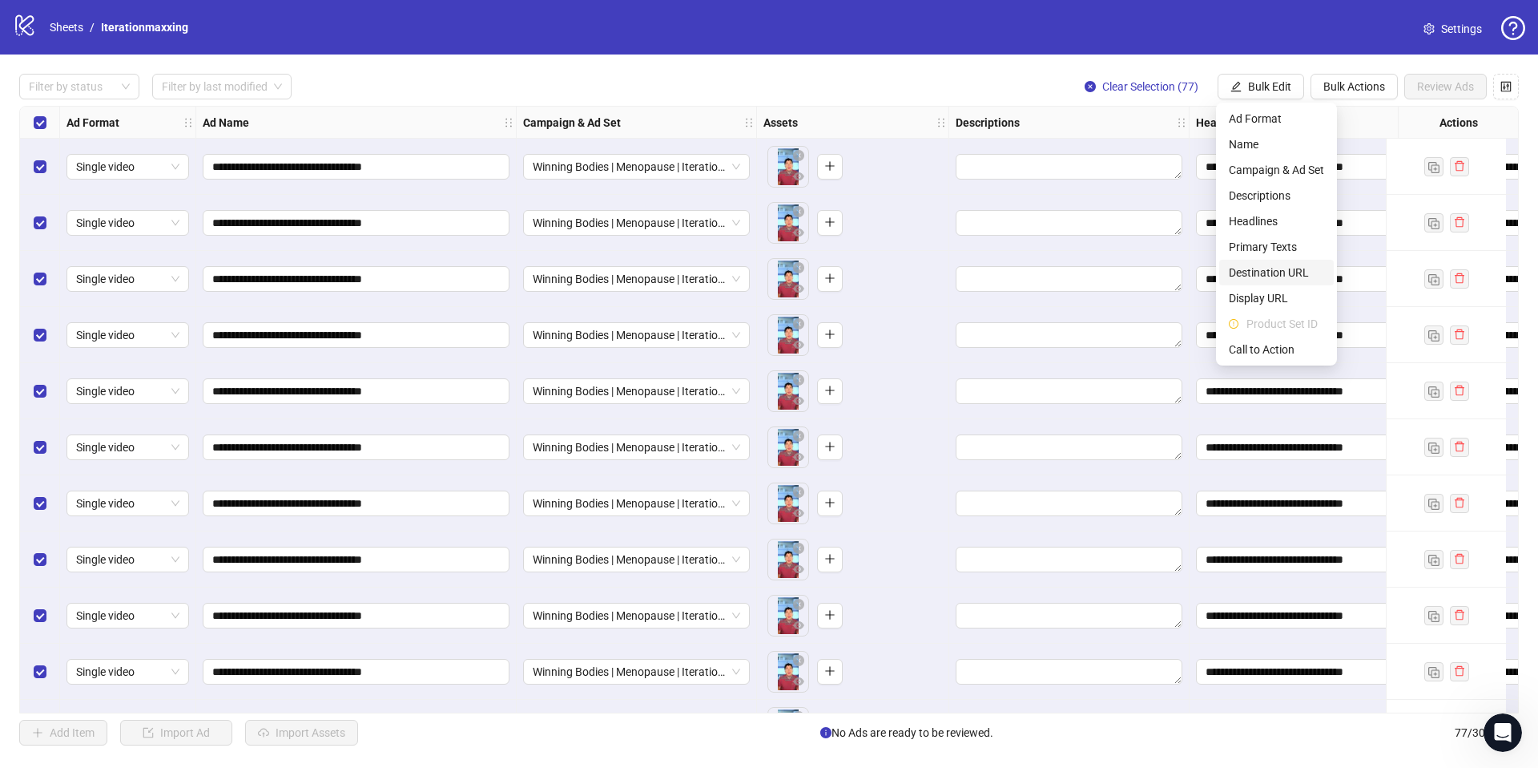
click at [1267, 273] on span "Destination URL" at bounding box center [1276, 273] width 95 height 18
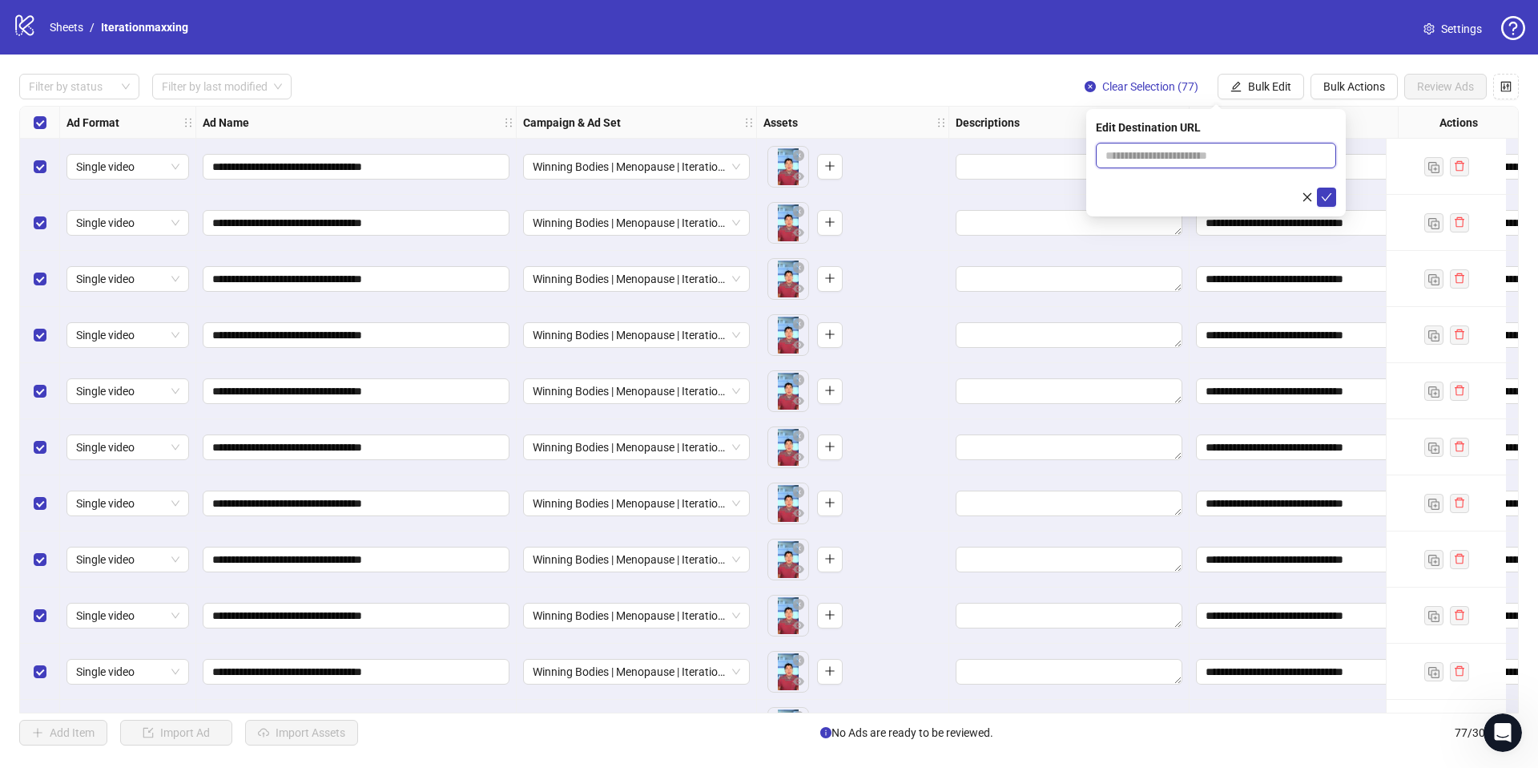
click at [1170, 157] on input "text" at bounding box center [1210, 156] width 208 height 18
paste input "**********"
type input "**********"
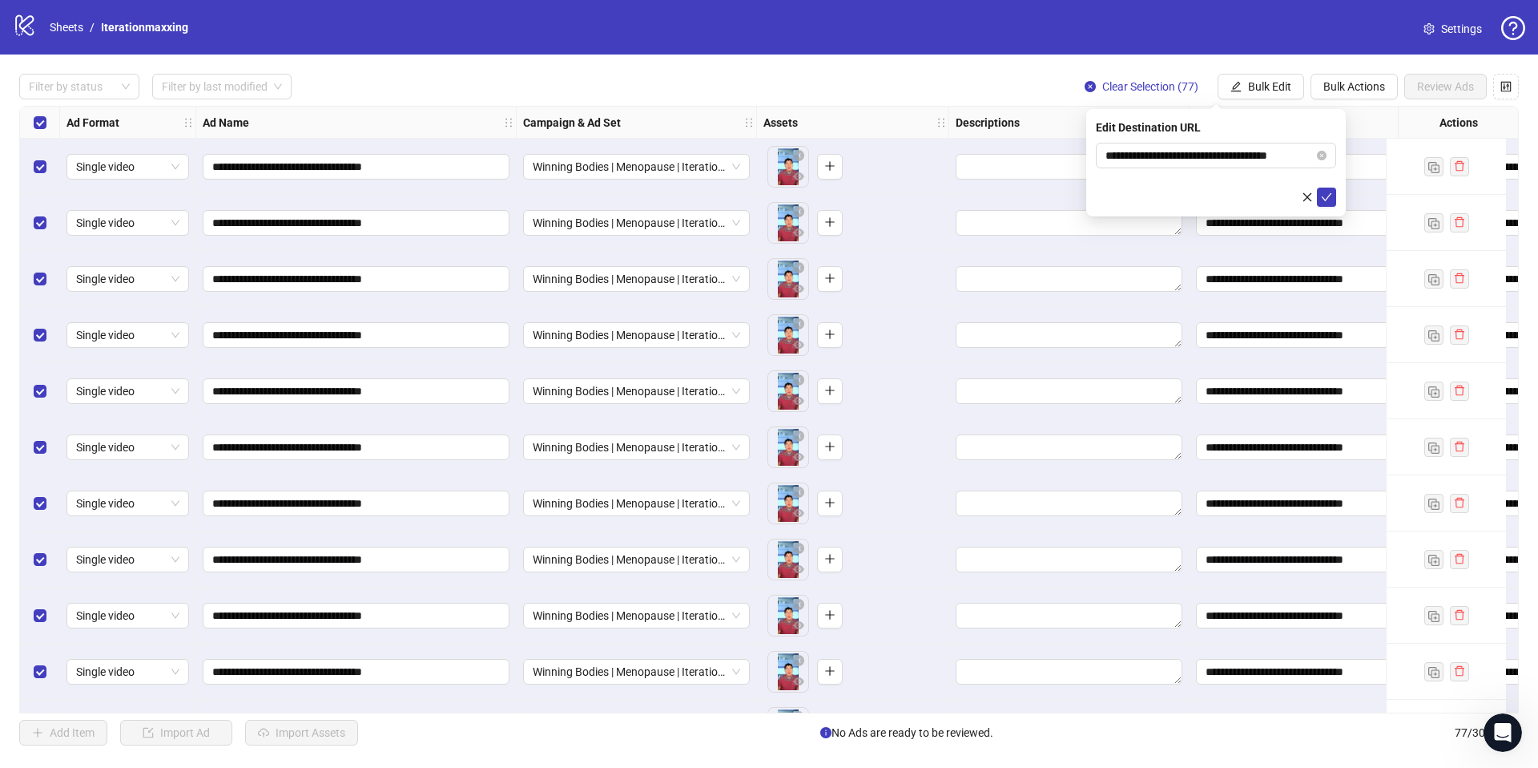
drag, startPoint x: 1330, startPoint y: 198, endPoint x: 1301, endPoint y: 136, distance: 68.1
click at [1330, 198] on icon "check" at bounding box center [1326, 196] width 11 height 11
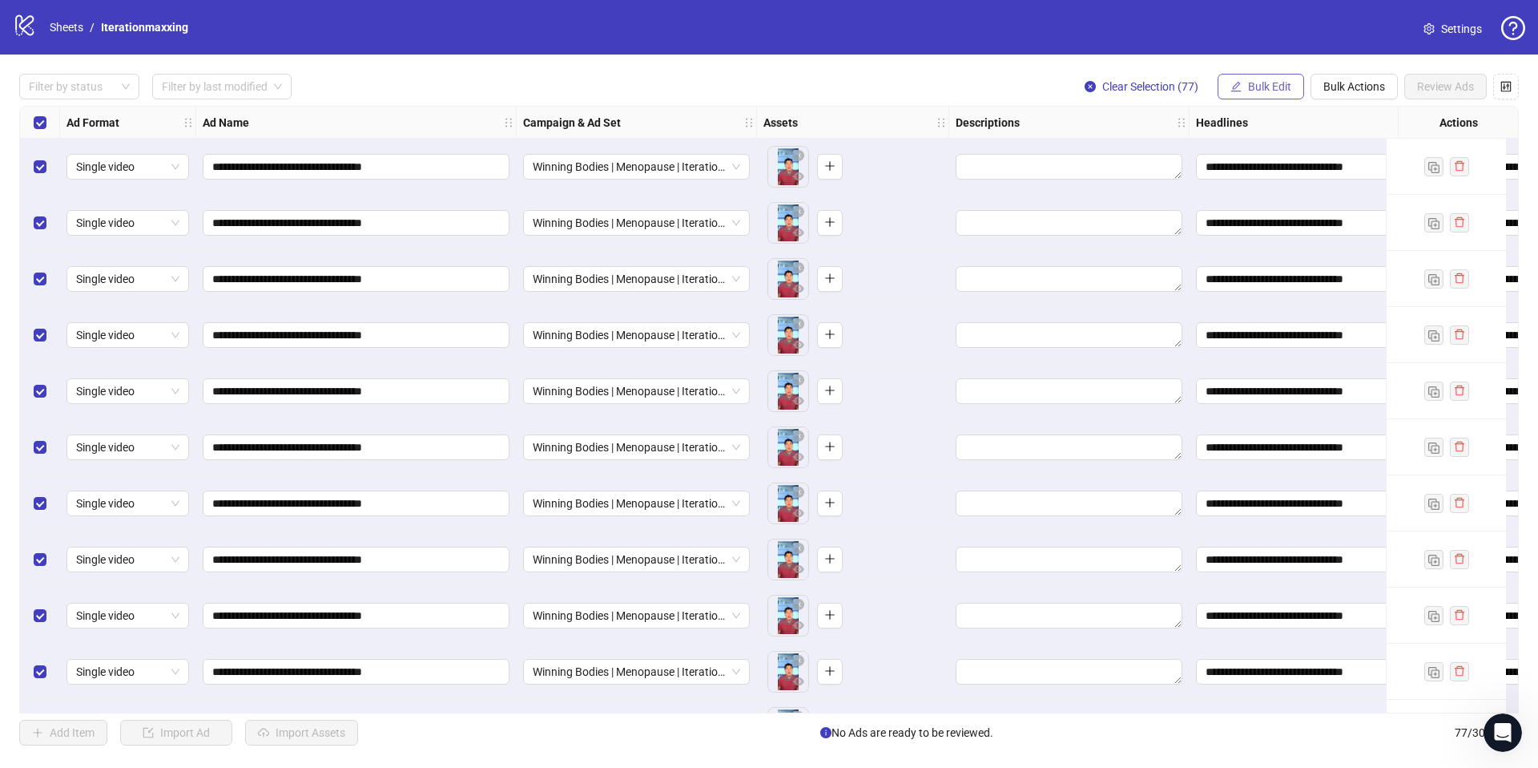
click at [1255, 83] on span "Bulk Edit" at bounding box center [1269, 86] width 43 height 13
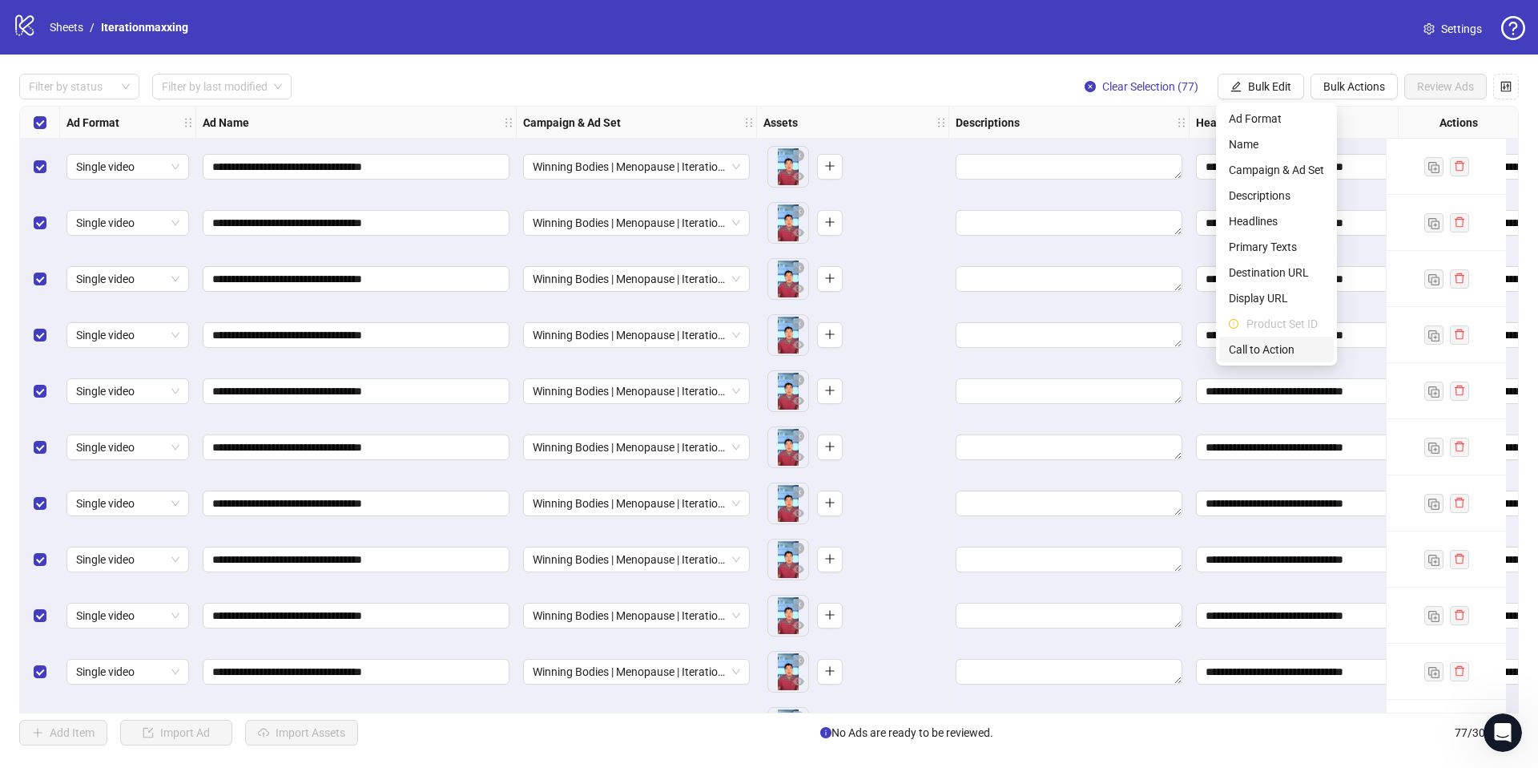
click at [1255, 349] on span "Call to Action" at bounding box center [1276, 350] width 95 height 18
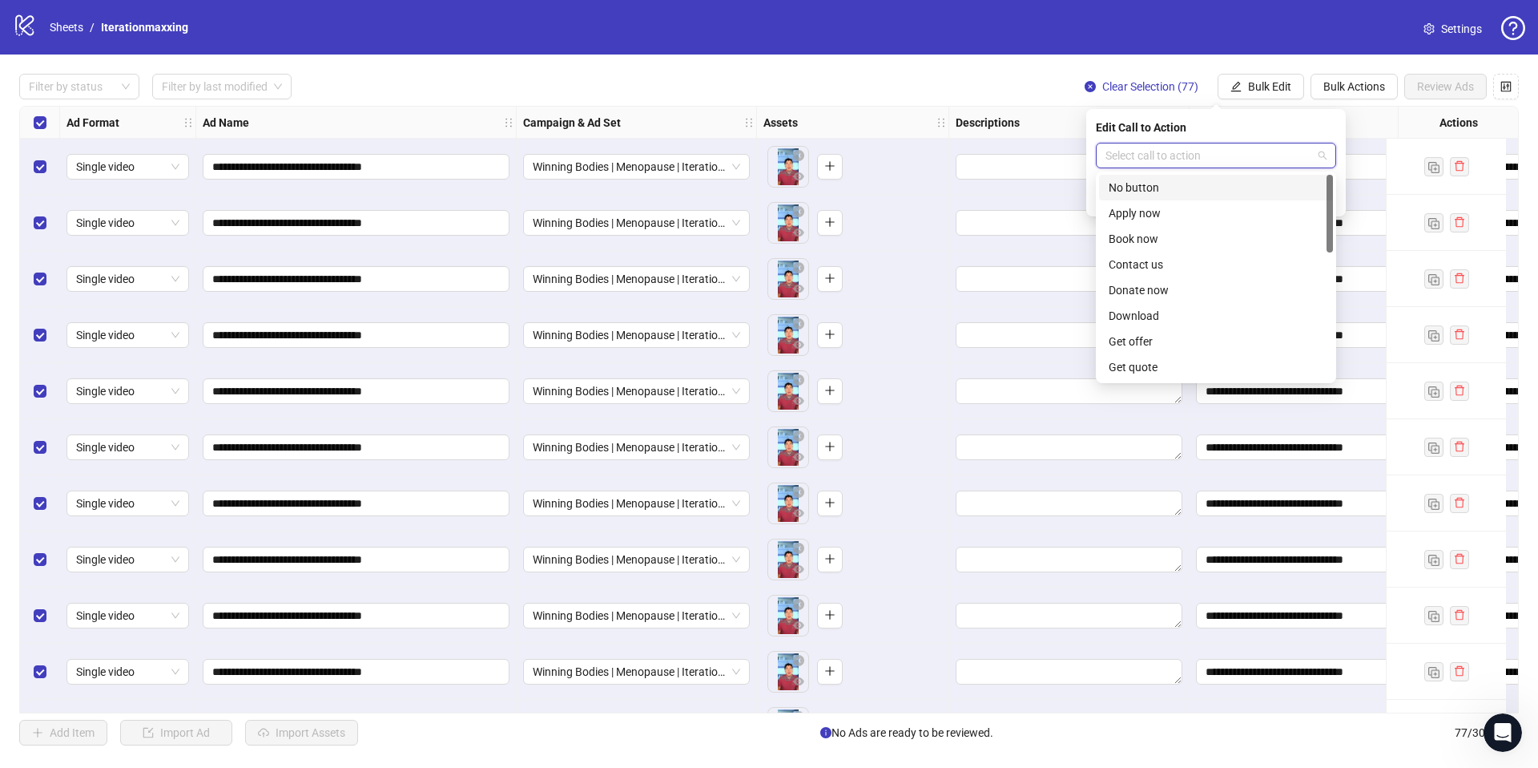
click at [1127, 157] on input "search" at bounding box center [1209, 155] width 207 height 24
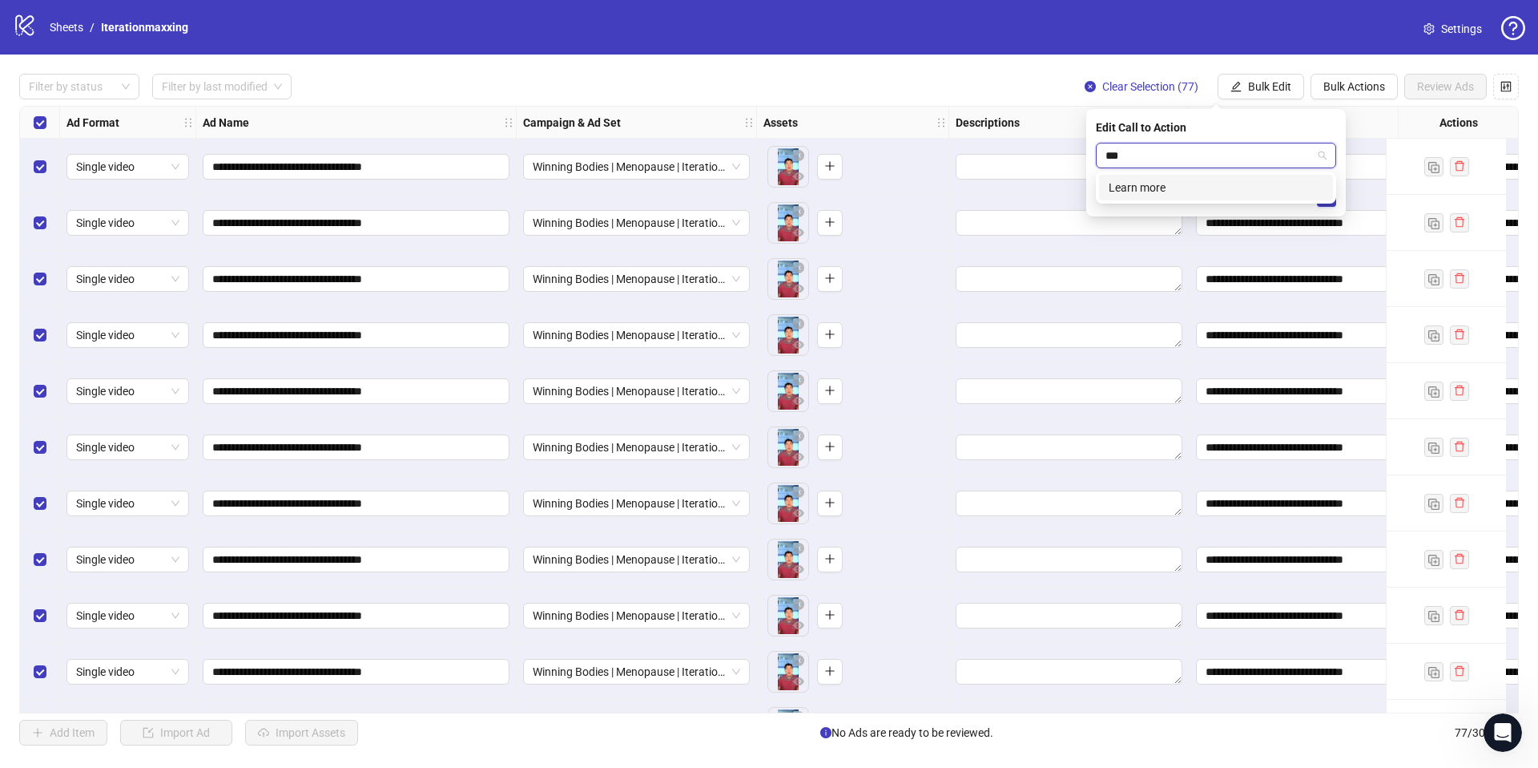
type input "****"
click at [1272, 188] on div "Learn more" at bounding box center [1216, 188] width 215 height 18
click at [1327, 196] on icon "check" at bounding box center [1326, 196] width 11 height 11
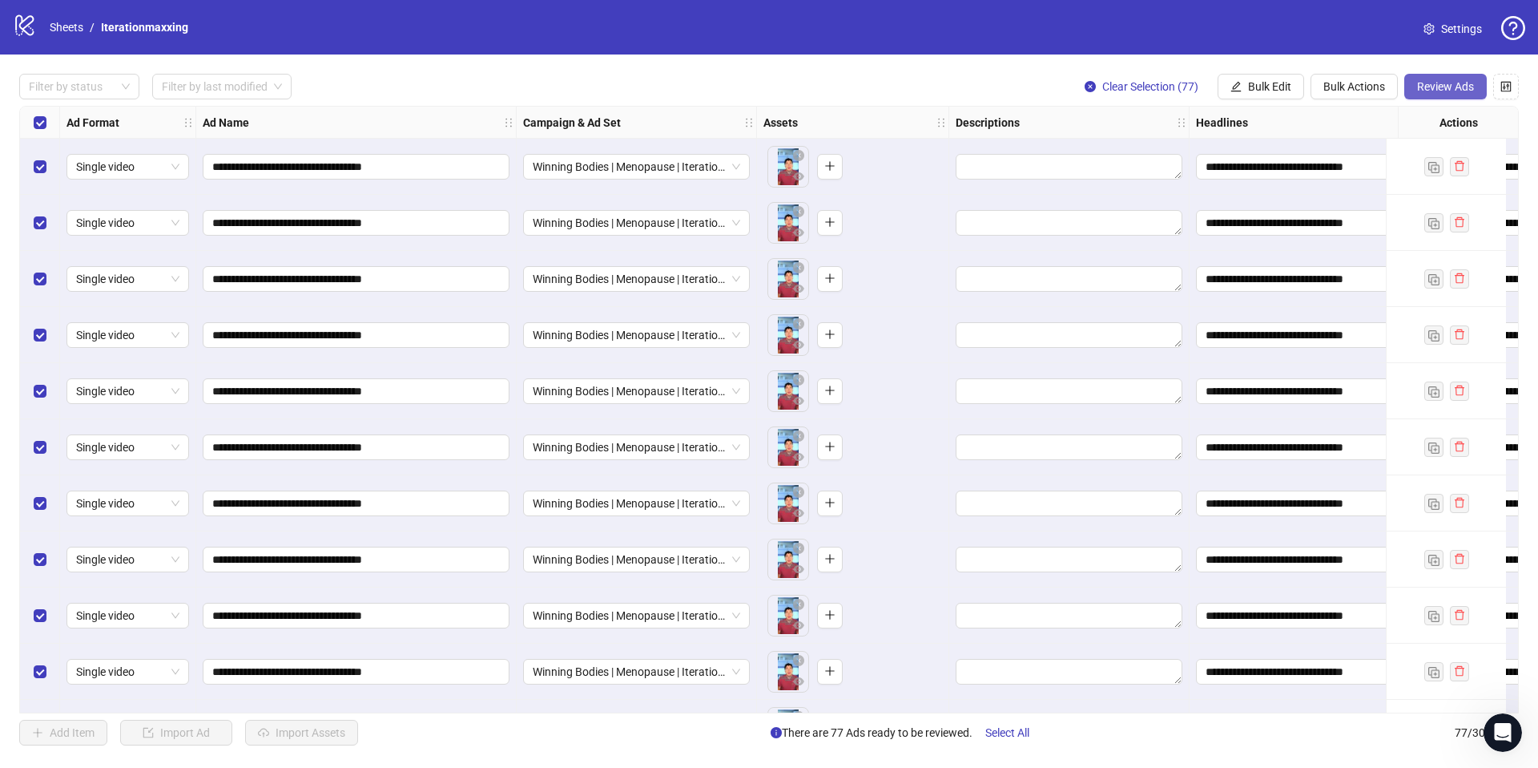
click at [1445, 95] on button "Review Ads" at bounding box center [1446, 87] width 83 height 26
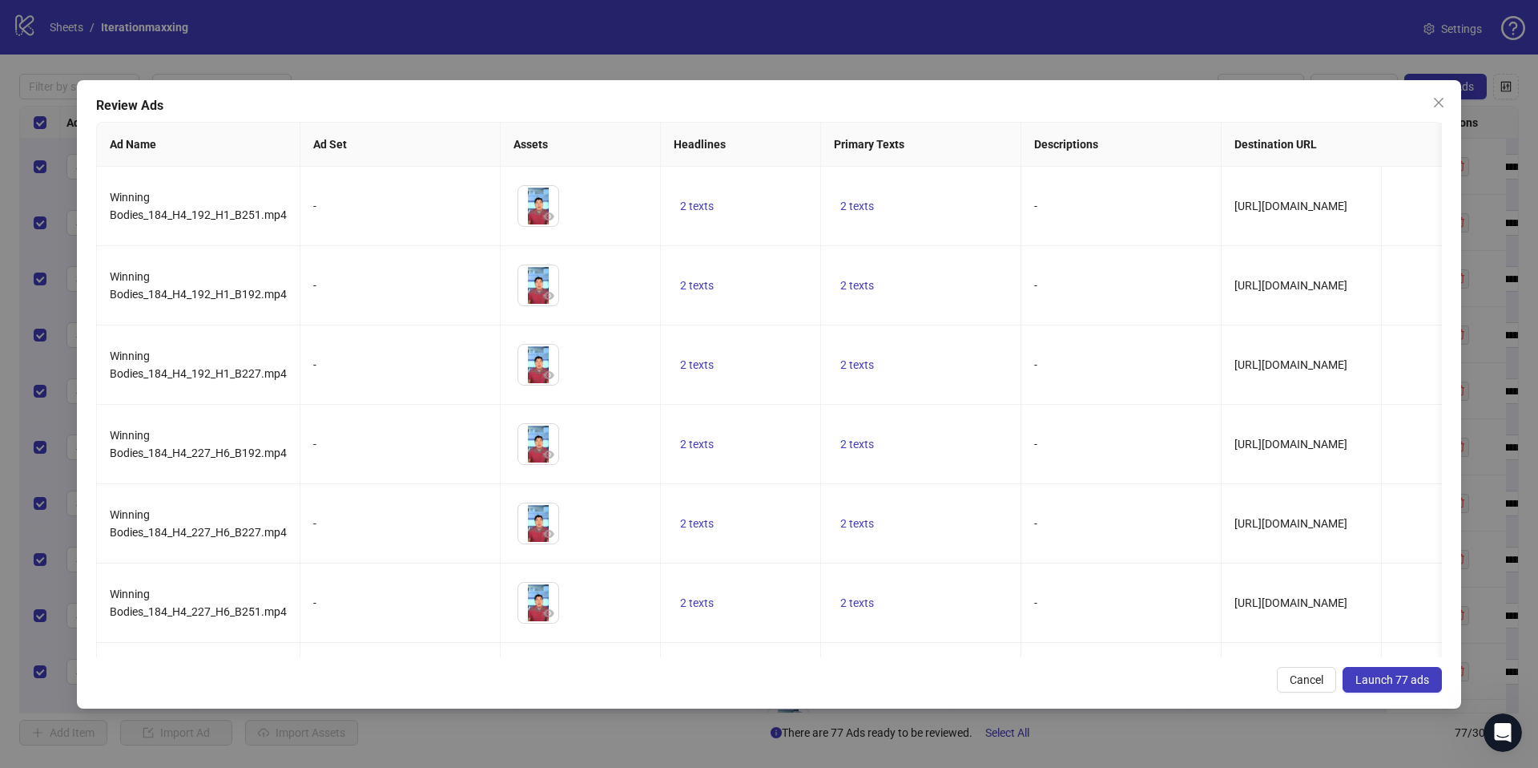
click at [1388, 683] on span "Launch 77 ads" at bounding box center [1393, 679] width 74 height 13
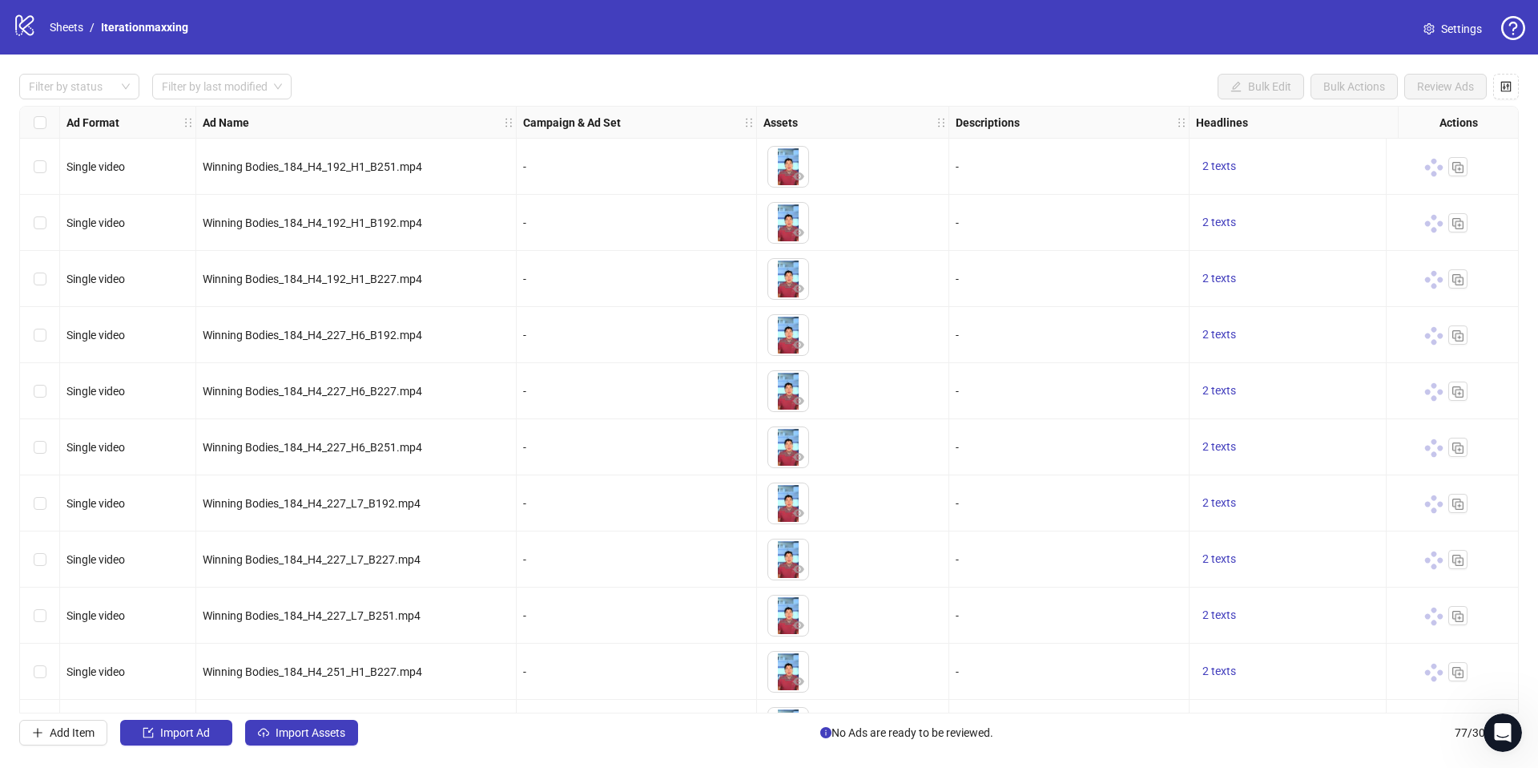
scroll to position [0, 1134]
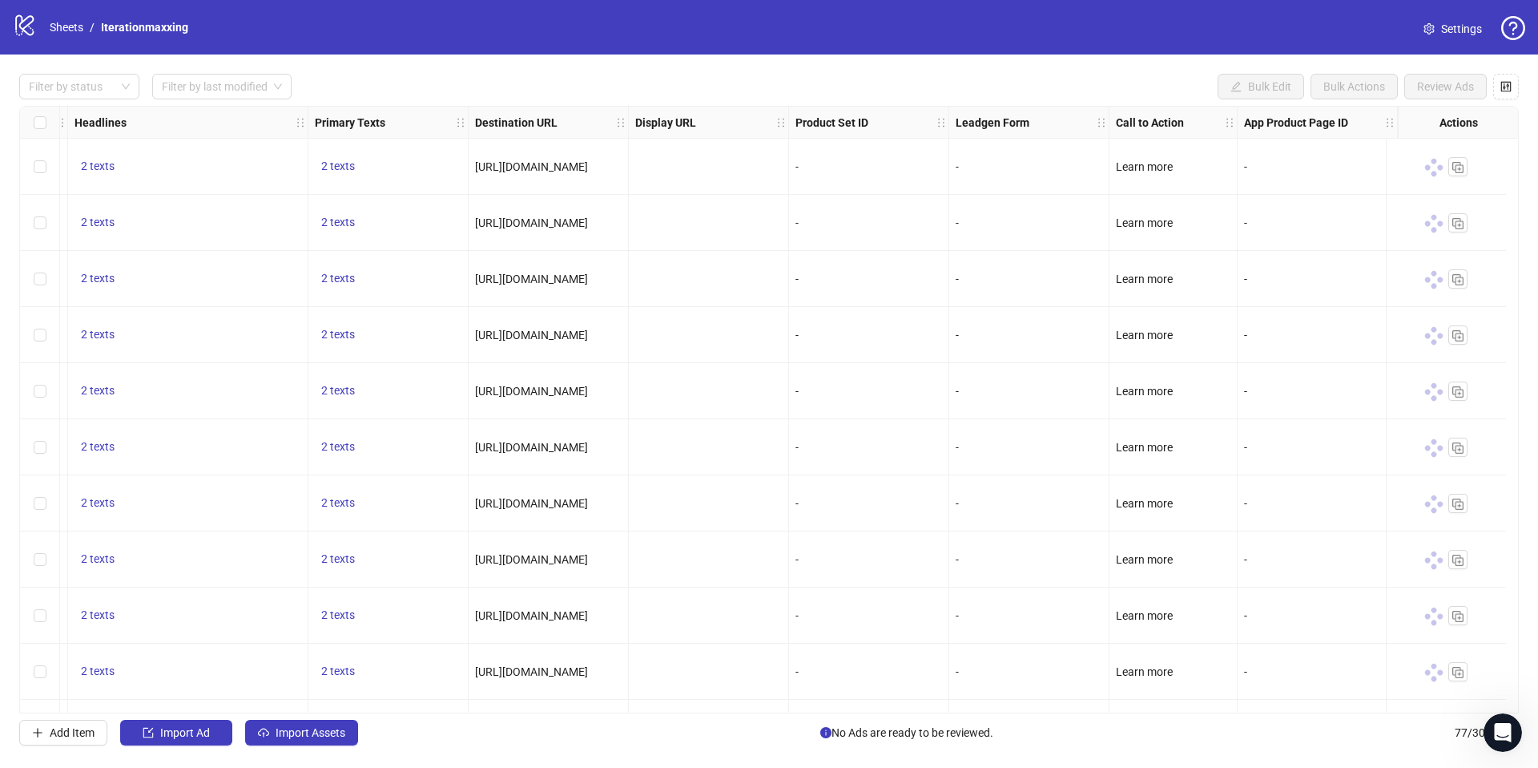
drag, startPoint x: 1046, startPoint y: 716, endPoint x: 157, endPoint y: 714, distance: 889.3
click at [154, 712] on div "Filter by status Filter by last modified Bulk Edit Bulk Actions Review Ads Ad F…" at bounding box center [769, 409] width 1538 height 710
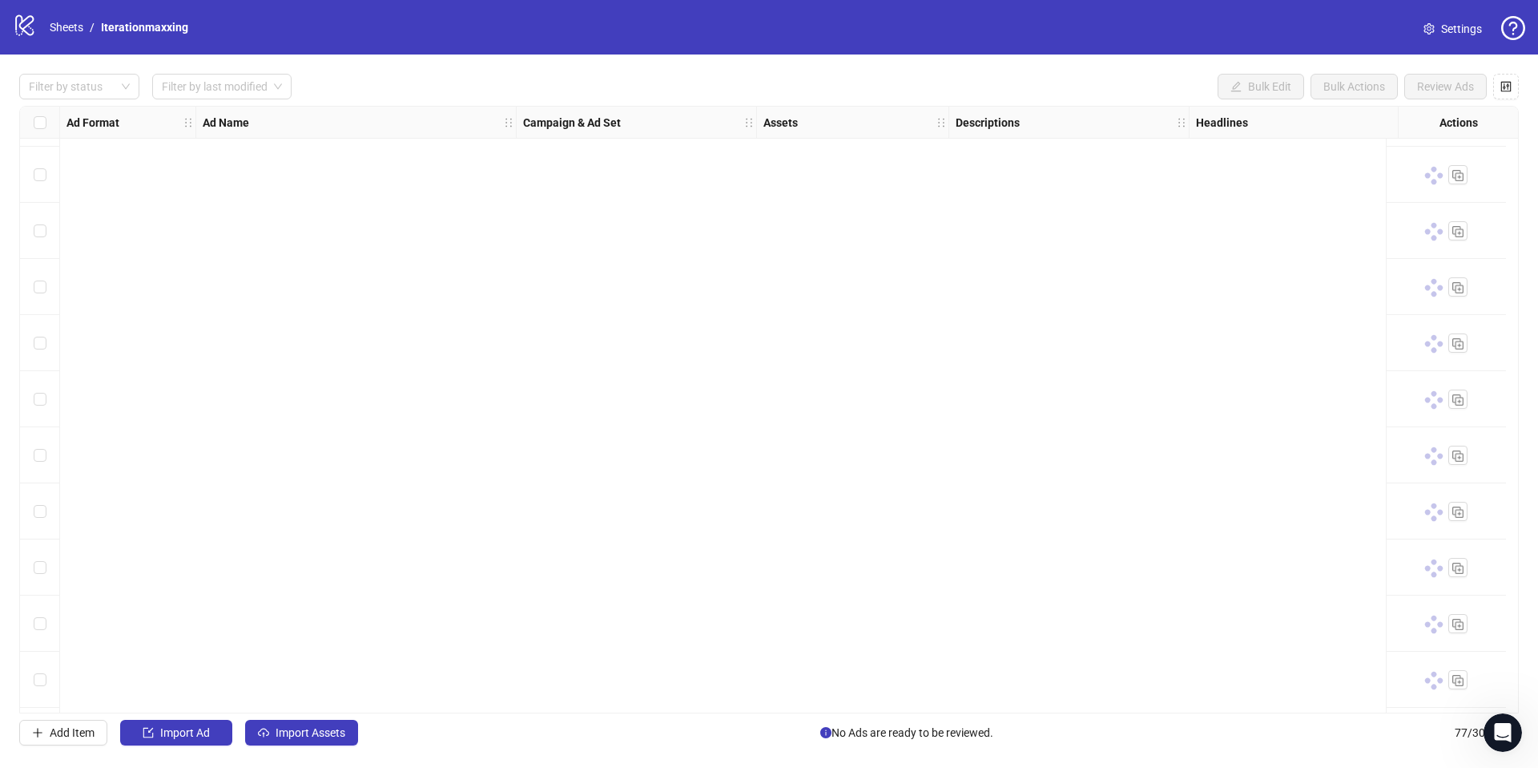
scroll to position [0, 0]
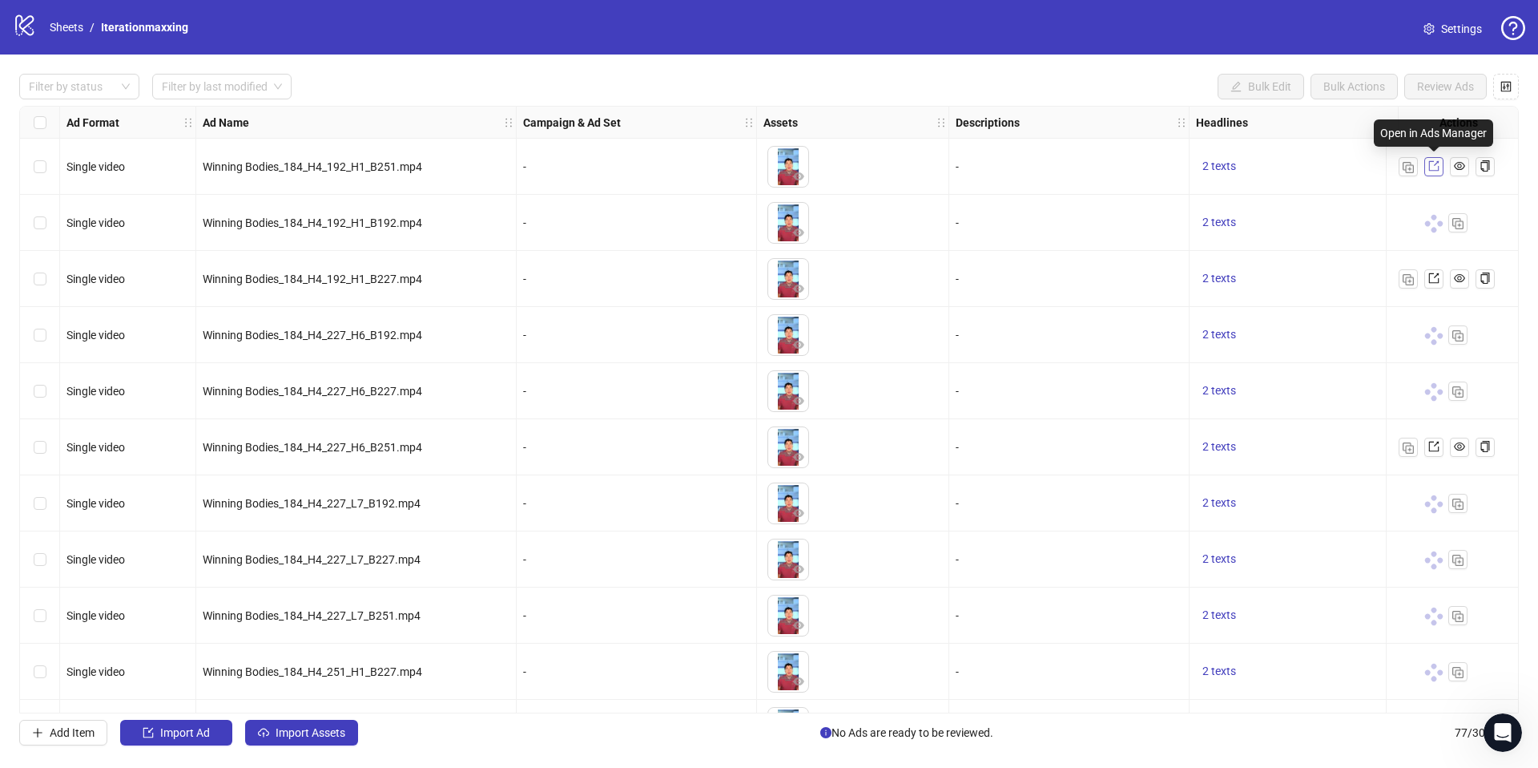
click at [1436, 167] on icon "export" at bounding box center [1434, 165] width 11 height 11
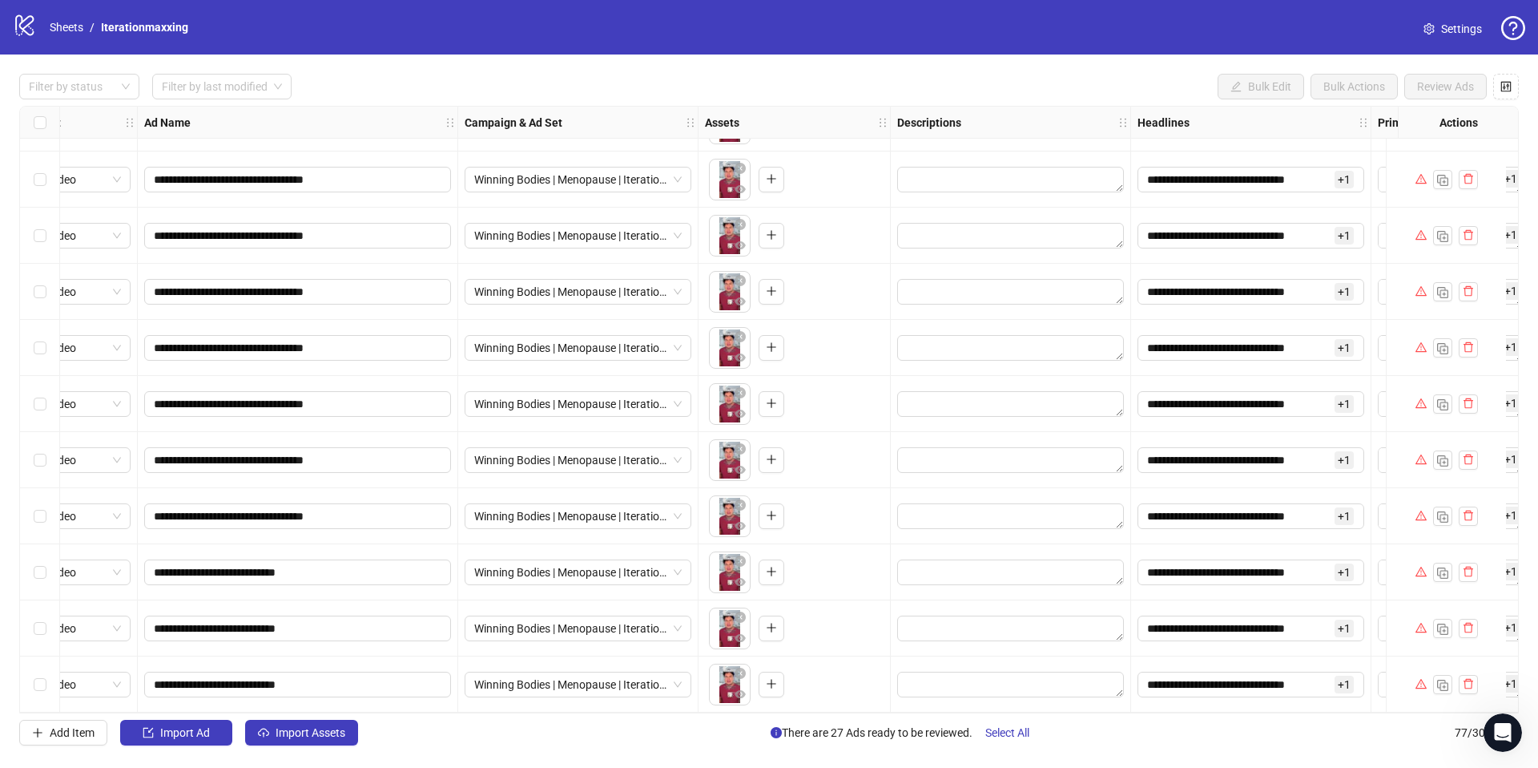
scroll to position [3751, 59]
drag, startPoint x: 1011, startPoint y: 736, endPoint x: 1030, endPoint y: 758, distance: 29.0
click at [1011, 736] on span "Select All" at bounding box center [1007, 732] width 44 height 13
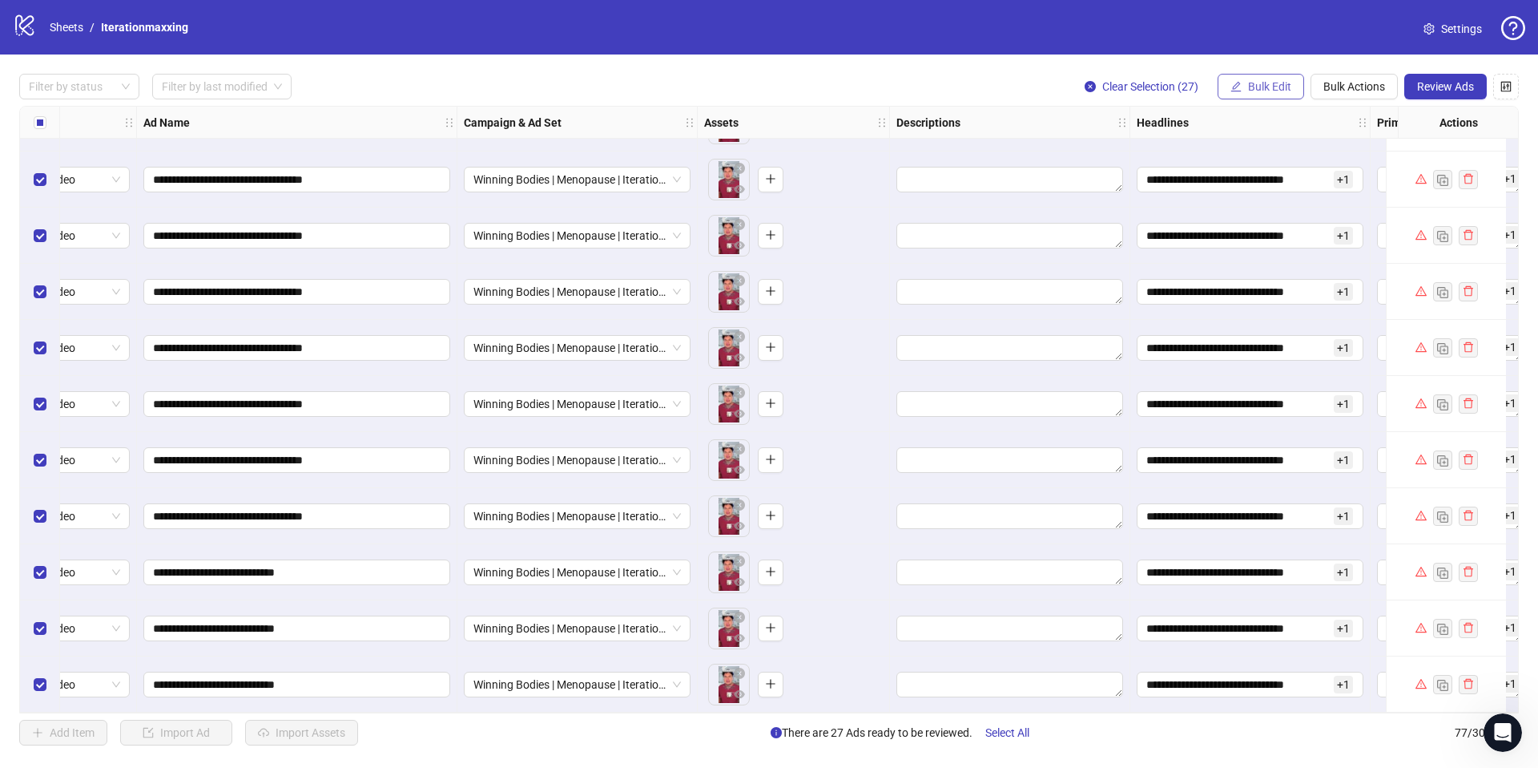
drag, startPoint x: 1279, startPoint y: 83, endPoint x: 1258, endPoint y: 111, distance: 34.9
click at [1279, 83] on span "Bulk Edit" at bounding box center [1269, 86] width 43 height 13
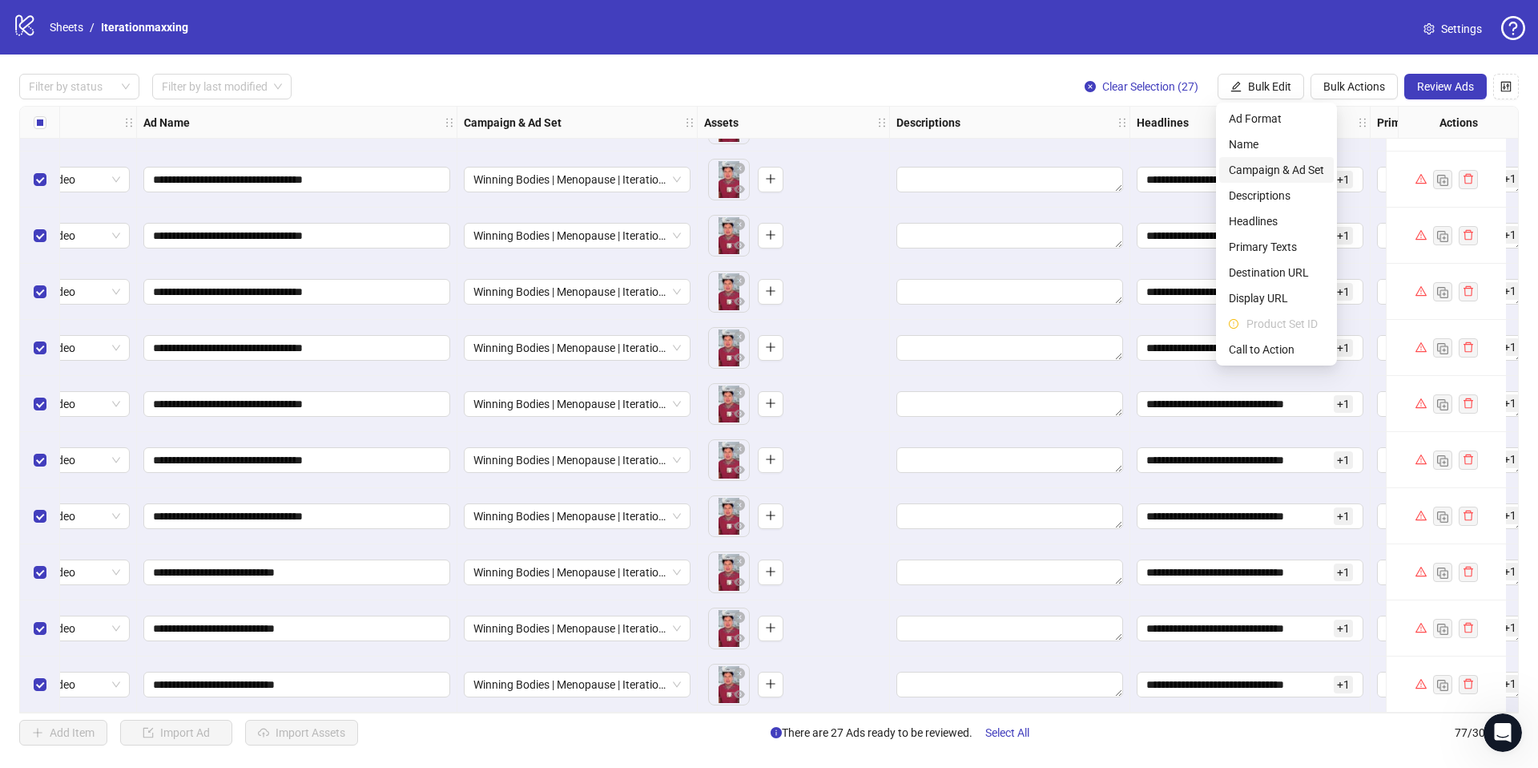
click at [1299, 169] on span "Campaign & Ad Set" at bounding box center [1276, 170] width 95 height 18
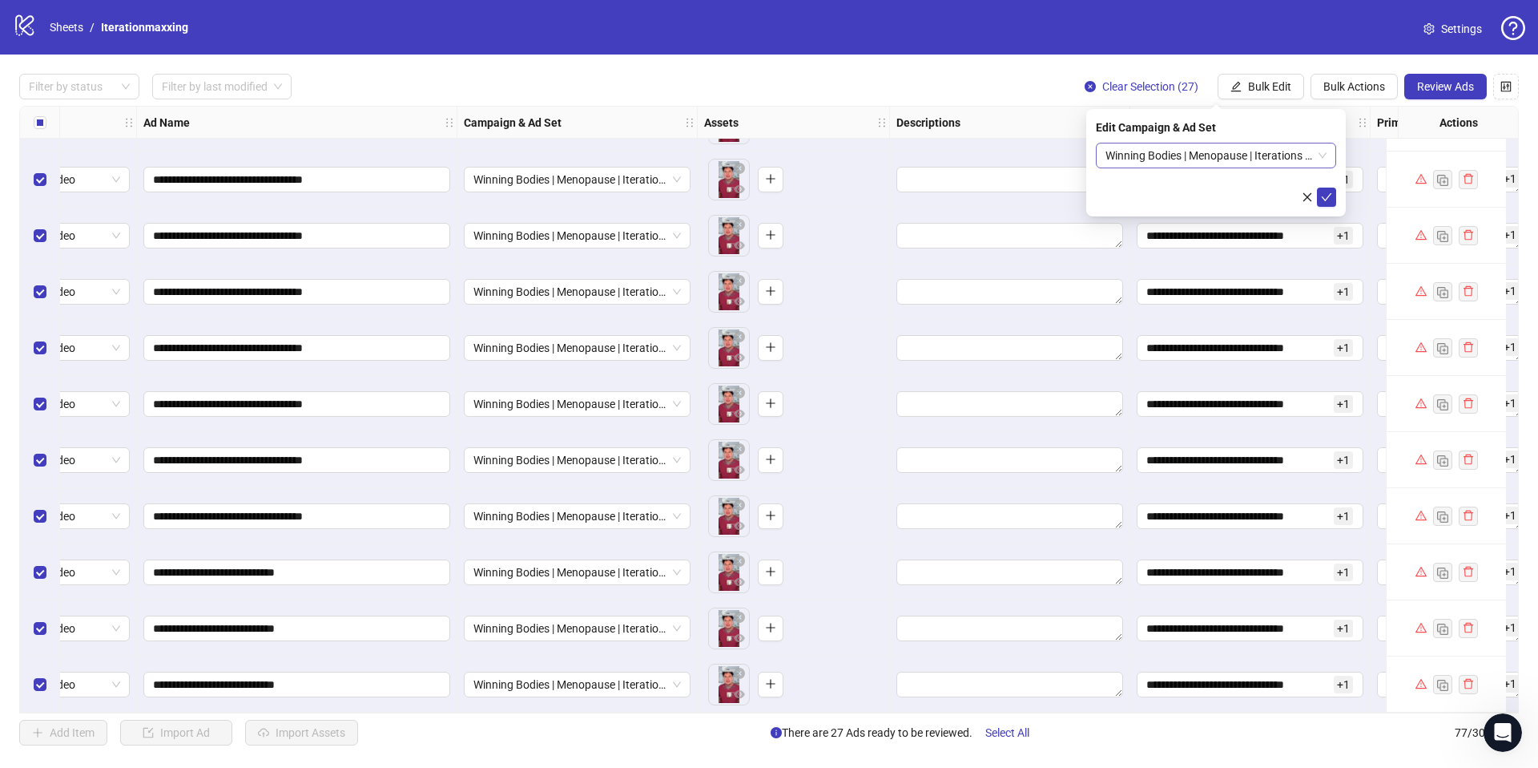
click at [1262, 159] on span "Winning Bodies | Menopause | Iterations | [DATE]" at bounding box center [1216, 155] width 221 height 24
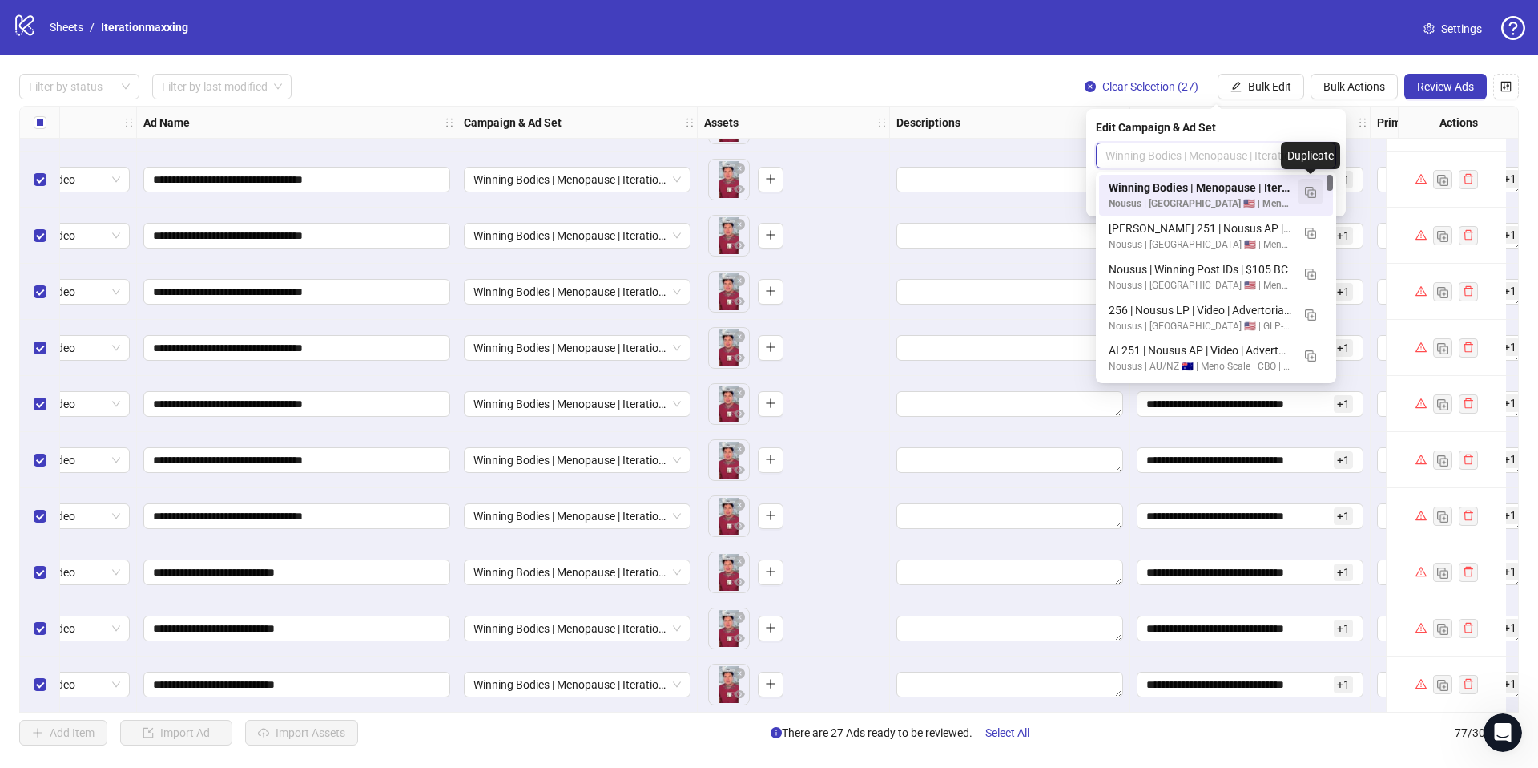
click at [1310, 191] on img "button" at bounding box center [1310, 192] width 11 height 11
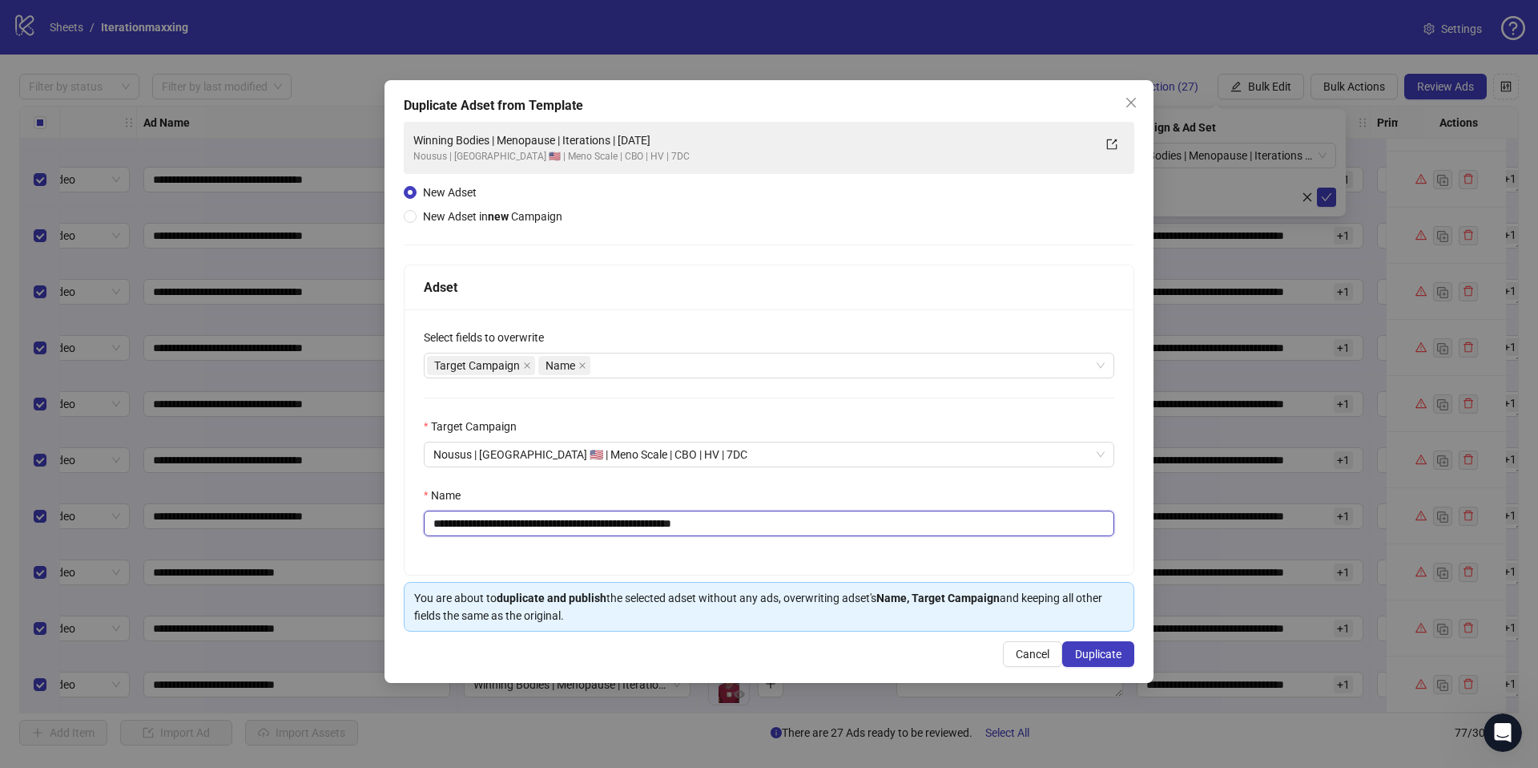
click at [776, 522] on input "**********" at bounding box center [769, 523] width 691 height 26
drag, startPoint x: 703, startPoint y: 526, endPoint x: 800, endPoint y: 526, distance: 96.9
click at [800, 526] on input "**********" at bounding box center [769, 523] width 691 height 26
type input "**********"
click at [1085, 647] on span "Duplicate" at bounding box center [1098, 653] width 46 height 13
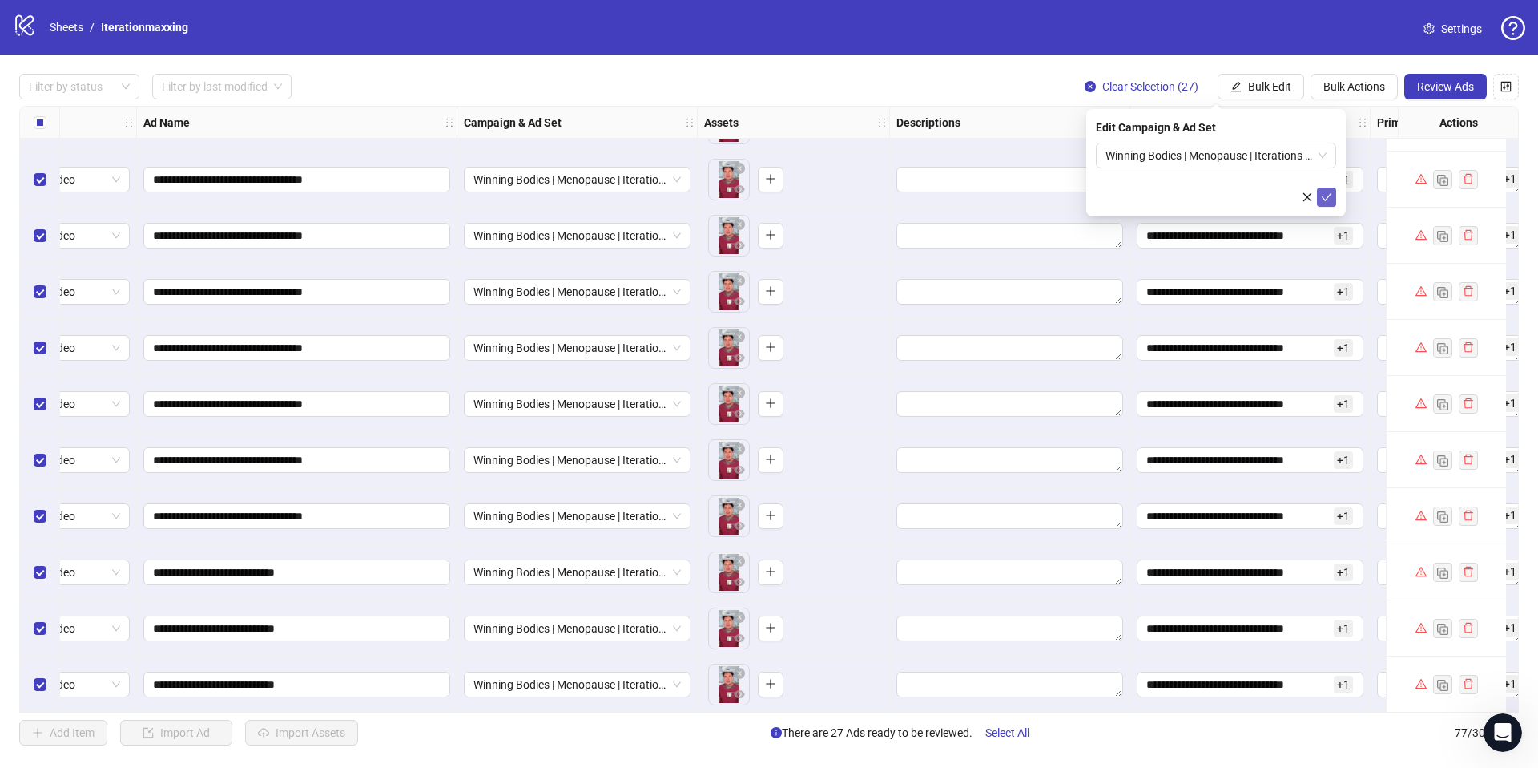
click at [1329, 195] on icon "check" at bounding box center [1327, 197] width 10 height 8
click at [1471, 74] on button "Review Ads" at bounding box center [1446, 87] width 83 height 26
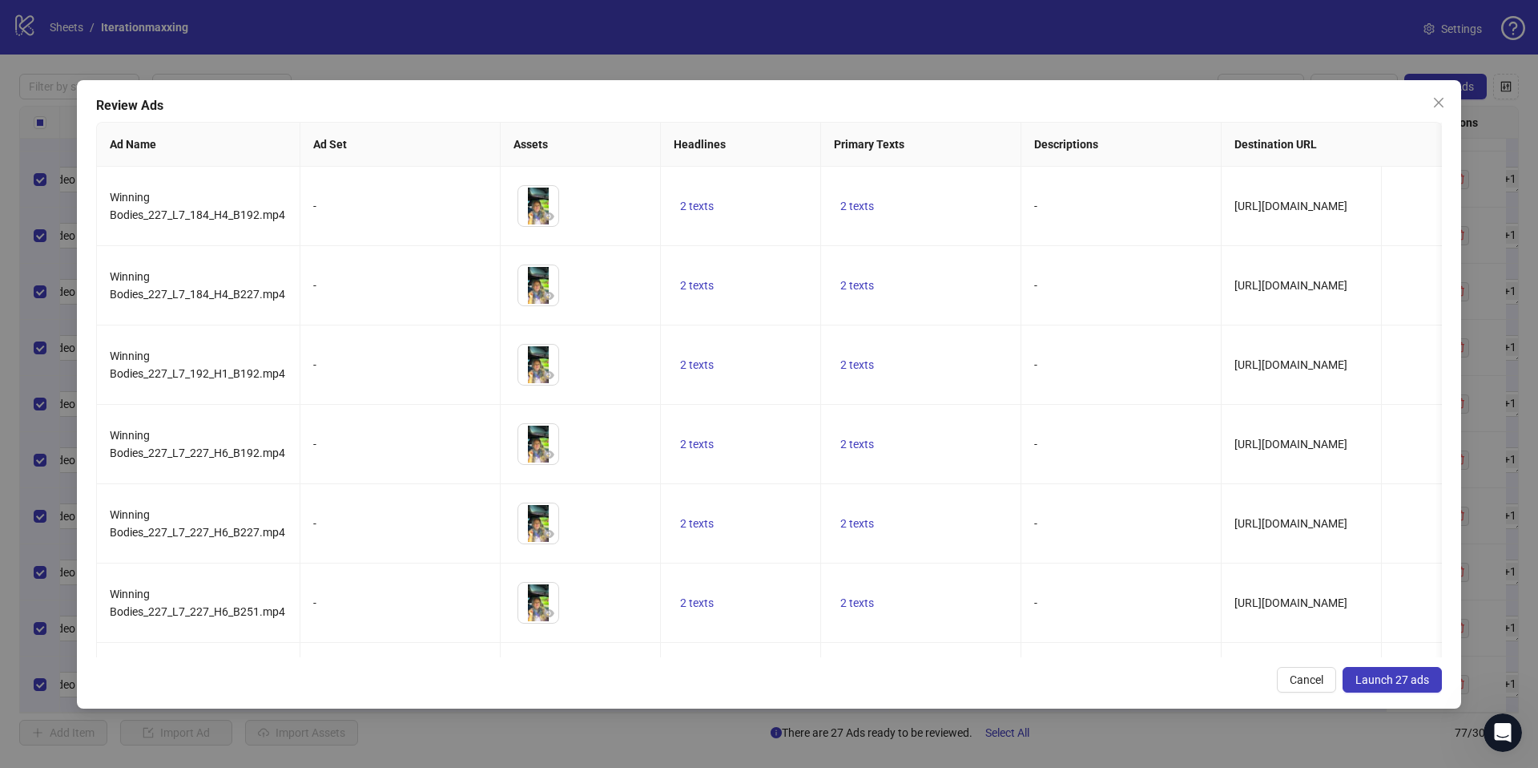
click at [1413, 677] on span "Launch 27 ads" at bounding box center [1393, 679] width 74 height 13
